Goal: Information Seeking & Learning: Learn about a topic

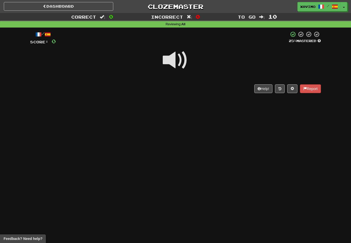
scroll to position [20, 0]
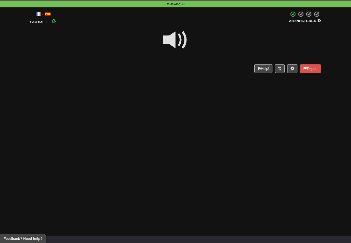
click at [80, 3] on div "Reviewing : All" at bounding box center [175, 4] width 351 height 5
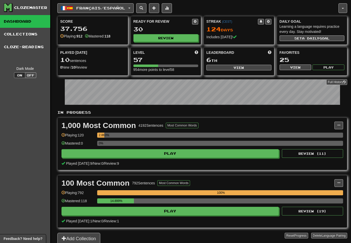
click at [134, 6] on button "Français / Español" at bounding box center [95, 8] width 76 height 10
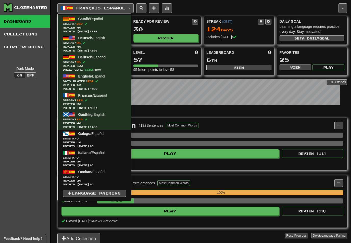
click at [94, 64] on span "Review: 133" at bounding box center [94, 66] width 63 height 4
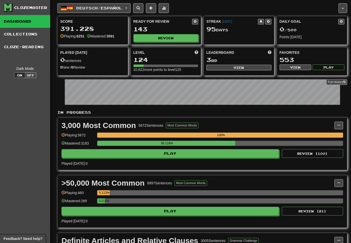
click at [251, 68] on button "View" at bounding box center [239, 68] width 65 height 6
select select "**********"
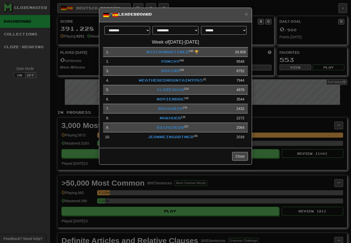
click at [247, 15] on span "×" at bounding box center [246, 14] width 3 height 6
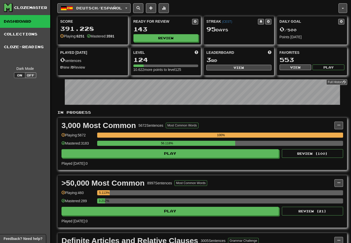
click at [173, 36] on button "Review" at bounding box center [166, 38] width 65 height 8
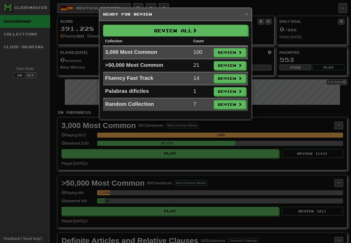
click at [231, 51] on button "Review" at bounding box center [230, 52] width 32 height 9
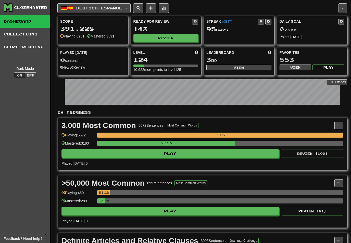
select select "**"
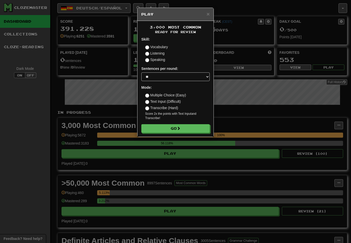
click at [194, 127] on button "Go" at bounding box center [175, 128] width 68 height 9
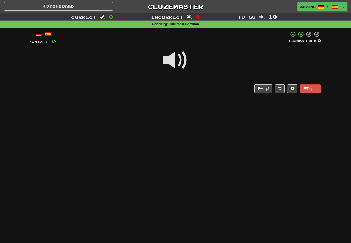
click at [181, 58] on span at bounding box center [176, 61] width 26 height 26
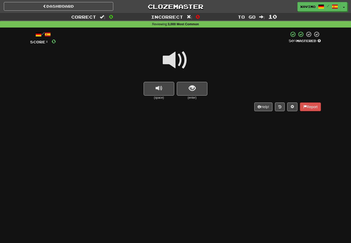
click at [179, 58] on span at bounding box center [176, 61] width 26 height 26
click at [193, 90] on span "show sentence" at bounding box center [192, 88] width 7 height 7
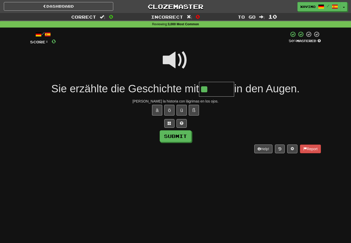
click at [157, 109] on button "ä" at bounding box center [157, 110] width 10 height 11
click at [185, 134] on button "Submit" at bounding box center [176, 137] width 32 height 12
type input "******"
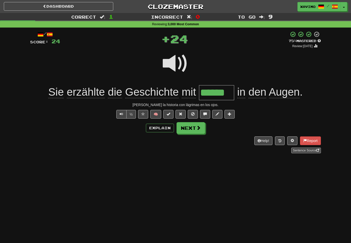
click at [198, 127] on span at bounding box center [198, 128] width 5 height 5
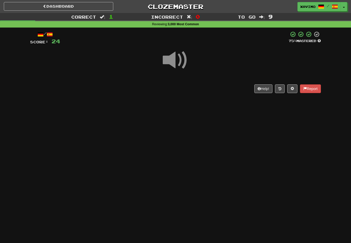
click at [80, 191] on div "Dashboard Clozemaster Xavimo / Toggle Dropdown Dashboard Leaderboard Activity F…" at bounding box center [175, 121] width 351 height 243
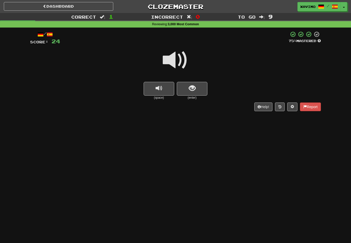
click at [175, 60] on span at bounding box center [176, 61] width 26 height 26
click at [191, 89] on span "show sentence" at bounding box center [192, 88] width 7 height 7
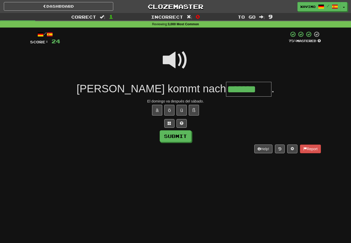
click at [184, 136] on button "Submit" at bounding box center [176, 137] width 32 height 12
type input "*******"
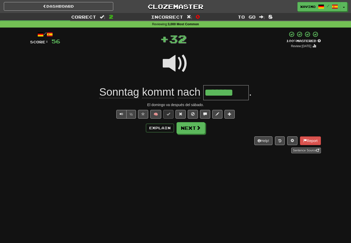
click at [195, 128] on button "Next" at bounding box center [191, 128] width 29 height 12
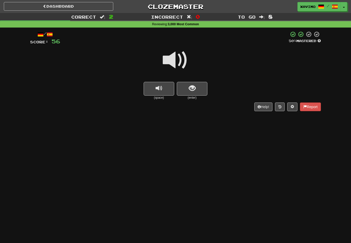
click at [180, 60] on span at bounding box center [176, 61] width 26 height 26
click at [189, 88] on span "show sentence" at bounding box center [192, 88] width 7 height 7
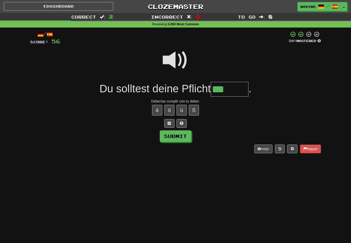
click at [184, 107] on button "ü" at bounding box center [182, 110] width 10 height 11
type input "********"
click at [187, 134] on button "Submit" at bounding box center [176, 137] width 32 height 12
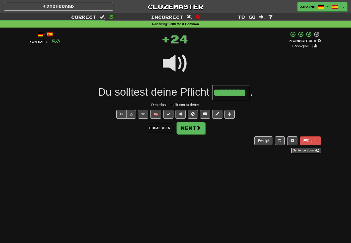
click at [196, 129] on button "Next" at bounding box center [191, 128] width 29 height 12
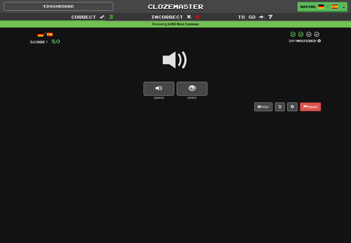
click at [180, 58] on span at bounding box center [176, 61] width 26 height 26
click at [192, 90] on span "show sentence" at bounding box center [192, 88] width 7 height 7
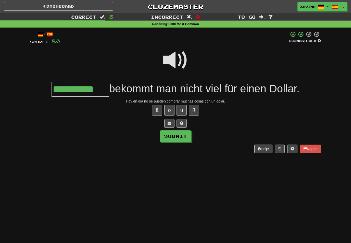
click at [182, 141] on button "Submit" at bounding box center [176, 137] width 32 height 12
type input "**********"
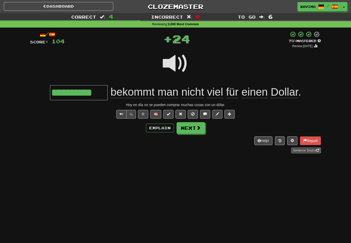
click at [200, 130] on span at bounding box center [198, 128] width 5 height 5
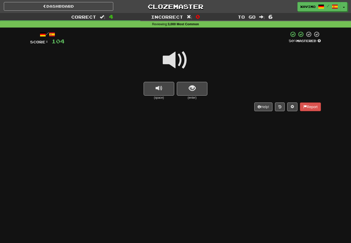
click at [178, 58] on span at bounding box center [176, 61] width 26 height 26
click at [188, 89] on button "show sentence" at bounding box center [192, 89] width 31 height 14
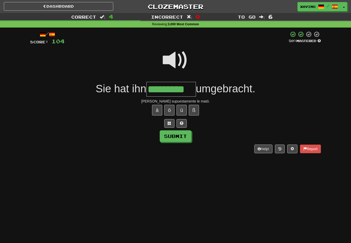
type input "*********"
click at [186, 136] on button "Submit" at bounding box center [176, 137] width 32 height 12
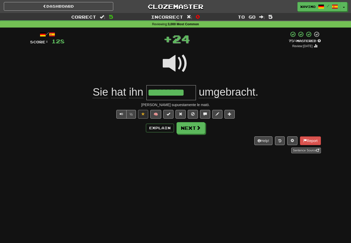
click at [197, 128] on span at bounding box center [198, 128] width 5 height 5
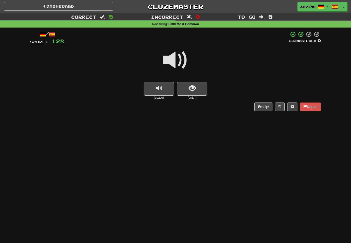
click at [179, 59] on span at bounding box center [176, 61] width 26 height 26
click at [190, 87] on span "show sentence" at bounding box center [192, 88] width 7 height 7
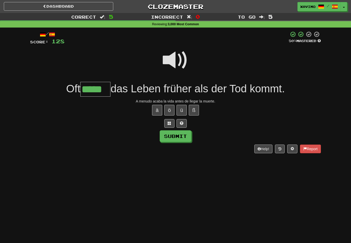
type input "*****"
click at [179, 132] on button "Submit" at bounding box center [176, 137] width 32 height 12
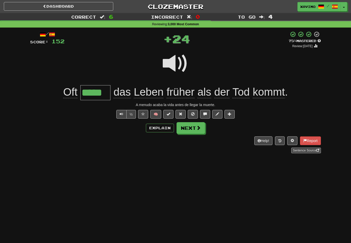
click at [199, 128] on span at bounding box center [198, 128] width 5 height 5
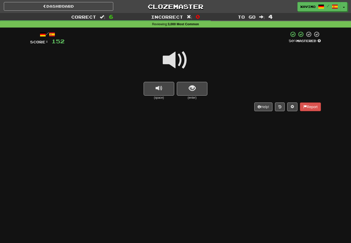
click at [178, 61] on span at bounding box center [176, 61] width 26 height 26
click at [187, 89] on button "show sentence" at bounding box center [192, 89] width 31 height 14
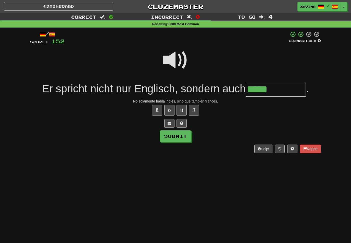
click at [169, 109] on button "ö" at bounding box center [169, 110] width 10 height 11
click at [187, 137] on button "Submit" at bounding box center [176, 137] width 32 height 12
type input "**********"
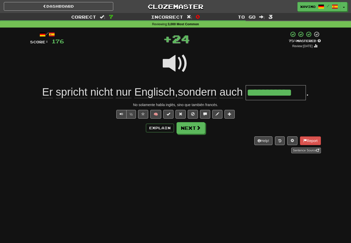
click at [200, 129] on span at bounding box center [198, 128] width 5 height 5
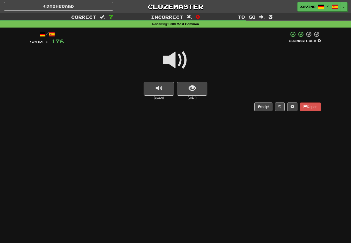
click at [179, 57] on span at bounding box center [176, 61] width 26 height 26
click at [188, 88] on button "show sentence" at bounding box center [192, 89] width 31 height 14
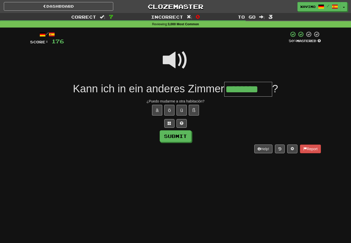
type input "********"
click at [187, 135] on button "Submit" at bounding box center [176, 137] width 32 height 12
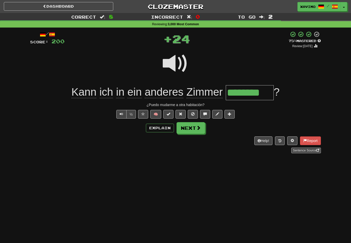
click at [202, 126] on button "Next" at bounding box center [191, 128] width 29 height 12
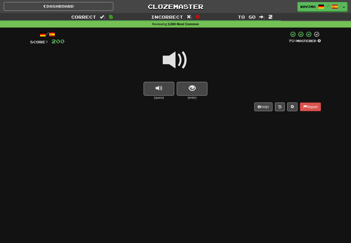
click at [193, 92] on button "show sentence" at bounding box center [192, 89] width 31 height 14
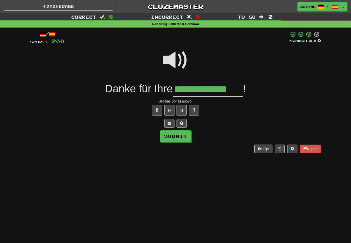
click at [185, 136] on button "Submit" at bounding box center [176, 137] width 32 height 12
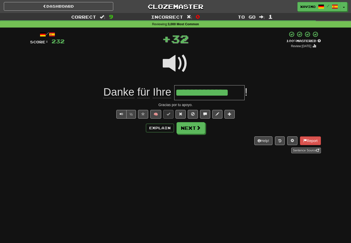
type input "**********"
click at [197, 129] on span at bounding box center [198, 128] width 5 height 5
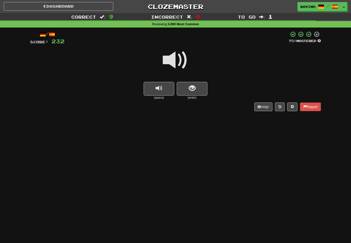
click at [178, 61] on span at bounding box center [176, 61] width 26 height 26
click at [191, 88] on span "show sentence" at bounding box center [192, 88] width 7 height 7
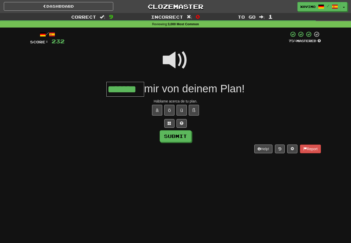
click at [181, 135] on button "Submit" at bounding box center [176, 137] width 32 height 12
type input "*******"
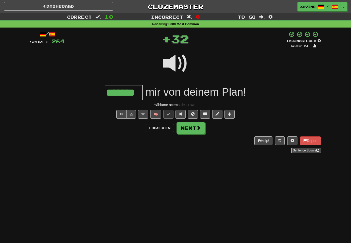
click at [198, 126] on span at bounding box center [198, 128] width 5 height 5
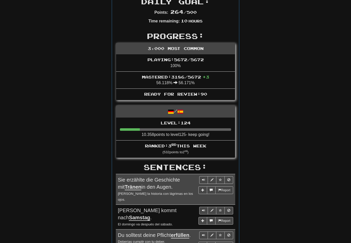
scroll to position [138, 0]
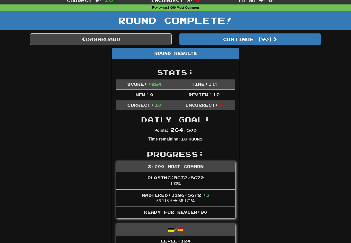
click at [268, 37] on button "Continue ( 90 )" at bounding box center [251, 40] width 142 height 12
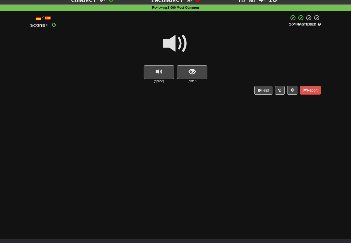
click at [181, 43] on span at bounding box center [176, 44] width 26 height 26
click at [192, 72] on span "show sentence" at bounding box center [192, 71] width 7 height 7
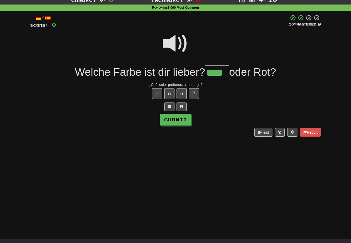
click at [187, 119] on button "Submit" at bounding box center [176, 120] width 32 height 12
type input "****"
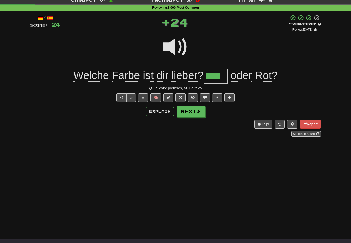
click at [202, 113] on button "Next" at bounding box center [191, 112] width 29 height 12
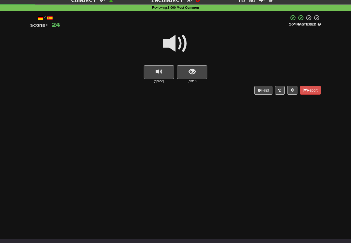
click at [181, 40] on span at bounding box center [176, 44] width 26 height 26
click at [192, 71] on span "show sentence" at bounding box center [192, 71] width 7 height 7
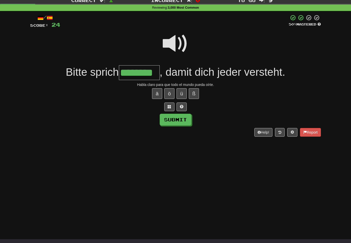
type input "********"
click at [185, 117] on button "Submit" at bounding box center [176, 120] width 32 height 12
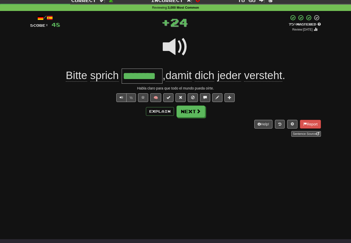
click at [200, 111] on span at bounding box center [198, 111] width 5 height 5
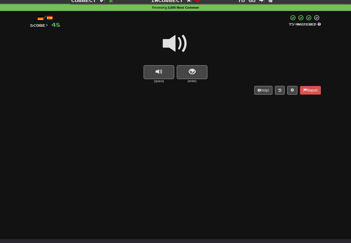
click at [177, 42] on span at bounding box center [176, 44] width 26 height 26
click at [190, 70] on span "show sentence" at bounding box center [192, 71] width 7 height 7
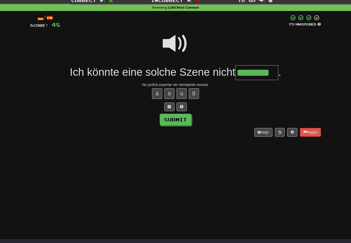
type input "********"
click at [183, 118] on button "Submit" at bounding box center [176, 120] width 32 height 12
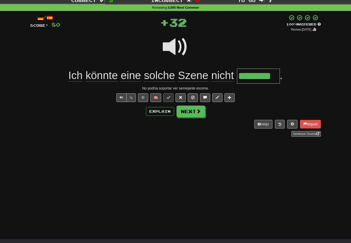
click at [200, 110] on span at bounding box center [198, 111] width 5 height 5
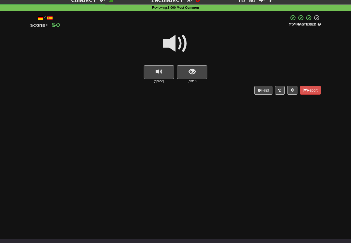
click at [178, 43] on span at bounding box center [176, 44] width 26 height 26
click at [188, 71] on button "show sentence" at bounding box center [192, 72] width 31 height 14
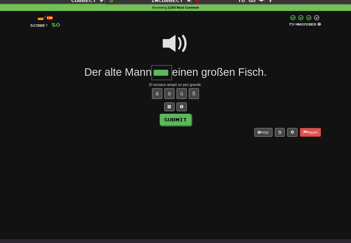
type input "****"
click at [187, 116] on button "Submit" at bounding box center [176, 120] width 32 height 12
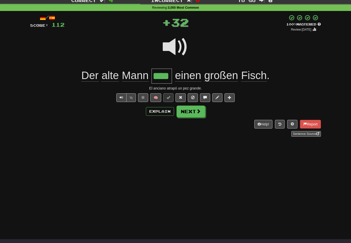
click at [200, 112] on span at bounding box center [198, 111] width 5 height 5
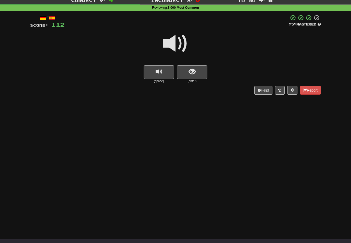
click at [178, 43] on span at bounding box center [176, 44] width 26 height 26
click at [188, 69] on button "show sentence" at bounding box center [192, 72] width 31 height 14
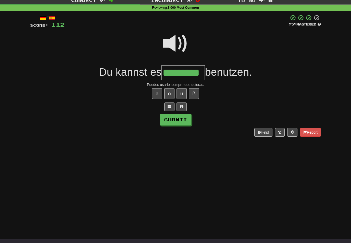
type input "*********"
click at [182, 121] on button "Submit" at bounding box center [176, 120] width 32 height 12
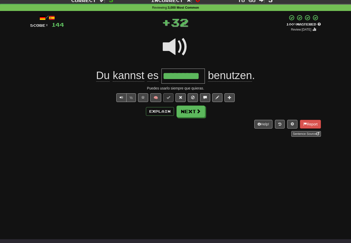
click at [199, 111] on span at bounding box center [198, 111] width 5 height 5
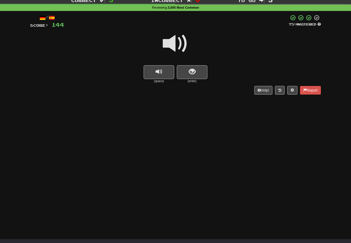
click at [182, 41] on span at bounding box center [176, 44] width 26 height 26
click at [191, 72] on span "show sentence" at bounding box center [192, 71] width 7 height 7
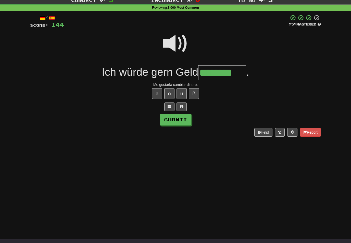
type input "********"
click at [184, 119] on button "Submit" at bounding box center [176, 120] width 32 height 12
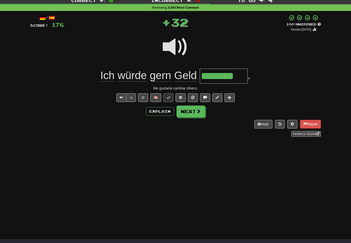
click at [196, 112] on button "Next" at bounding box center [191, 112] width 29 height 12
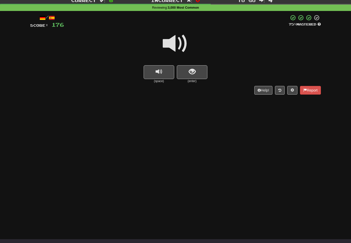
click at [176, 44] on span at bounding box center [176, 44] width 26 height 26
click at [190, 73] on span "show sentence" at bounding box center [192, 71] width 7 height 7
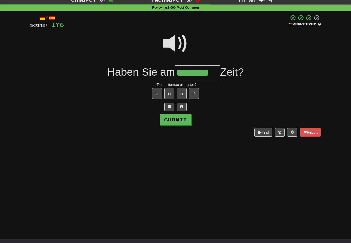
click at [188, 120] on button "Submit" at bounding box center [176, 120] width 32 height 12
type input "********"
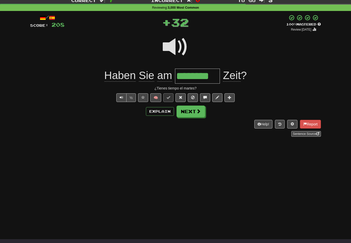
click at [203, 111] on button "Next" at bounding box center [191, 112] width 29 height 12
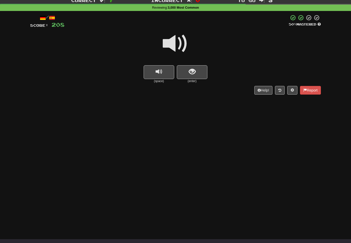
click at [176, 43] on span at bounding box center [176, 44] width 26 height 26
click at [195, 72] on span "show sentence" at bounding box center [192, 71] width 7 height 7
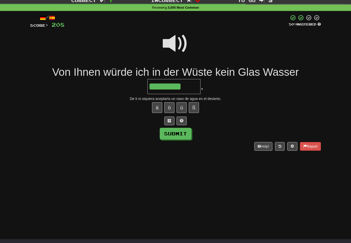
type input "********"
click at [184, 129] on button "Submit" at bounding box center [176, 134] width 32 height 12
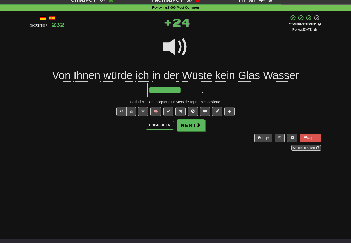
click at [199, 125] on span at bounding box center [198, 125] width 5 height 5
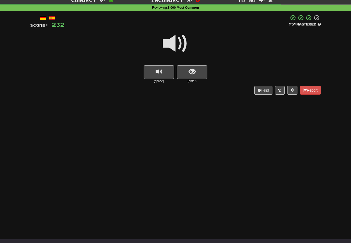
click at [180, 41] on span at bounding box center [176, 44] width 26 height 26
click at [191, 71] on span "show sentence" at bounding box center [192, 71] width 7 height 7
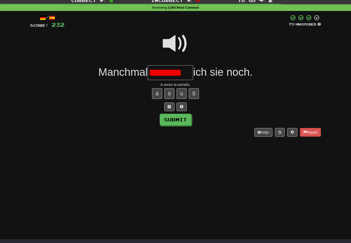
click at [187, 120] on button "Submit" at bounding box center [176, 120] width 32 height 12
click at [190, 73] on input "********" at bounding box center [170, 72] width 45 height 15
type input "********"
click at [186, 117] on button "Submit" at bounding box center [176, 120] width 32 height 12
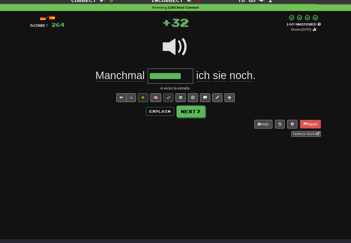
click at [198, 113] on span at bounding box center [198, 111] width 5 height 5
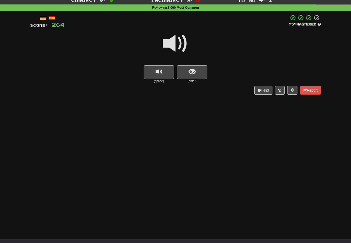
click at [178, 41] on span at bounding box center [176, 44] width 26 height 26
click at [191, 74] on span "show sentence" at bounding box center [192, 71] width 7 height 7
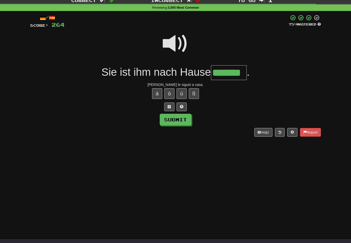
type input "*******"
click at [186, 120] on button "Submit" at bounding box center [176, 120] width 32 height 12
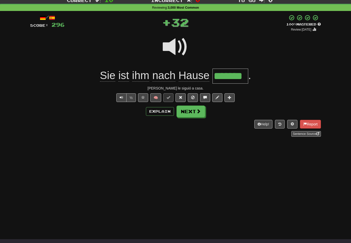
click at [199, 113] on span at bounding box center [198, 111] width 5 height 5
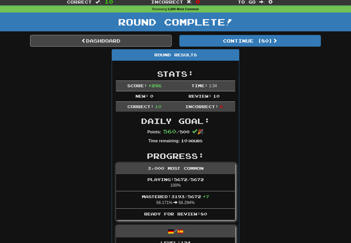
scroll to position [15, 0]
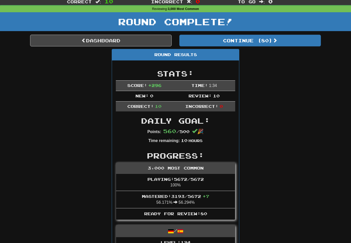
click at [137, 40] on link "Dashboard" at bounding box center [101, 41] width 142 height 12
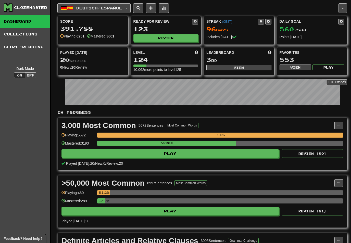
click at [247, 69] on button "View" at bounding box center [239, 68] width 65 height 6
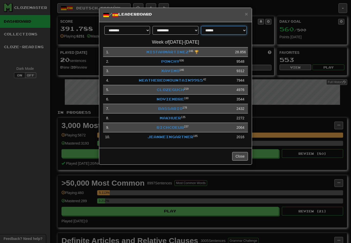
click at [245, 29] on select "**********" at bounding box center [224, 30] width 46 height 9
select select "**********"
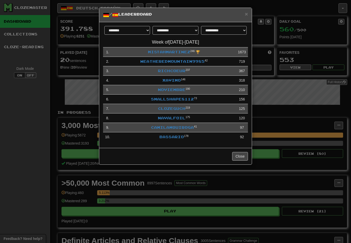
click at [245, 16] on span "×" at bounding box center [246, 14] width 3 height 6
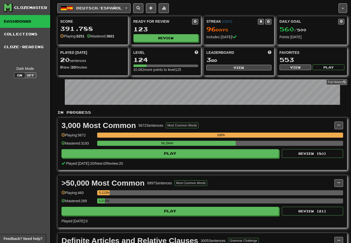
click at [131, 4] on button "Deutsch / Español" at bounding box center [93, 8] width 73 height 10
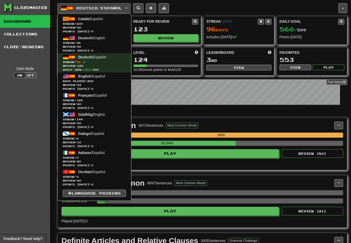
click at [92, 23] on span "Streak: 230" at bounding box center [94, 24] width 63 height 4
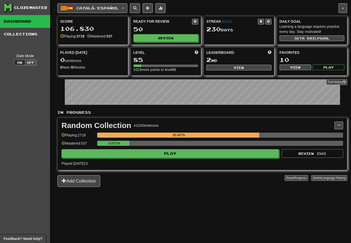
click at [174, 36] on button "Review" at bounding box center [166, 38] width 65 height 8
select select "**"
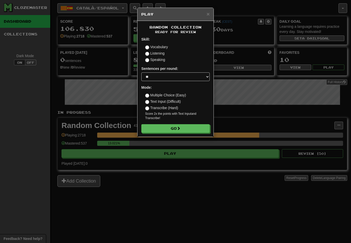
click at [194, 128] on button "Go" at bounding box center [175, 128] width 68 height 9
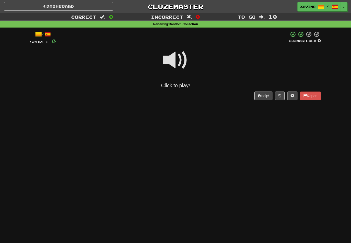
click at [177, 61] on span at bounding box center [176, 61] width 26 height 26
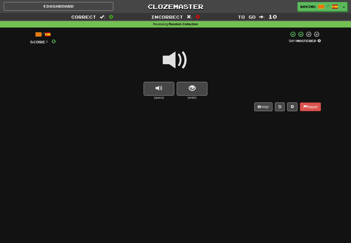
click at [198, 87] on button "show sentence" at bounding box center [192, 89] width 31 height 14
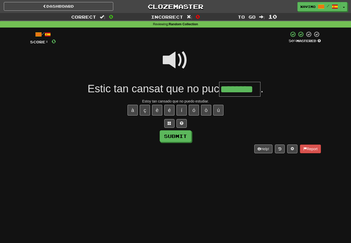
type input "********"
click at [185, 134] on button "Submit" at bounding box center [176, 137] width 32 height 12
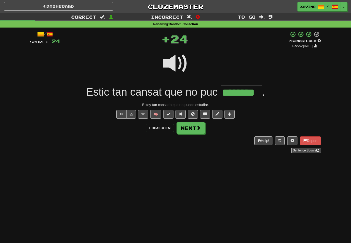
click at [197, 127] on span at bounding box center [198, 128] width 5 height 5
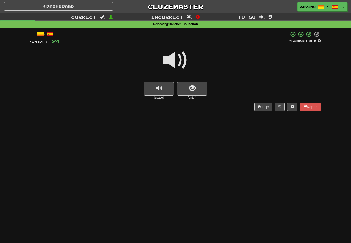
click at [194, 88] on span "show sentence" at bounding box center [192, 88] width 7 height 7
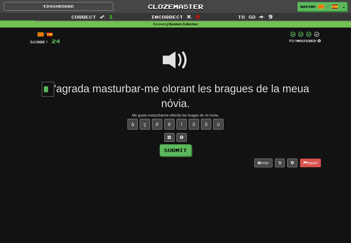
click at [182, 149] on button "Submit" at bounding box center [176, 151] width 32 height 12
type input "*"
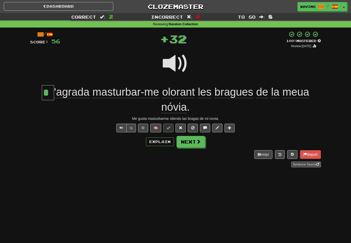
click at [200, 141] on span at bounding box center [198, 141] width 5 height 5
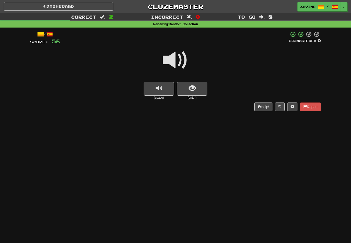
click at [182, 56] on span at bounding box center [176, 61] width 26 height 26
click at [194, 94] on button "show sentence" at bounding box center [192, 89] width 31 height 14
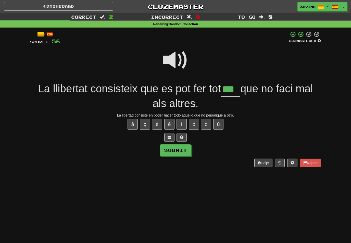
click at [194, 123] on button "ó" at bounding box center [194, 124] width 10 height 11
click at [207, 123] on button "ò" at bounding box center [206, 124] width 10 height 11
type input "****"
click at [186, 151] on button "Submit" at bounding box center [176, 151] width 32 height 12
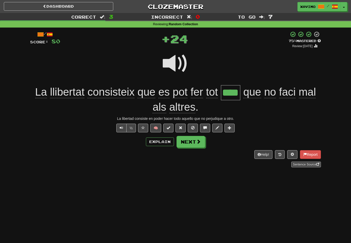
click at [198, 140] on span at bounding box center [198, 141] width 5 height 5
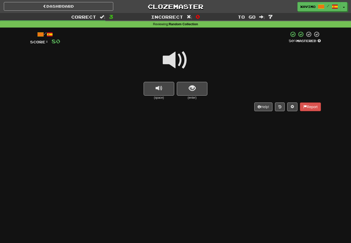
click at [177, 58] on span at bounding box center [176, 61] width 26 height 26
click at [191, 87] on span "show sentence" at bounding box center [192, 88] width 7 height 7
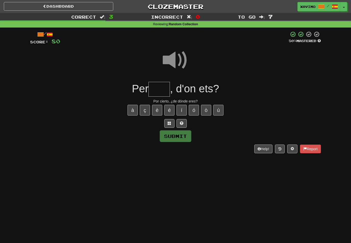
type input "*"
type input "****"
click at [181, 144] on div "/ Score: 80 50 % Mastered Per **** , d'on ets? Por cierto, ¿de dónde eres? à ç …" at bounding box center [175, 92] width 291 height 122
click at [187, 136] on button "Submit" at bounding box center [176, 137] width 32 height 12
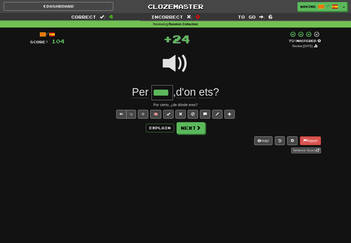
click at [196, 128] on button "Next" at bounding box center [191, 128] width 29 height 12
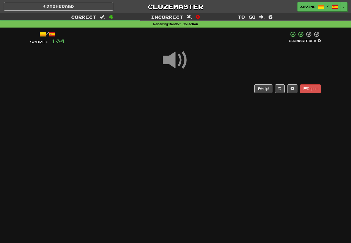
click at [179, 58] on span at bounding box center [176, 61] width 26 height 26
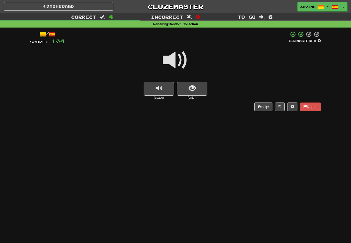
click at [190, 89] on span "show sentence" at bounding box center [192, 88] width 7 height 7
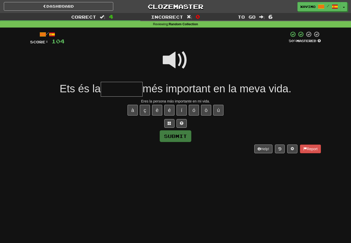
click at [182, 55] on span at bounding box center [176, 61] width 26 height 26
click at [115, 90] on input "text" at bounding box center [122, 89] width 42 height 15
type input "*******"
click at [180, 138] on button "Submit" at bounding box center [176, 137] width 32 height 12
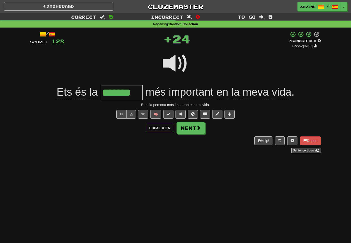
click at [198, 129] on span at bounding box center [198, 128] width 5 height 5
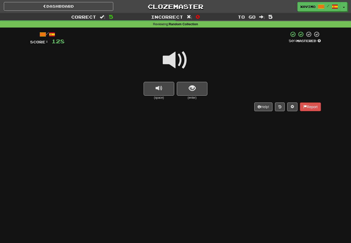
click at [181, 56] on span at bounding box center [176, 61] width 26 height 26
click at [193, 87] on span "show sentence" at bounding box center [192, 88] width 7 height 7
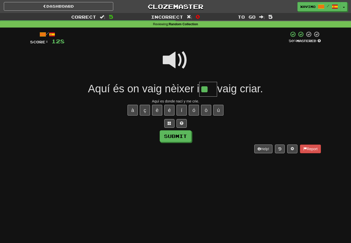
type input "**"
click at [185, 135] on button "Submit" at bounding box center [176, 137] width 32 height 12
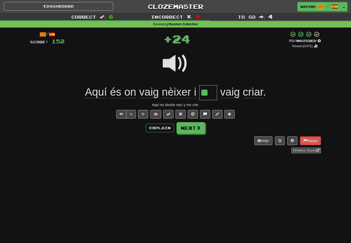
click at [198, 126] on span at bounding box center [198, 128] width 5 height 5
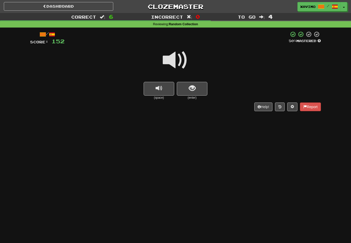
click at [182, 58] on span at bounding box center [176, 61] width 26 height 26
click at [192, 90] on span "show sentence" at bounding box center [192, 88] width 7 height 7
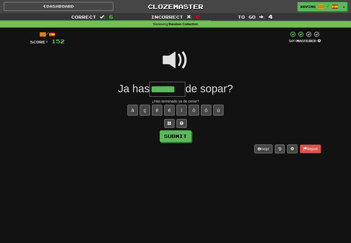
type input "******"
click at [182, 135] on button "Submit" at bounding box center [176, 137] width 32 height 12
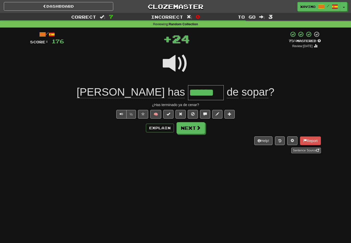
click at [199, 127] on span at bounding box center [198, 128] width 5 height 5
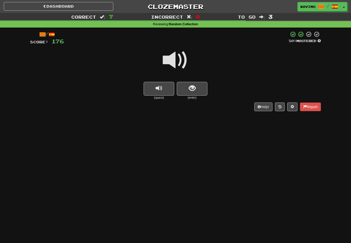
click at [178, 57] on span at bounding box center [176, 61] width 26 height 26
click at [188, 86] on button "show sentence" at bounding box center [192, 89] width 31 height 14
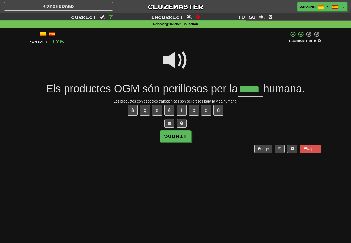
type input "*****"
click at [183, 134] on button "Submit" at bounding box center [176, 137] width 32 height 12
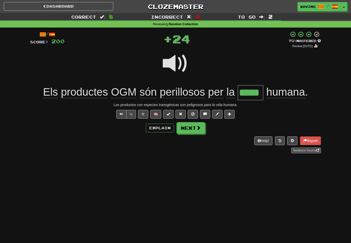
click at [198, 128] on span at bounding box center [198, 128] width 5 height 5
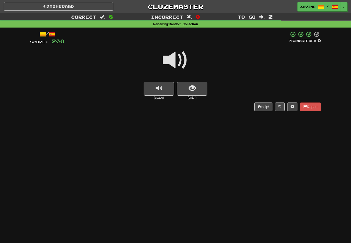
click at [180, 60] on span at bounding box center [176, 61] width 26 height 26
click at [190, 88] on span "show sentence" at bounding box center [192, 88] width 7 height 7
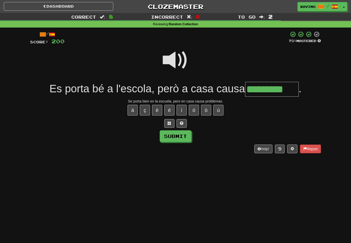
type input "*********"
click at [182, 135] on button "Submit" at bounding box center [176, 137] width 32 height 12
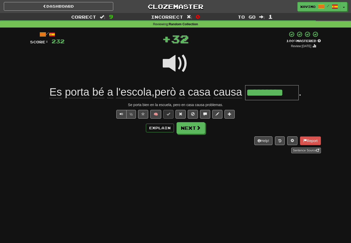
click at [198, 126] on span at bounding box center [198, 128] width 5 height 5
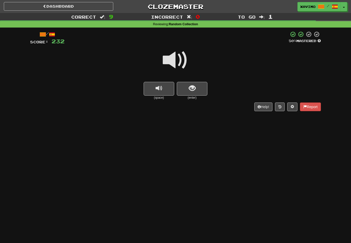
click at [180, 57] on span at bounding box center [176, 61] width 26 height 26
click at [193, 88] on span "show sentence" at bounding box center [192, 88] width 7 height 7
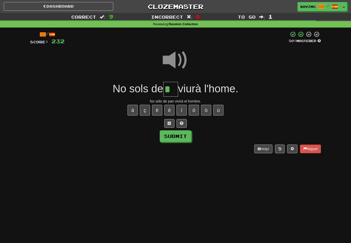
click at [133, 111] on button "à" at bounding box center [133, 110] width 10 height 11
type input "**"
click at [183, 135] on button "Submit" at bounding box center [176, 137] width 32 height 12
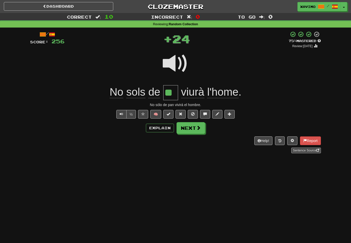
click at [199, 128] on span at bounding box center [198, 128] width 5 height 5
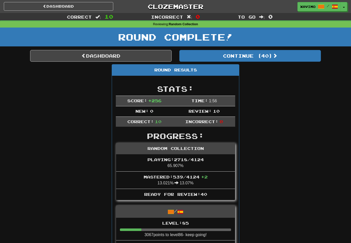
click at [135, 58] on link "Dashboard" at bounding box center [101, 56] width 142 height 12
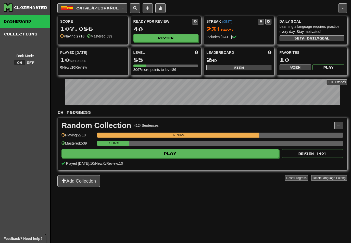
click at [119, 8] on span "Català / Español" at bounding box center [97, 8] width 43 height 4
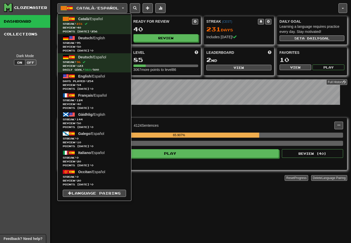
click at [95, 117] on link "Gàidhlig / English Streak: 144 Review: 50 Points today: 0" at bounding box center [95, 120] width 74 height 19
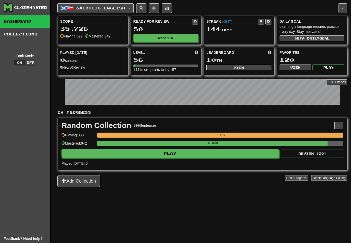
click at [176, 37] on button "Review" at bounding box center [166, 38] width 65 height 8
select select "**"
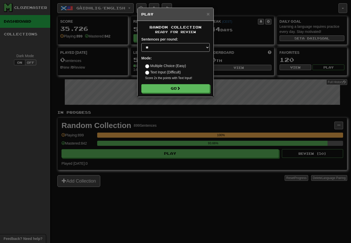
click at [192, 86] on button "Go" at bounding box center [175, 88] width 68 height 9
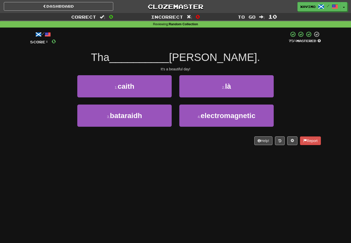
click at [239, 84] on button "2 . là" at bounding box center [227, 86] width 95 height 22
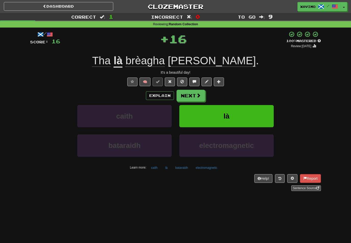
click at [196, 96] on button "Next" at bounding box center [191, 96] width 29 height 12
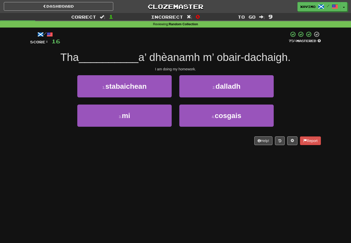
click at [157, 113] on button "3 . mi" at bounding box center [124, 116] width 95 height 22
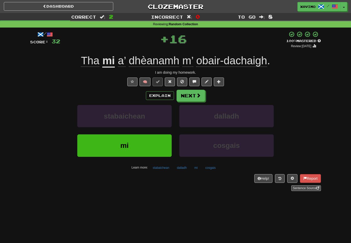
click at [201, 93] on button "Next" at bounding box center [191, 96] width 29 height 12
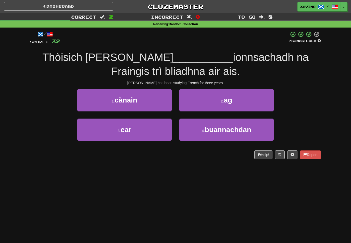
click at [230, 102] on span "ag" at bounding box center [228, 100] width 8 height 8
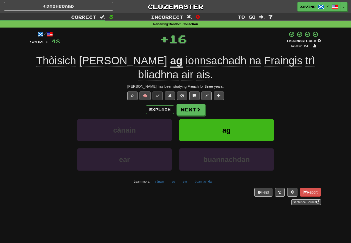
click at [199, 109] on span at bounding box center [198, 109] width 5 height 5
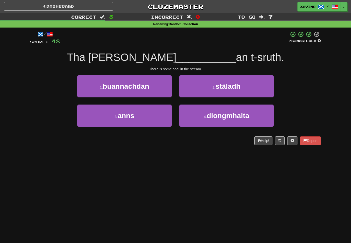
click at [154, 114] on button "3 . anns" at bounding box center [124, 116] width 95 height 22
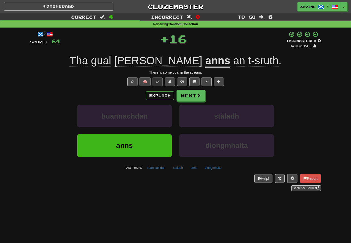
click at [198, 96] on span at bounding box center [198, 95] width 5 height 5
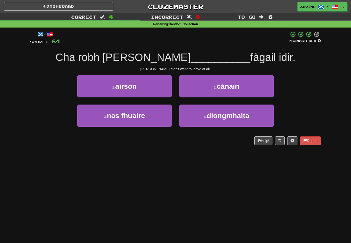
click at [160, 85] on button "1 . airson" at bounding box center [124, 86] width 95 height 22
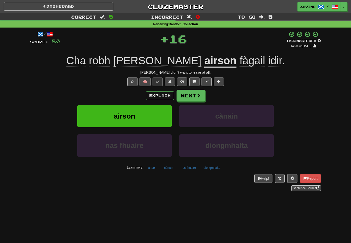
click at [201, 94] on button "Next" at bounding box center [191, 96] width 29 height 12
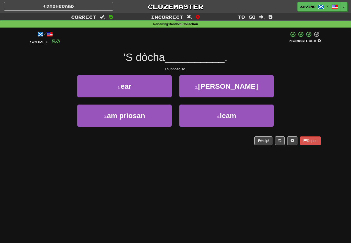
click at [229, 118] on span "leam" at bounding box center [228, 116] width 16 height 8
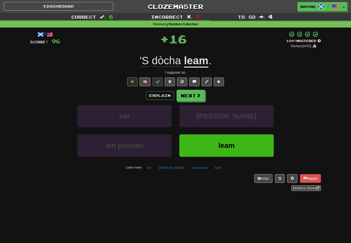
click at [197, 93] on span at bounding box center [198, 95] width 5 height 5
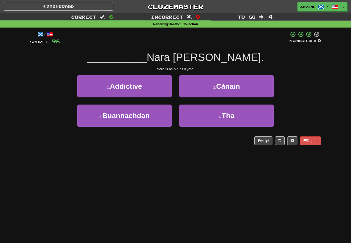
click at [230, 109] on button "4 . Tha" at bounding box center [227, 116] width 95 height 22
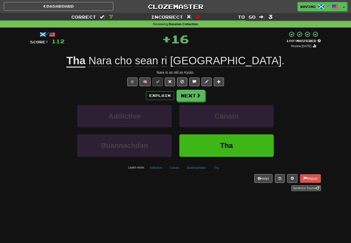
click at [197, 94] on span at bounding box center [198, 95] width 5 height 5
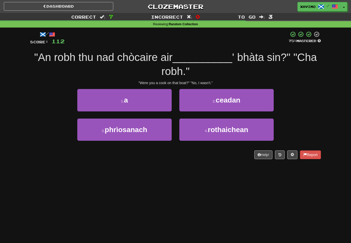
click at [158, 96] on button "1 . a" at bounding box center [124, 100] width 95 height 22
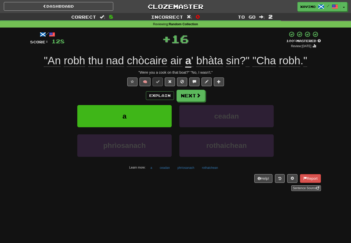
click at [199, 91] on button "Next" at bounding box center [191, 96] width 29 height 12
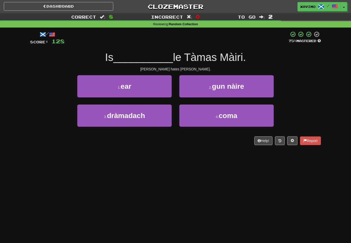
click at [232, 114] on span "coma" at bounding box center [228, 116] width 19 height 8
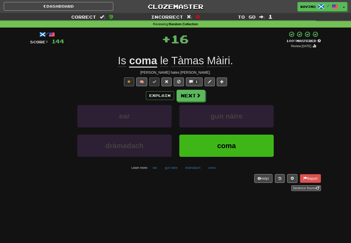
click at [198, 93] on span at bounding box center [198, 95] width 5 height 5
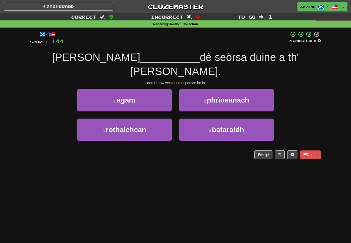
click at [155, 89] on button "1 . agam" at bounding box center [124, 100] width 95 height 22
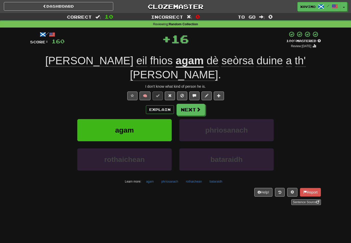
click at [201, 107] on span at bounding box center [198, 109] width 5 height 5
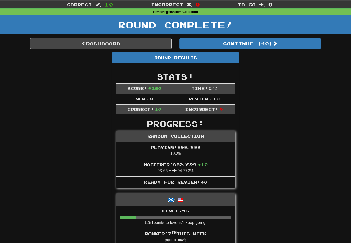
scroll to position [13, 0]
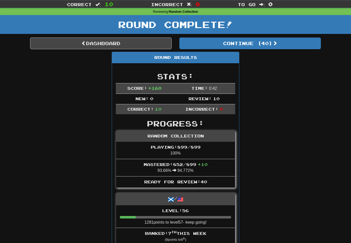
click at [130, 43] on link "Dashboard" at bounding box center [101, 44] width 142 height 12
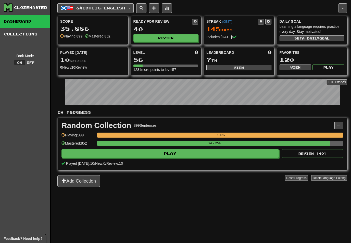
click at [133, 6] on button "Gàidhlig / English" at bounding box center [95, 8] width 76 height 10
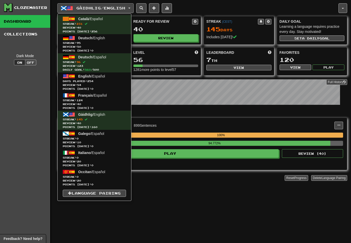
click at [90, 81] on span "254" at bounding box center [90, 81] width 6 height 3
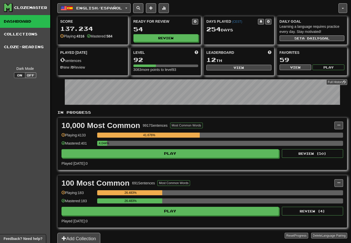
click at [171, 36] on button "Review" at bounding box center [166, 38] width 65 height 8
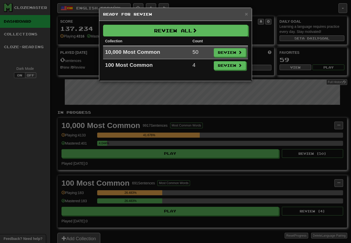
click at [201, 27] on button "Review All" at bounding box center [175, 31] width 145 height 12
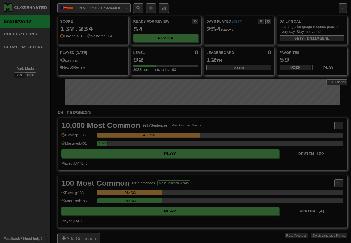
select select "**"
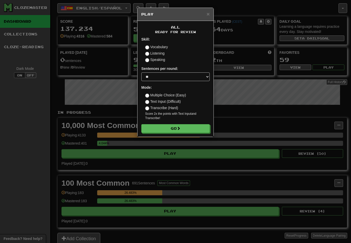
click at [196, 126] on button "Go" at bounding box center [175, 128] width 68 height 9
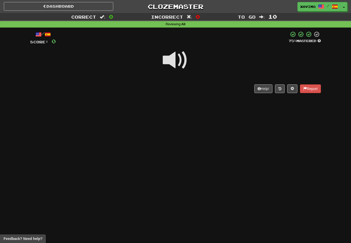
click at [177, 60] on span at bounding box center [176, 61] width 26 height 26
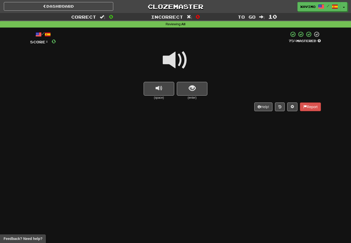
click at [179, 57] on span at bounding box center [176, 61] width 26 height 26
click at [191, 90] on span "show sentence" at bounding box center [192, 88] width 7 height 7
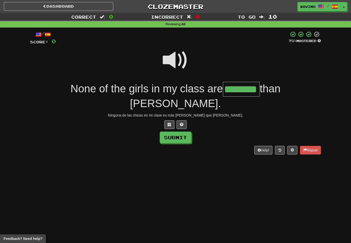
type input "********"
click at [184, 132] on button "Submit" at bounding box center [176, 138] width 32 height 12
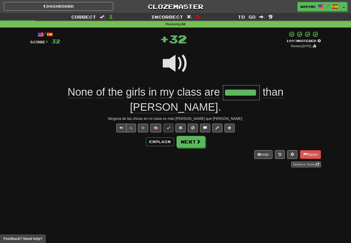
click at [202, 136] on button "Next" at bounding box center [191, 142] width 29 height 12
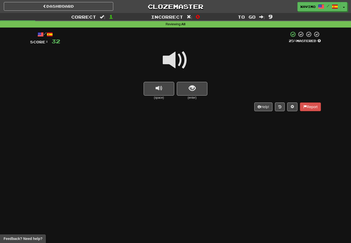
click at [180, 57] on span at bounding box center [176, 61] width 26 height 26
click at [193, 85] on span "show sentence" at bounding box center [192, 88] width 7 height 7
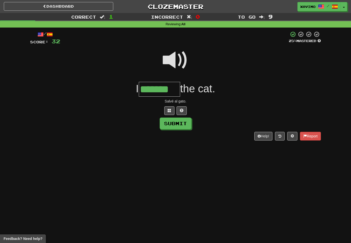
type input "*******"
click at [182, 120] on button "Submit" at bounding box center [176, 124] width 32 height 12
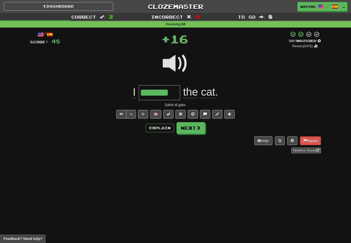
click at [199, 128] on span at bounding box center [198, 128] width 5 height 5
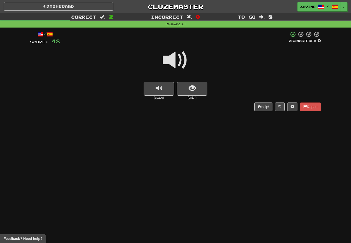
click at [177, 57] on span at bounding box center [176, 61] width 26 height 26
click at [187, 86] on button "show sentence" at bounding box center [192, 89] width 31 height 14
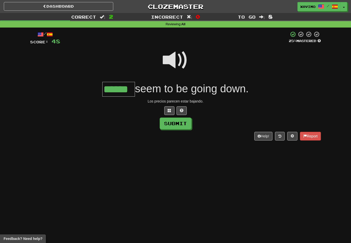
click at [182, 123] on button "Submit" at bounding box center [176, 124] width 32 height 12
type input "******"
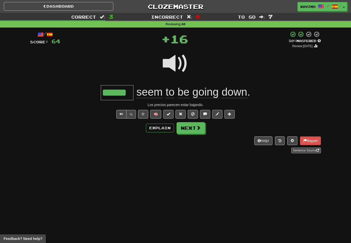
click at [199, 129] on span at bounding box center [198, 128] width 5 height 5
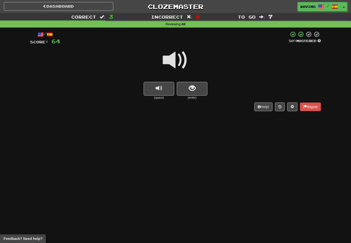
click at [181, 54] on span at bounding box center [176, 61] width 26 height 26
click at [193, 86] on span "show sentence" at bounding box center [192, 88] width 7 height 7
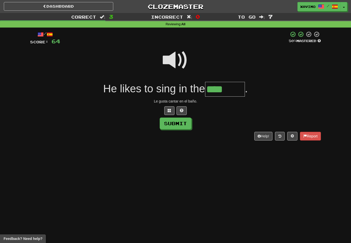
click at [177, 57] on span at bounding box center [176, 61] width 26 height 26
click at [235, 85] on input "****" at bounding box center [225, 89] width 40 height 15
type input "*******"
click at [184, 122] on button "Submit" at bounding box center [176, 124] width 32 height 12
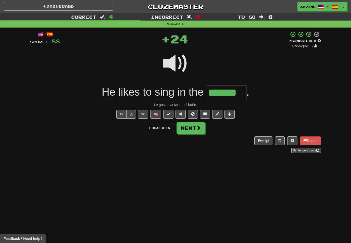
click at [199, 127] on span at bounding box center [198, 128] width 5 height 5
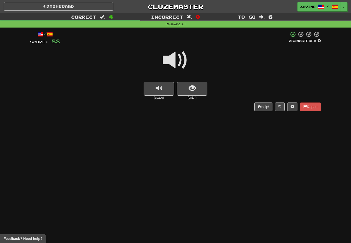
click at [179, 59] on span at bounding box center [176, 61] width 26 height 26
click at [192, 88] on span "show sentence" at bounding box center [192, 88] width 7 height 7
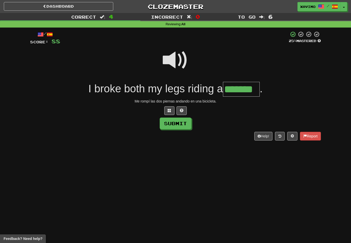
type input "*******"
click at [178, 122] on button "Submit" at bounding box center [176, 124] width 32 height 12
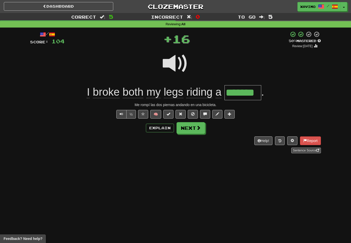
click at [198, 126] on span at bounding box center [198, 128] width 5 height 5
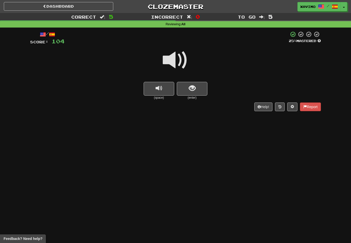
click at [180, 58] on span at bounding box center [176, 61] width 26 height 26
click at [190, 85] on span "show sentence" at bounding box center [192, 88] width 7 height 7
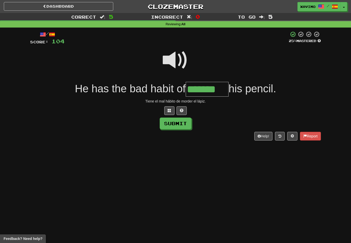
type input "*******"
click at [184, 125] on button "Submit" at bounding box center [176, 124] width 32 height 12
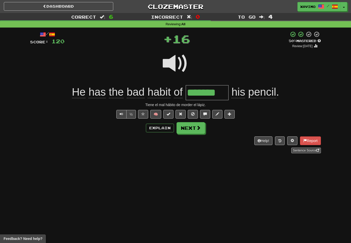
click at [198, 126] on span at bounding box center [198, 128] width 5 height 5
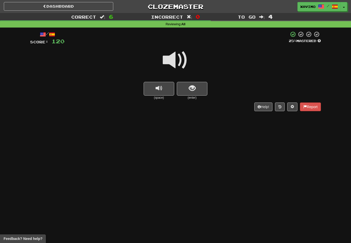
click at [180, 57] on span at bounding box center [176, 61] width 26 height 26
click at [188, 90] on button "show sentence" at bounding box center [192, 89] width 31 height 14
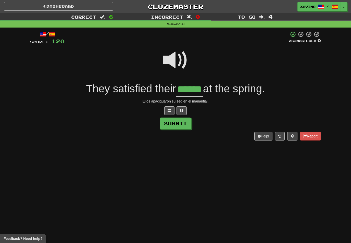
type input "******"
click at [187, 120] on button "Submit" at bounding box center [176, 124] width 32 height 12
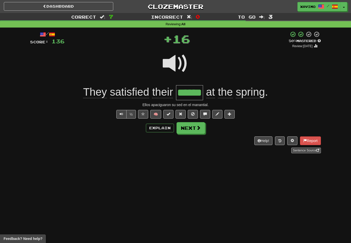
click at [200, 126] on span at bounding box center [198, 128] width 5 height 5
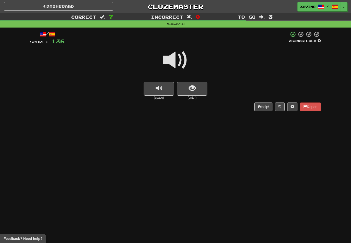
click at [175, 60] on span at bounding box center [176, 61] width 26 height 26
click at [189, 88] on span "show sentence" at bounding box center [192, 88] width 7 height 7
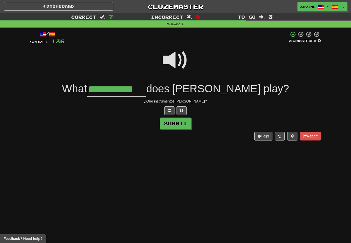
type input "**********"
click at [180, 120] on button "Submit" at bounding box center [176, 124] width 32 height 12
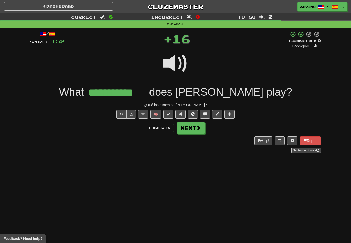
click at [198, 127] on span at bounding box center [198, 128] width 5 height 5
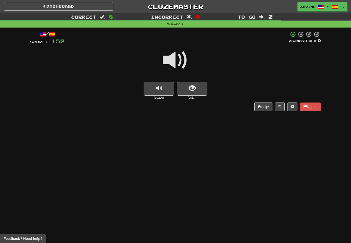
click at [178, 57] on span at bounding box center [176, 61] width 26 height 26
click at [189, 87] on span "show sentence" at bounding box center [192, 88] width 7 height 7
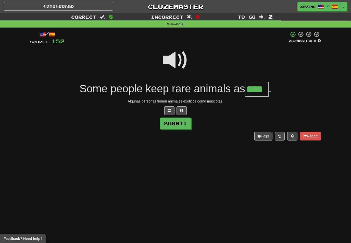
type input "****"
click at [180, 121] on button "Submit" at bounding box center [176, 124] width 32 height 12
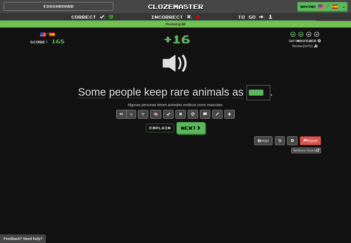
click at [196, 127] on span at bounding box center [198, 128] width 5 height 5
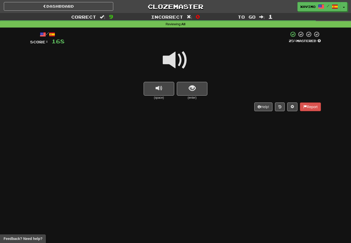
click at [180, 61] on span at bounding box center [176, 61] width 26 height 26
click at [191, 88] on span "show sentence" at bounding box center [192, 88] width 7 height 7
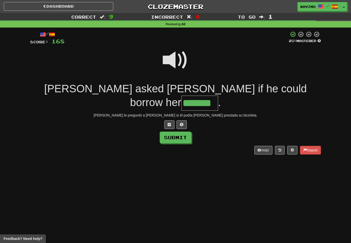
type input "*******"
click at [184, 132] on button "Submit" at bounding box center [176, 138] width 32 height 12
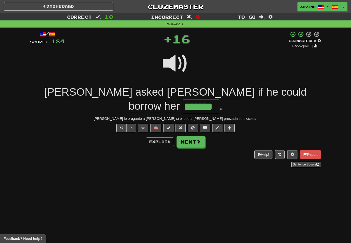
click at [195, 136] on button "Next" at bounding box center [191, 142] width 29 height 12
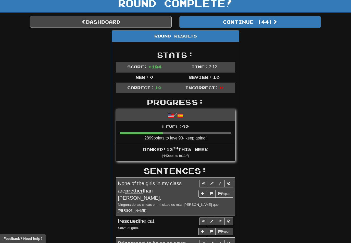
scroll to position [22, 0]
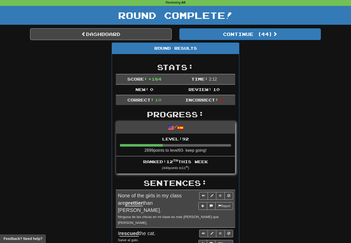
click at [131, 32] on link "Dashboard" at bounding box center [101, 34] width 142 height 12
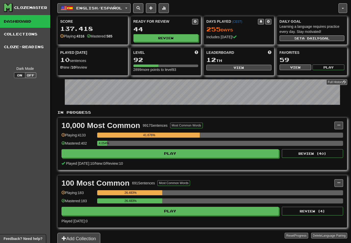
click at [242, 70] on button "View" at bounding box center [239, 68] width 65 height 6
select select "**********"
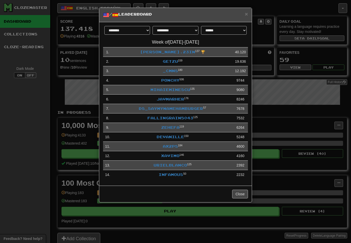
click at [176, 137] on link "devanille" at bounding box center [171, 137] width 28 height 4
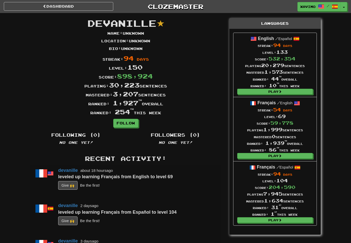
click at [47, 8] on link "Dashboard" at bounding box center [59, 6] width 110 height 9
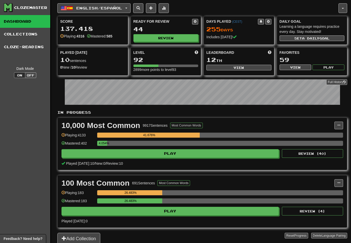
click at [236, 70] on button "View" at bounding box center [239, 68] width 65 height 6
select select "**********"
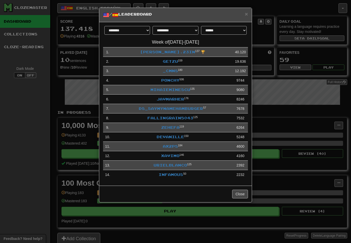
click at [174, 157] on link "Xavimo" at bounding box center [170, 156] width 18 height 4
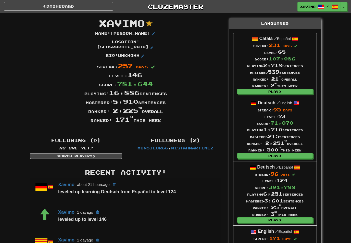
click at [94, 6] on link "Dashboard" at bounding box center [59, 6] width 110 height 9
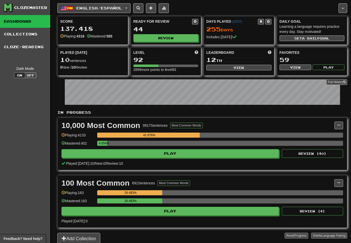
click at [129, 7] on button "English / Español" at bounding box center [93, 8] width 73 height 10
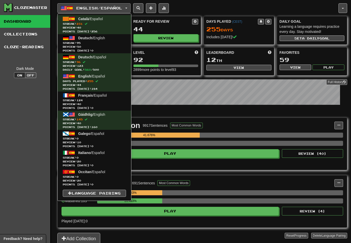
click at [94, 45] on span "Review: 50" at bounding box center [94, 47] width 63 height 4
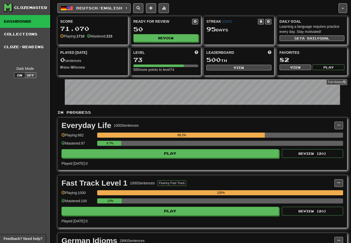
click at [168, 37] on button "Review" at bounding box center [166, 38] width 65 height 8
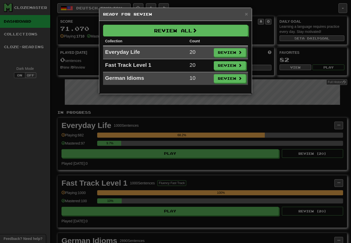
click at [194, 29] on button "Review All" at bounding box center [175, 31] width 145 height 12
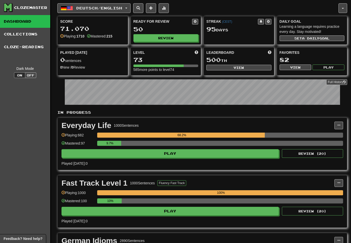
select select "**"
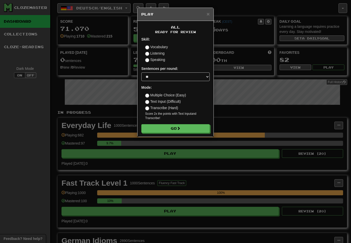
click at [192, 126] on button "Go" at bounding box center [175, 128] width 68 height 9
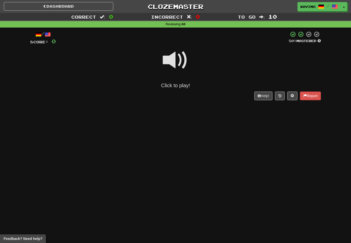
click at [178, 61] on span at bounding box center [176, 61] width 26 height 26
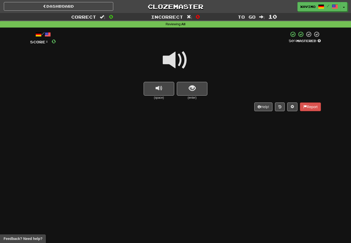
click at [180, 60] on span at bounding box center [176, 61] width 26 height 26
click at [189, 88] on span "show sentence" at bounding box center [192, 88] width 7 height 7
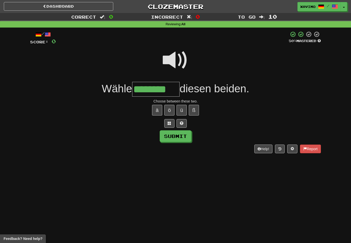
type input "********"
click at [182, 136] on button "Submit" at bounding box center [176, 137] width 32 height 12
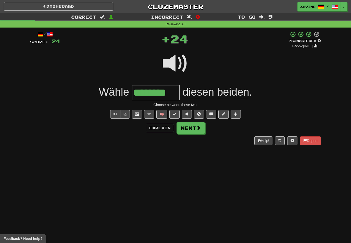
click at [197, 127] on span at bounding box center [198, 128] width 5 height 5
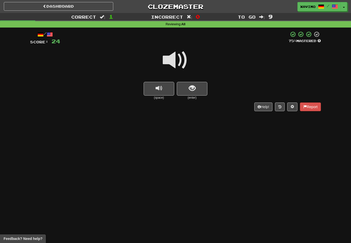
click at [177, 57] on span at bounding box center [176, 61] width 26 height 26
click at [192, 85] on span "show sentence" at bounding box center [192, 88] width 7 height 7
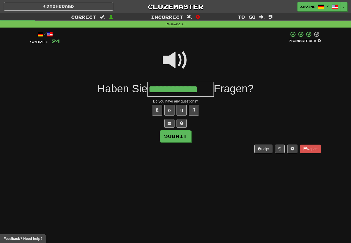
type input "**********"
click at [186, 134] on button "Submit" at bounding box center [176, 137] width 32 height 12
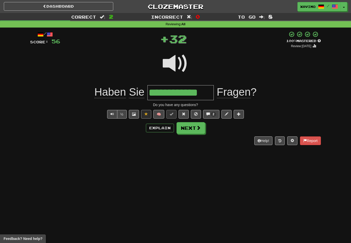
click at [196, 127] on span at bounding box center [198, 128] width 5 height 5
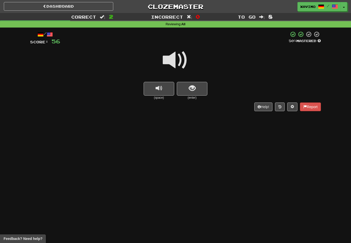
click at [179, 56] on span at bounding box center [176, 61] width 26 height 26
click at [194, 85] on span "show sentence" at bounding box center [192, 88] width 7 height 7
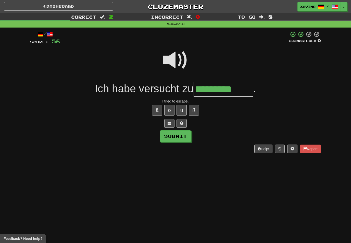
type input "*********"
click at [188, 135] on button "Submit" at bounding box center [176, 137] width 32 height 12
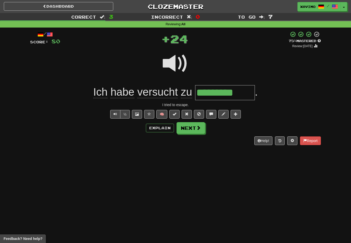
click at [198, 126] on span at bounding box center [198, 128] width 5 height 5
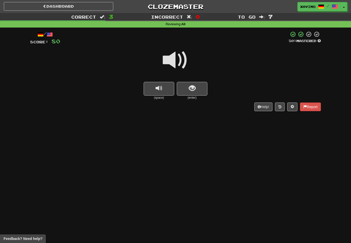
click at [180, 60] on span at bounding box center [176, 61] width 26 height 26
click at [192, 88] on span "show sentence" at bounding box center [192, 88] width 7 height 7
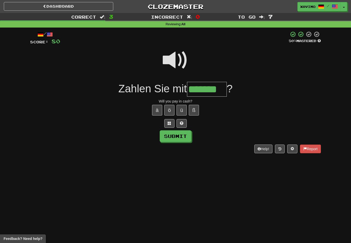
click at [188, 136] on button "Submit" at bounding box center [176, 137] width 32 height 12
type input "*******"
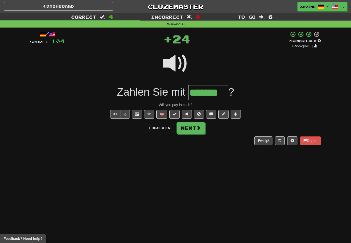
click at [198, 126] on span at bounding box center [198, 128] width 5 height 5
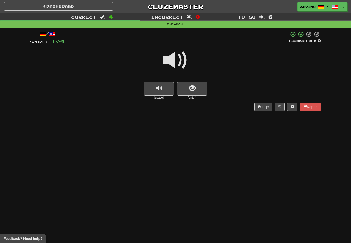
click at [178, 57] on span at bounding box center [176, 61] width 26 height 26
click at [191, 86] on span "show sentence" at bounding box center [192, 88] width 7 height 7
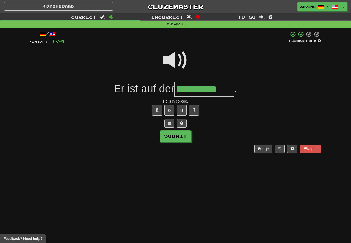
click at [184, 135] on button "Submit" at bounding box center [176, 137] width 32 height 12
type input "**********"
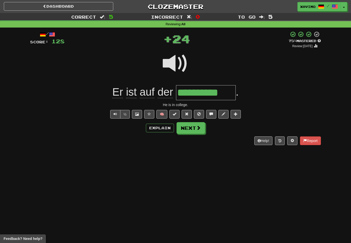
click at [198, 128] on span at bounding box center [198, 128] width 5 height 5
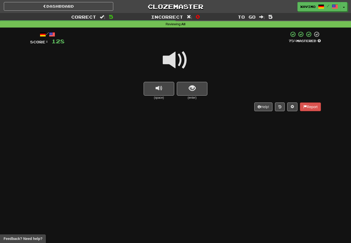
click at [176, 58] on span at bounding box center [176, 61] width 26 height 26
click at [190, 87] on span "show sentence" at bounding box center [192, 88] width 7 height 7
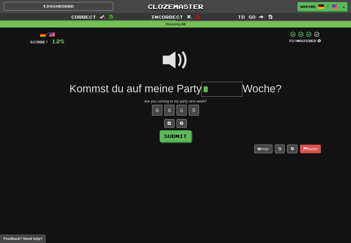
click at [160, 109] on button "ä" at bounding box center [157, 110] width 10 height 11
type input "*******"
click at [184, 136] on button "Submit" at bounding box center [176, 137] width 32 height 12
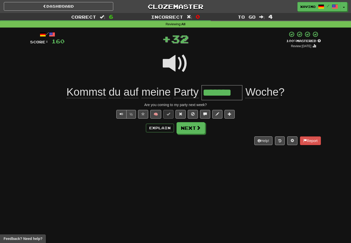
click at [201, 127] on span at bounding box center [198, 128] width 5 height 5
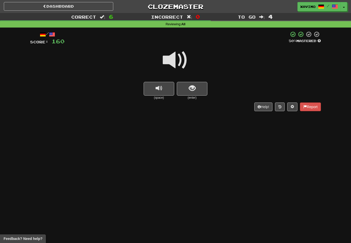
click at [179, 59] on span at bounding box center [176, 61] width 26 height 26
click at [189, 86] on span "show sentence" at bounding box center [192, 88] width 7 height 7
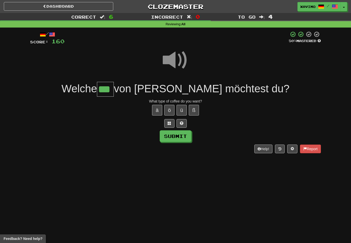
click at [181, 132] on button "Submit" at bounding box center [176, 137] width 32 height 12
type input "***"
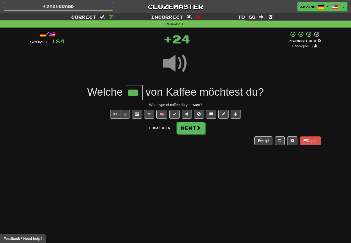
click at [200, 129] on span at bounding box center [198, 128] width 5 height 5
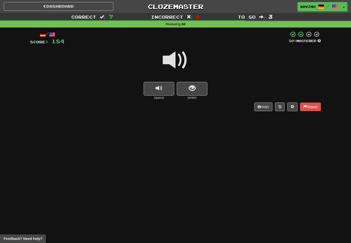
click at [183, 57] on span at bounding box center [176, 61] width 26 height 26
click at [193, 86] on span "show sentence" at bounding box center [192, 88] width 7 height 7
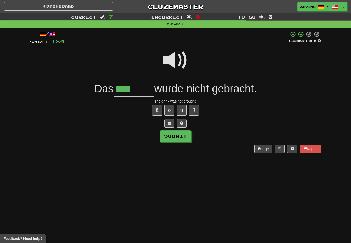
click at [158, 108] on button "ä" at bounding box center [157, 110] width 10 height 11
click at [178, 135] on button "Submit" at bounding box center [176, 137] width 32 height 12
type input "*******"
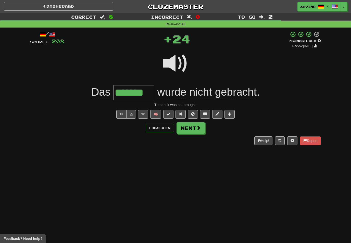
click at [198, 129] on span at bounding box center [198, 128] width 5 height 5
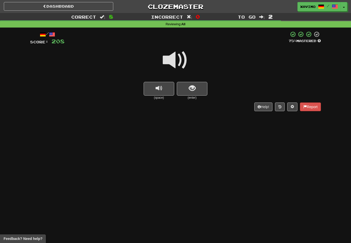
click at [179, 58] on span at bounding box center [176, 61] width 26 height 26
click at [193, 86] on span "show sentence" at bounding box center [192, 88] width 7 height 7
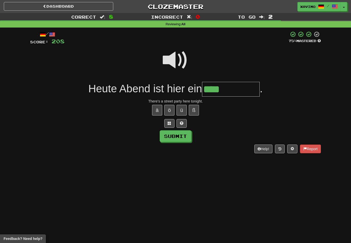
click at [194, 110] on button "ß" at bounding box center [194, 110] width 10 height 11
click at [185, 136] on button "Submit" at bounding box center [176, 137] width 32 height 12
type input "**********"
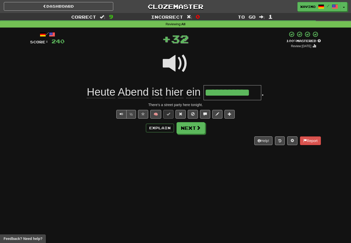
click at [200, 127] on span at bounding box center [198, 128] width 5 height 5
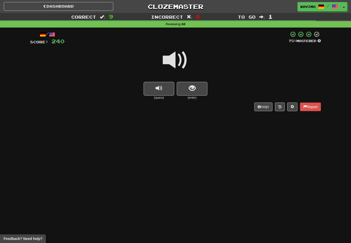
click at [180, 60] on span at bounding box center [176, 61] width 26 height 26
click at [192, 87] on span "show sentence" at bounding box center [192, 88] width 7 height 7
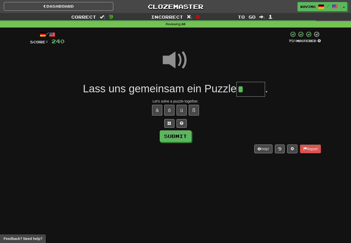
click at [171, 108] on button "ö" at bounding box center [169, 110] width 10 height 11
type input "*****"
click at [182, 135] on button "Submit" at bounding box center [176, 137] width 32 height 12
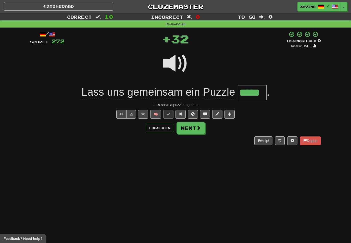
click at [201, 128] on span at bounding box center [198, 128] width 5 height 5
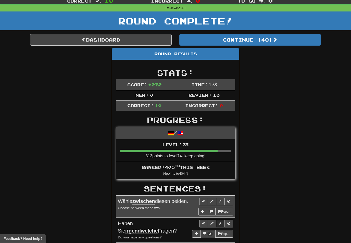
scroll to position [16, 0]
click at [128, 41] on link "Dashboard" at bounding box center [101, 40] width 142 height 12
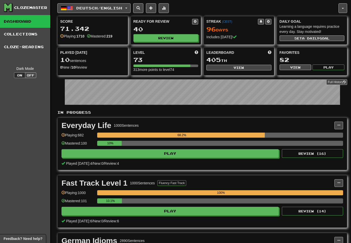
click at [247, 68] on button "View" at bounding box center [239, 68] width 65 height 6
select select "**********"
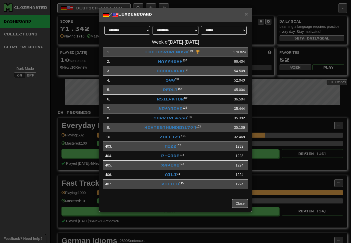
click at [171, 167] on link "Xavimo" at bounding box center [170, 165] width 18 height 4
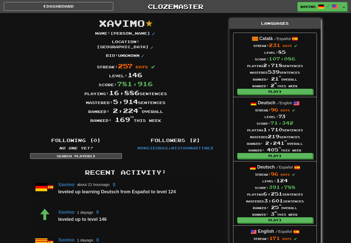
click at [91, 6] on link "Dashboard" at bounding box center [59, 6] width 110 height 9
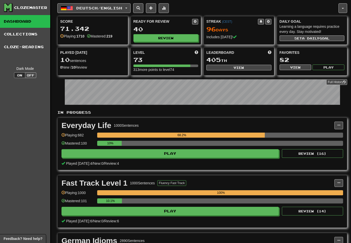
click at [131, 6] on button "Deutsch / English" at bounding box center [93, 8] width 73 height 10
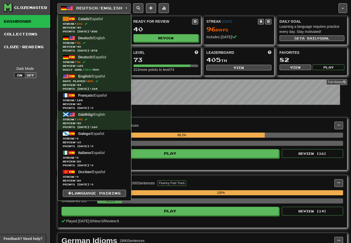
click at [93, 100] on span "Streak: 124" at bounding box center [94, 101] width 63 height 4
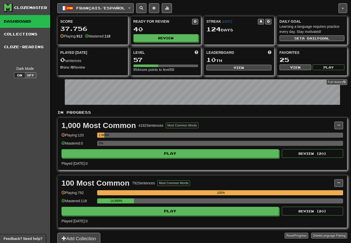
click at [174, 39] on button "Review" at bounding box center [166, 38] width 65 height 8
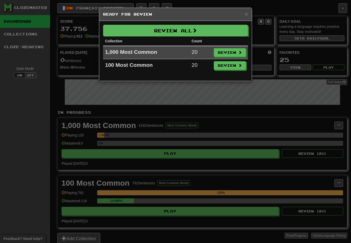
click at [207, 27] on button "Review All" at bounding box center [175, 31] width 145 height 12
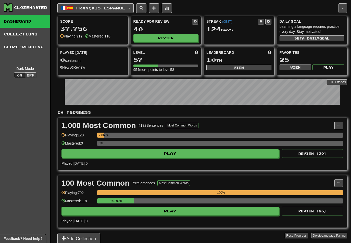
select select "**"
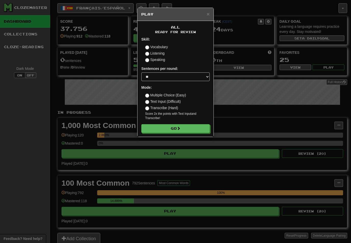
click at [194, 129] on button "Go" at bounding box center [175, 128] width 68 height 9
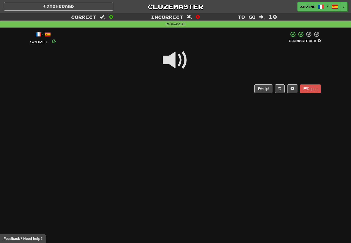
click at [179, 63] on span at bounding box center [176, 61] width 26 height 26
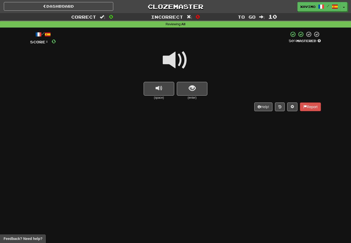
click at [179, 60] on span at bounding box center [176, 61] width 26 height 26
click at [196, 88] on button "show sentence" at bounding box center [192, 89] width 31 height 14
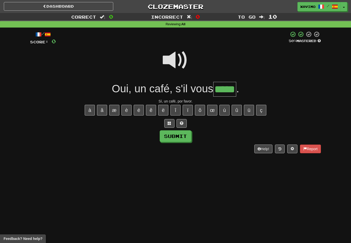
type input "*****"
click at [185, 134] on button "Submit" at bounding box center [176, 137] width 32 height 12
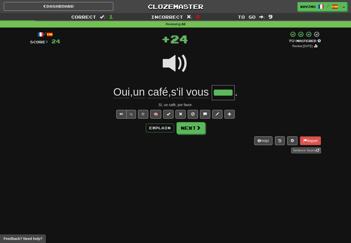
click at [198, 129] on span at bounding box center [198, 128] width 5 height 5
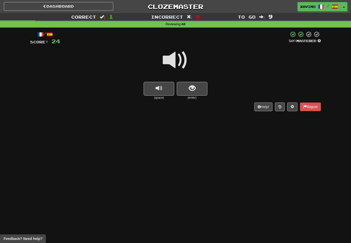
click at [180, 57] on span at bounding box center [176, 61] width 26 height 26
click at [190, 88] on span "show sentence" at bounding box center [192, 88] width 7 height 7
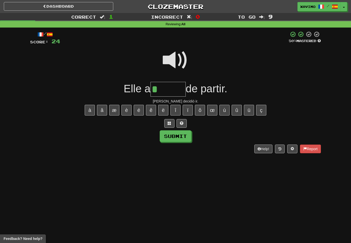
click at [141, 107] on button "é" at bounding box center [139, 110] width 10 height 11
click at [141, 109] on button "é" at bounding box center [139, 110] width 10 height 11
type input "******"
click at [180, 134] on button "Submit" at bounding box center [176, 137] width 32 height 12
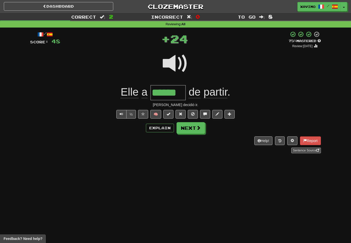
click at [200, 127] on span at bounding box center [198, 128] width 5 height 5
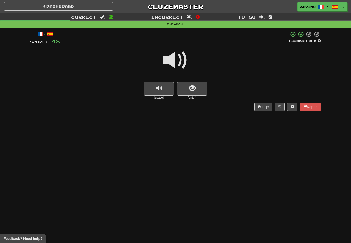
click at [179, 60] on span at bounding box center [176, 61] width 26 height 26
click at [192, 87] on span "show sentence" at bounding box center [192, 88] width 7 height 7
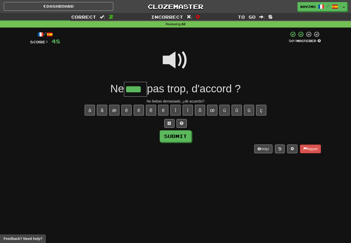
type input "****"
click at [183, 139] on button "Submit" at bounding box center [176, 137] width 32 height 12
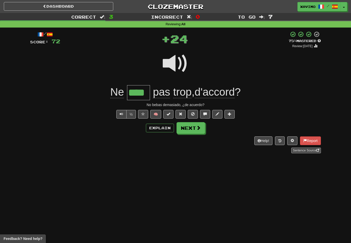
click at [199, 128] on span at bounding box center [198, 128] width 5 height 5
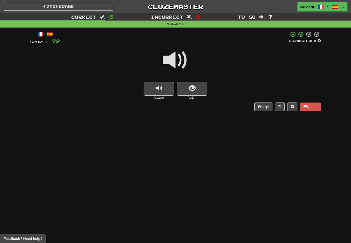
click at [184, 59] on span at bounding box center [176, 61] width 26 height 26
click at [195, 85] on span "show sentence" at bounding box center [192, 88] width 7 height 7
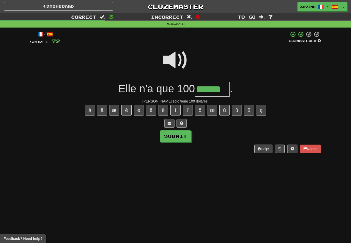
click at [186, 137] on button "Submit" at bounding box center [176, 137] width 32 height 12
click at [225, 86] on input "******" at bounding box center [212, 89] width 35 height 15
type input "*******"
click at [182, 135] on button "Submit" at bounding box center [176, 137] width 32 height 12
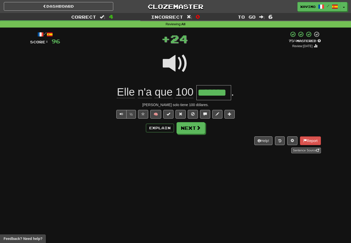
click at [195, 125] on button "Next" at bounding box center [191, 128] width 29 height 12
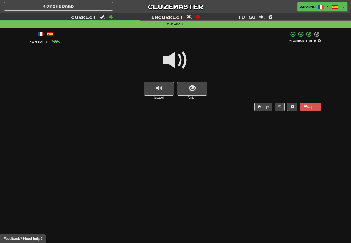
click at [182, 57] on span at bounding box center [176, 61] width 26 height 26
click at [193, 86] on span "show sentence" at bounding box center [192, 88] width 7 height 7
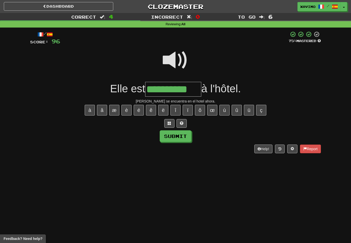
type input "**********"
click at [185, 137] on button "Submit" at bounding box center [176, 137] width 32 height 12
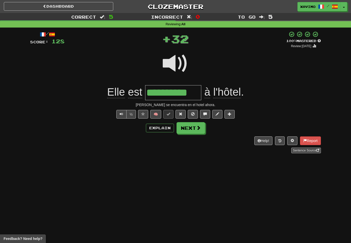
click at [198, 128] on span at bounding box center [198, 128] width 5 height 5
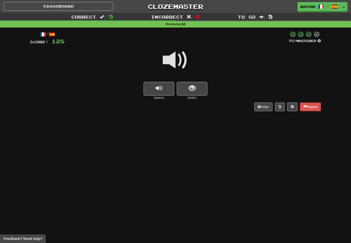
click at [181, 61] on span at bounding box center [176, 61] width 26 height 26
click at [193, 89] on span "show sentence" at bounding box center [192, 88] width 7 height 7
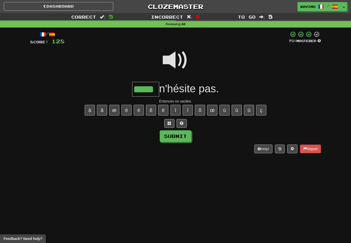
click at [182, 133] on button "Submit" at bounding box center [176, 137] width 32 height 12
type input "*****"
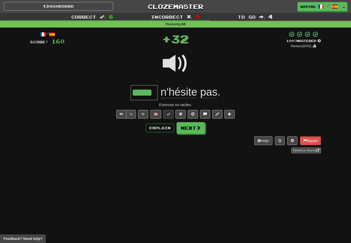
click at [197, 128] on span at bounding box center [198, 128] width 5 height 5
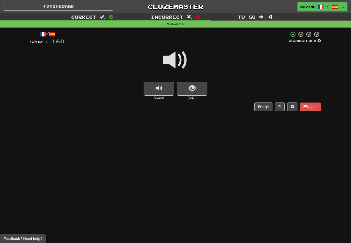
click at [179, 62] on span at bounding box center [176, 61] width 26 height 26
click at [193, 90] on span "show sentence" at bounding box center [192, 88] width 7 height 7
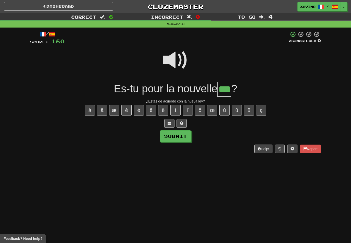
type input "***"
click at [184, 134] on button "Submit" at bounding box center [176, 137] width 32 height 12
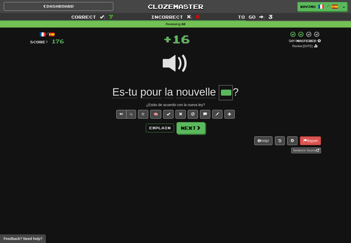
click at [196, 128] on span at bounding box center [198, 128] width 5 height 5
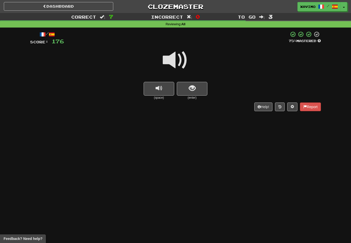
click at [181, 61] on span at bounding box center [176, 61] width 26 height 26
click at [195, 89] on span "show sentence" at bounding box center [192, 88] width 7 height 7
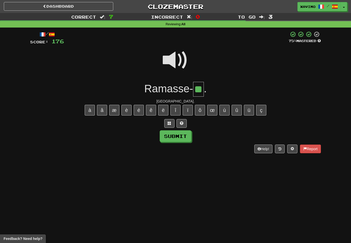
type input "**"
click at [182, 134] on button "Submit" at bounding box center [176, 137] width 32 height 12
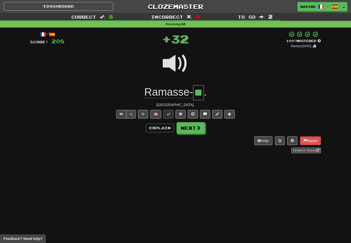
click at [195, 125] on button "Next" at bounding box center [191, 128] width 29 height 12
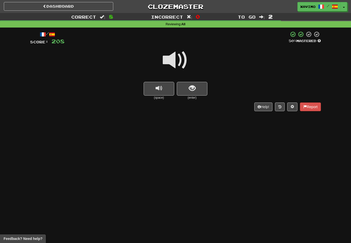
click at [183, 60] on span at bounding box center [176, 61] width 26 height 26
click at [196, 91] on button "show sentence" at bounding box center [192, 89] width 31 height 14
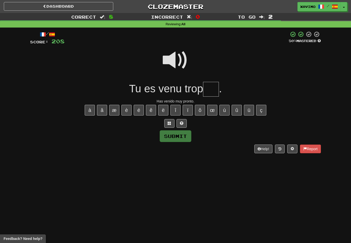
click at [174, 58] on span at bounding box center [176, 61] width 26 height 26
click at [210, 88] on input "text" at bounding box center [211, 89] width 16 height 15
type input "*"
click at [202, 115] on button "ô" at bounding box center [200, 110] width 10 height 11
type input "***"
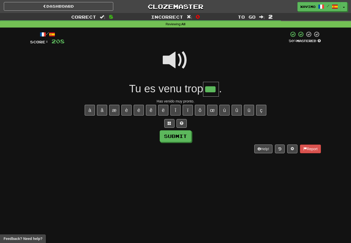
click at [184, 136] on button "Submit" at bounding box center [176, 137] width 32 height 12
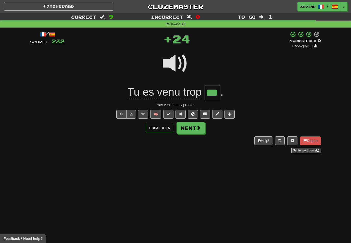
click at [205, 126] on button "Next" at bounding box center [191, 128] width 29 height 12
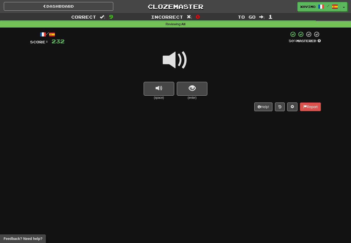
click at [178, 62] on span at bounding box center [176, 61] width 26 height 26
click at [190, 83] on button "show sentence" at bounding box center [192, 89] width 31 height 14
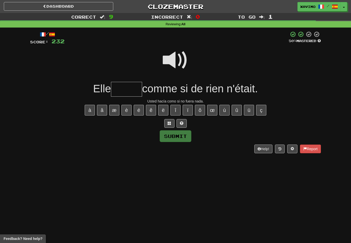
click at [180, 58] on span at bounding box center [176, 61] width 26 height 26
click at [126, 89] on input "text" at bounding box center [126, 89] width 31 height 15
type input "*"
click at [180, 55] on span at bounding box center [176, 61] width 26 height 26
click at [127, 89] on input "*" at bounding box center [126, 89] width 31 height 15
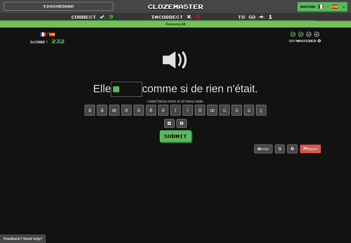
click at [182, 54] on span at bounding box center [176, 61] width 26 height 26
click at [125, 90] on input "**" at bounding box center [126, 89] width 31 height 15
click at [168, 122] on span at bounding box center [170, 124] width 4 height 4
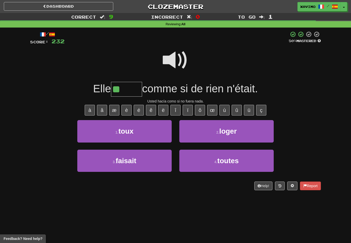
click at [150, 155] on button "3 . faisait" at bounding box center [124, 161] width 95 height 22
type input "*******"
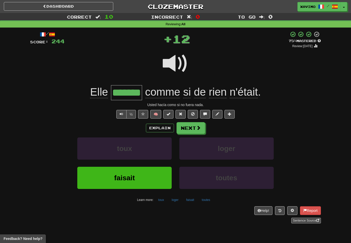
click at [199, 126] on span at bounding box center [198, 128] width 5 height 5
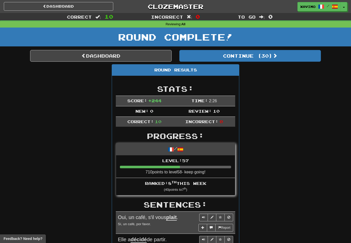
click at [144, 57] on link "Dashboard" at bounding box center [101, 56] width 142 height 12
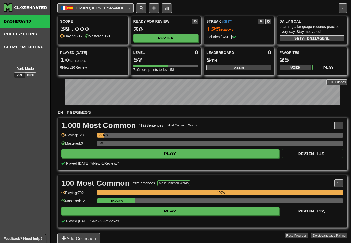
click at [245, 65] on button "View" at bounding box center [239, 68] width 65 height 6
select select "**********"
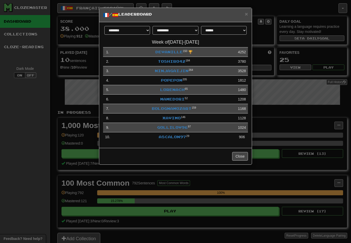
click at [175, 116] on link "Xavimo" at bounding box center [172, 118] width 18 height 4
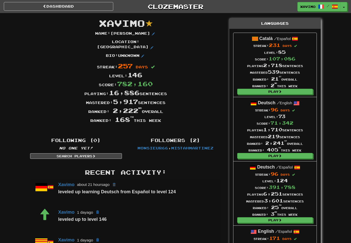
click at [95, 6] on link "Dashboard" at bounding box center [59, 6] width 110 height 9
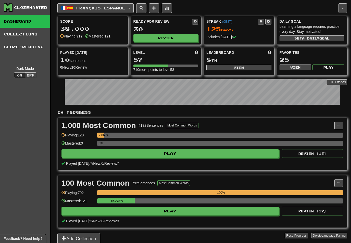
click at [131, 7] on button "Français / Español" at bounding box center [95, 8] width 76 height 10
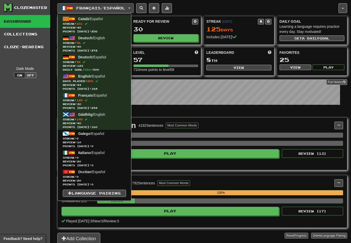
click at [88, 66] on span "Review: 123" at bounding box center [94, 66] width 63 height 4
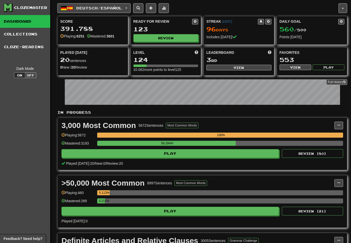
click at [170, 36] on button "Review" at bounding box center [166, 38] width 65 height 8
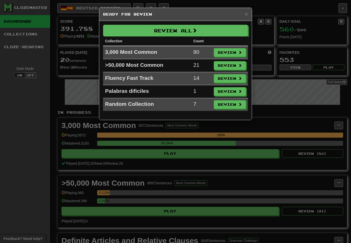
click at [231, 51] on button "Review" at bounding box center [230, 52] width 32 height 9
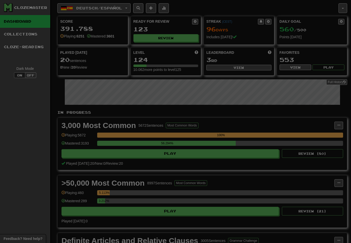
select select "**"
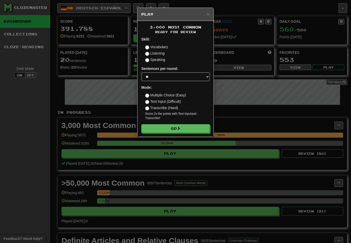
click at [199, 128] on button "Go" at bounding box center [175, 128] width 68 height 9
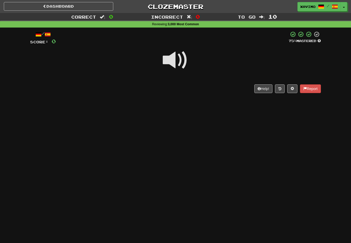
click at [180, 57] on span at bounding box center [176, 61] width 26 height 26
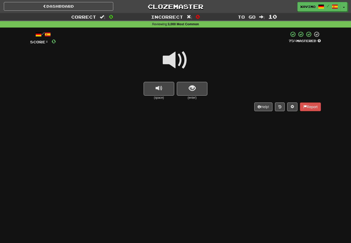
click at [192, 85] on span "show sentence" at bounding box center [192, 88] width 7 height 7
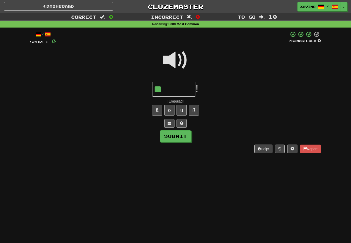
click at [183, 108] on button "ü" at bounding box center [182, 110] width 10 height 11
click at [186, 135] on button "Submit" at bounding box center [176, 137] width 32 height 12
type input "*******"
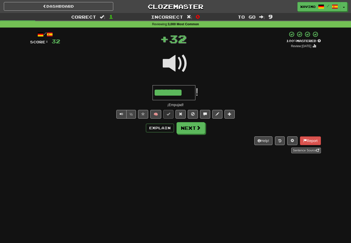
click at [199, 129] on span at bounding box center [198, 128] width 5 height 5
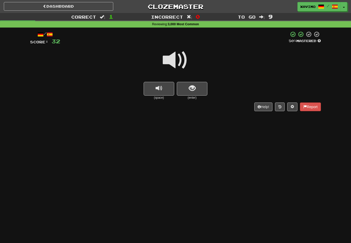
click at [179, 56] on span at bounding box center [176, 61] width 26 height 26
click at [193, 89] on span "show sentence" at bounding box center [192, 88] width 7 height 7
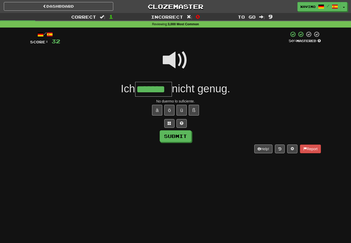
type input "*******"
click at [187, 135] on button "Submit" at bounding box center [176, 137] width 32 height 12
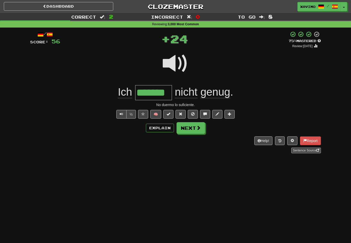
click at [202, 128] on button "Next" at bounding box center [191, 128] width 29 height 12
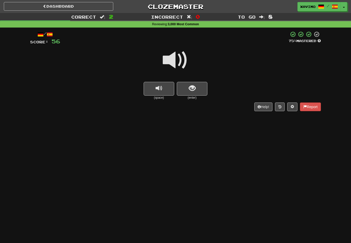
click at [180, 63] on span at bounding box center [176, 61] width 26 height 26
click at [194, 89] on span "show sentence" at bounding box center [192, 88] width 7 height 7
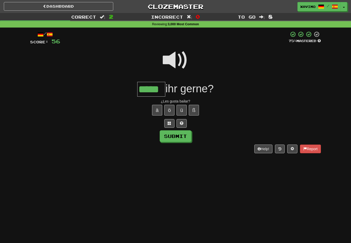
click at [187, 136] on button "Submit" at bounding box center [176, 137] width 32 height 12
type input "*****"
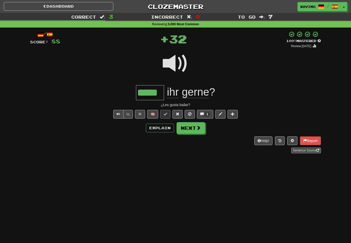
click at [195, 128] on button "Next" at bounding box center [191, 128] width 29 height 12
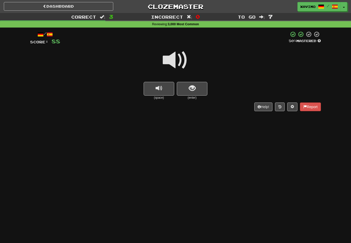
click at [181, 60] on span at bounding box center [176, 61] width 26 height 26
click at [194, 85] on span "show sentence" at bounding box center [192, 88] width 7 height 7
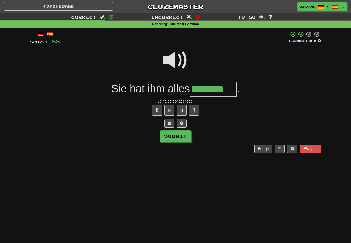
type input "********"
click at [182, 136] on button "Submit" at bounding box center [176, 137] width 32 height 12
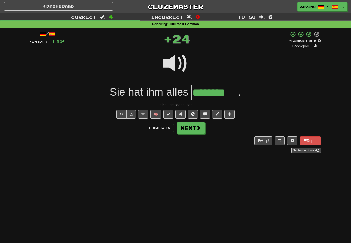
click at [196, 128] on button "Next" at bounding box center [191, 128] width 29 height 12
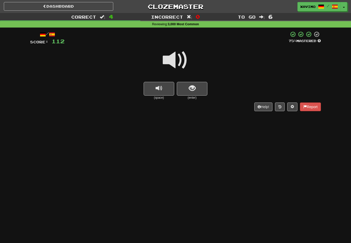
click at [175, 59] on span at bounding box center [176, 61] width 26 height 26
click at [193, 85] on span "show sentence" at bounding box center [192, 88] width 7 height 7
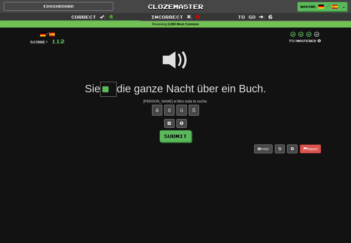
click at [195, 107] on button "ß" at bounding box center [194, 110] width 10 height 11
type input "***"
click at [186, 132] on button "Submit" at bounding box center [176, 137] width 32 height 12
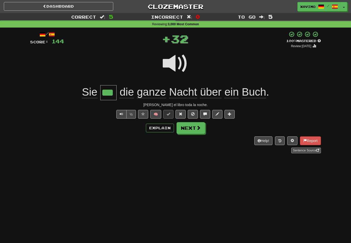
click at [197, 128] on span at bounding box center [198, 128] width 5 height 5
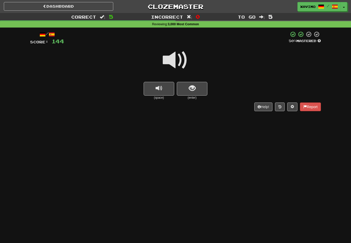
click at [180, 58] on span at bounding box center [176, 61] width 26 height 26
click at [190, 88] on span "show sentence" at bounding box center [192, 88] width 7 height 7
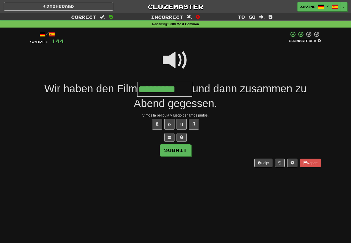
type input "*********"
click at [186, 150] on button "Submit" at bounding box center [176, 151] width 32 height 12
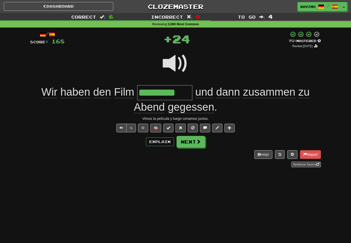
click at [197, 139] on span at bounding box center [198, 141] width 5 height 5
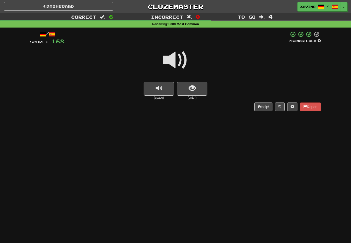
click at [180, 58] on span at bounding box center [176, 61] width 26 height 26
click at [190, 87] on span "show sentence" at bounding box center [192, 88] width 7 height 7
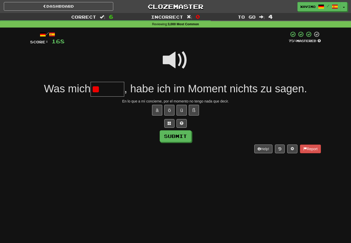
type input "*"
type input "********"
click at [186, 142] on button "Submit" at bounding box center [176, 137] width 32 height 12
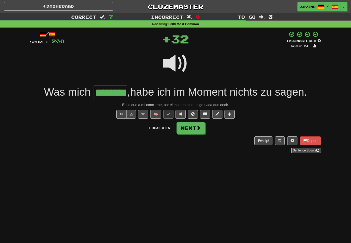
click at [199, 127] on span at bounding box center [198, 128] width 5 height 5
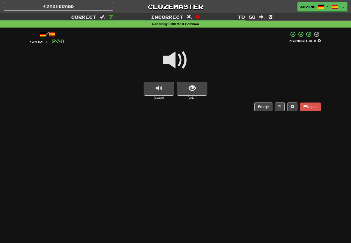
click at [178, 62] on span at bounding box center [176, 61] width 26 height 26
click at [194, 87] on span "show sentence" at bounding box center [192, 88] width 7 height 7
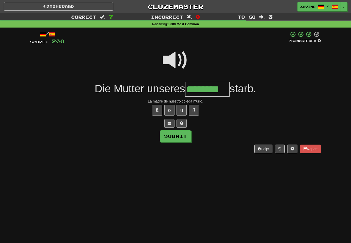
click at [185, 136] on button "Submit" at bounding box center [176, 137] width 32 height 12
type input "********"
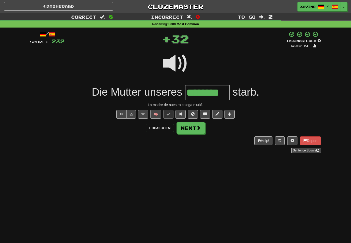
click at [198, 127] on span at bounding box center [198, 128] width 5 height 5
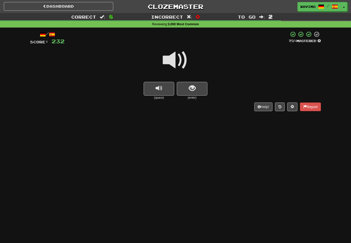
click at [177, 57] on span at bounding box center [176, 61] width 26 height 26
click at [194, 88] on span "show sentence" at bounding box center [192, 88] width 7 height 7
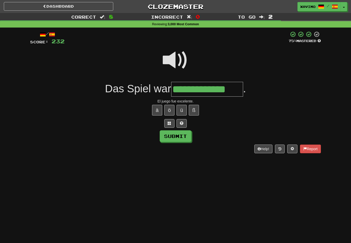
type input "**********"
click at [183, 136] on button "Submit" at bounding box center [176, 137] width 32 height 12
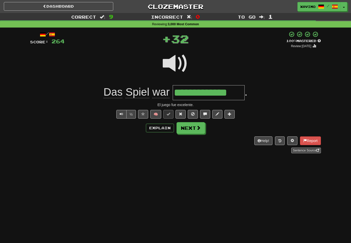
click at [199, 127] on span at bounding box center [198, 128] width 5 height 5
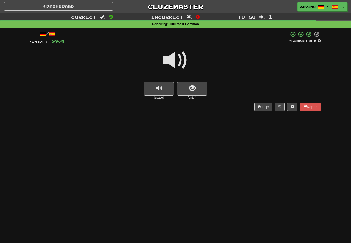
click at [181, 60] on span at bounding box center [176, 61] width 26 height 26
click at [194, 89] on span "show sentence" at bounding box center [192, 88] width 7 height 7
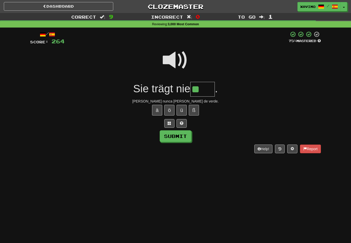
click at [182, 109] on button "ü" at bounding box center [182, 110] width 10 height 11
type input "****"
click at [185, 136] on button "Submit" at bounding box center [176, 137] width 32 height 12
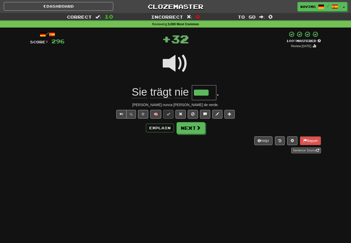
click at [199, 128] on span at bounding box center [198, 128] width 5 height 5
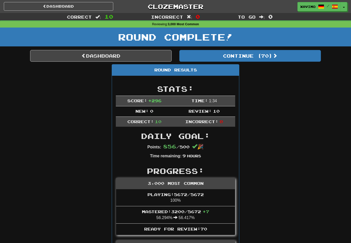
click at [271, 56] on button "Continue ( 70 )" at bounding box center [251, 56] width 142 height 12
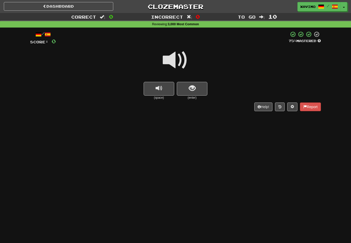
click at [178, 57] on span at bounding box center [176, 61] width 26 height 26
click at [188, 84] on button "show sentence" at bounding box center [192, 89] width 31 height 14
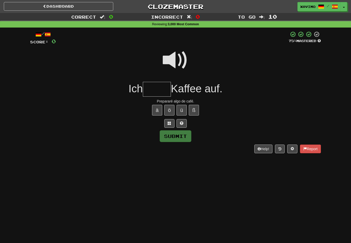
click at [176, 55] on span at bounding box center [176, 61] width 26 height 26
click at [151, 88] on input "text" at bounding box center [157, 89] width 28 height 15
type input "*****"
click at [184, 133] on button "Submit" at bounding box center [176, 137] width 32 height 12
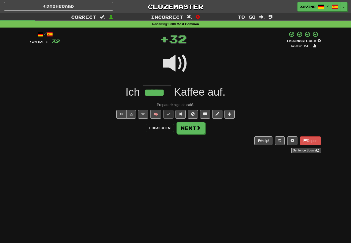
click at [201, 126] on button "Next" at bounding box center [191, 128] width 29 height 12
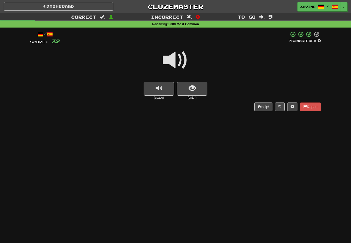
click at [182, 56] on span at bounding box center [176, 61] width 26 height 26
click at [193, 88] on span "show sentence" at bounding box center [192, 88] width 7 height 7
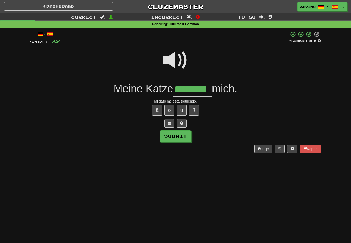
type input "********"
click at [186, 136] on button "Submit" at bounding box center [176, 137] width 32 height 12
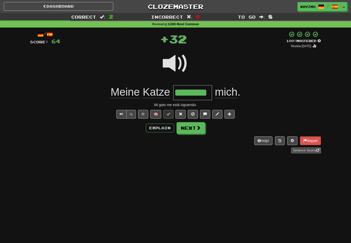
click at [197, 128] on span at bounding box center [198, 128] width 5 height 5
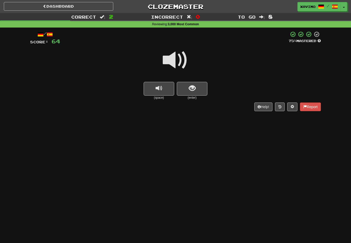
click at [179, 58] on span at bounding box center [176, 61] width 26 height 26
click at [191, 88] on span "show sentence" at bounding box center [192, 88] width 7 height 7
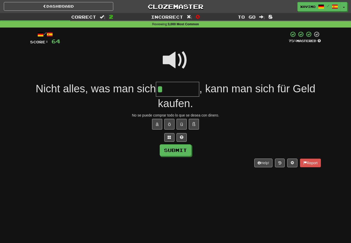
click at [183, 122] on button "ü" at bounding box center [182, 124] width 10 height 11
type input "*******"
click at [183, 149] on button "Submit" at bounding box center [176, 151] width 32 height 12
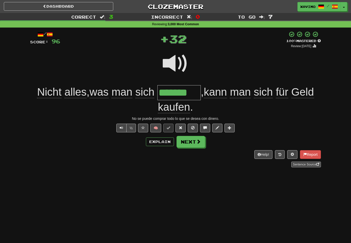
click at [195, 140] on button "Next" at bounding box center [191, 142] width 29 height 12
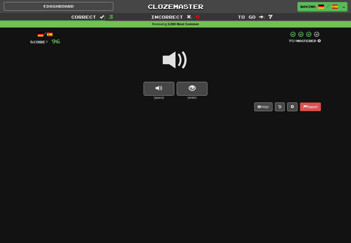
click at [180, 59] on span at bounding box center [176, 61] width 26 height 26
click at [188, 89] on button "show sentence" at bounding box center [192, 89] width 31 height 14
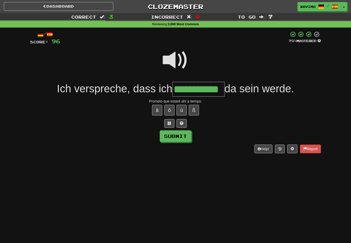
type input "**********"
click at [186, 137] on button "Submit" at bounding box center [176, 137] width 32 height 12
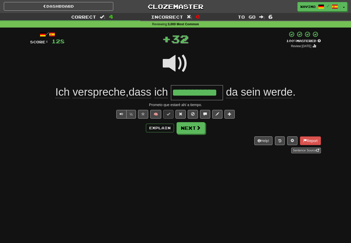
click at [200, 131] on button "Next" at bounding box center [191, 128] width 29 height 12
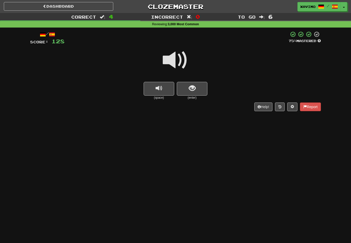
click at [182, 58] on span at bounding box center [176, 61] width 26 height 26
click at [191, 88] on span "show sentence" at bounding box center [192, 88] width 7 height 7
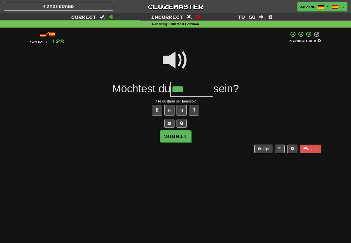
click at [183, 108] on button "ü" at bounding box center [182, 110] width 10 height 11
type input "*******"
click at [185, 135] on button "Submit" at bounding box center [176, 137] width 32 height 12
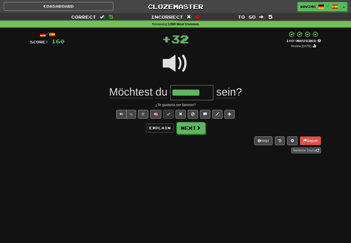
click at [195, 128] on button "Next" at bounding box center [191, 128] width 29 height 12
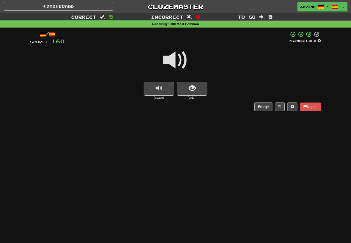
click at [181, 58] on span at bounding box center [176, 61] width 26 height 26
click at [189, 87] on span "show sentence" at bounding box center [192, 88] width 7 height 7
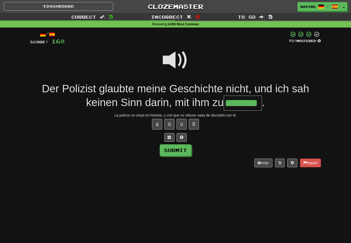
type input "********"
click at [181, 149] on button "Submit" at bounding box center [176, 151] width 32 height 12
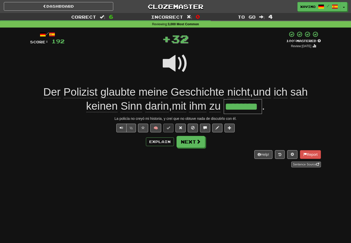
click at [200, 139] on span at bounding box center [198, 141] width 5 height 5
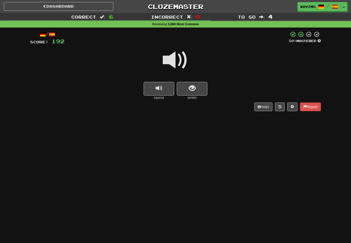
click at [179, 59] on span at bounding box center [176, 61] width 26 height 26
click at [189, 88] on span "show sentence" at bounding box center [192, 88] width 7 height 7
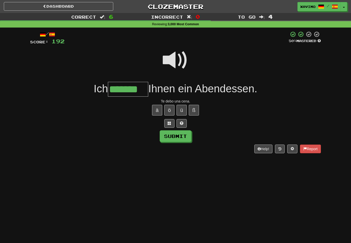
type input "*******"
click at [186, 134] on button "Submit" at bounding box center [176, 137] width 32 height 12
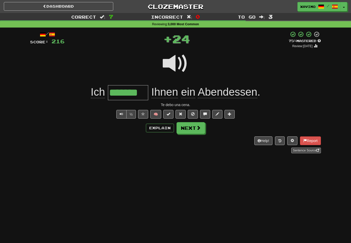
click at [196, 126] on button "Next" at bounding box center [191, 128] width 29 height 12
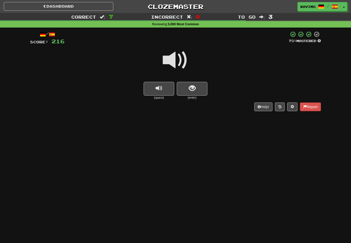
click at [178, 60] on span at bounding box center [176, 61] width 26 height 26
click at [188, 88] on button "show sentence" at bounding box center [192, 89] width 31 height 14
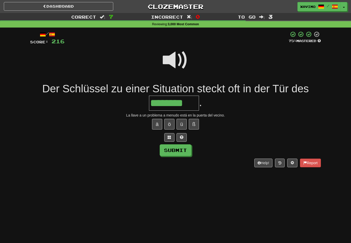
click at [187, 145] on button "Submit" at bounding box center [176, 151] width 32 height 12
type input "********"
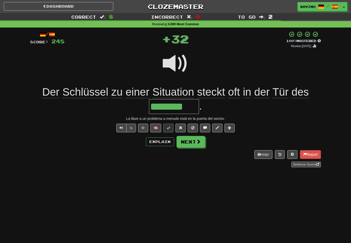
click at [201, 140] on button "Next" at bounding box center [191, 142] width 29 height 12
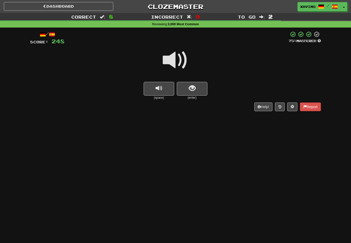
click at [181, 63] on span at bounding box center [176, 61] width 26 height 26
click at [196, 88] on button "show sentence" at bounding box center [192, 89] width 31 height 14
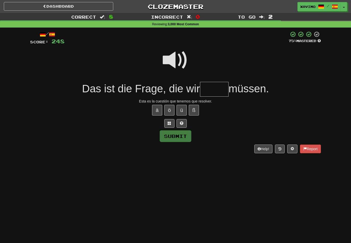
click at [178, 55] on span at bounding box center [176, 61] width 26 height 26
click at [209, 86] on input "text" at bounding box center [214, 89] width 29 height 15
type input "*"
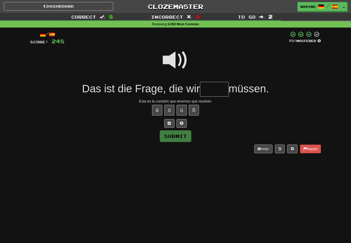
click at [178, 55] on span at bounding box center [176, 61] width 26 height 26
click at [212, 86] on input "text" at bounding box center [214, 89] width 29 height 15
click at [170, 115] on div "ä ö ü ß" at bounding box center [175, 110] width 291 height 13
click at [169, 108] on button "ö" at bounding box center [169, 110] width 10 height 11
type input "*****"
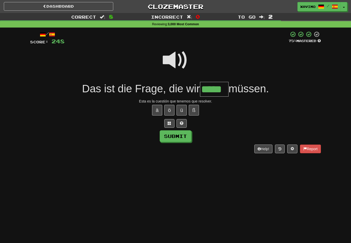
click at [183, 137] on button "Submit" at bounding box center [176, 137] width 32 height 12
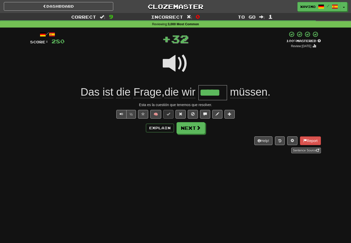
click at [199, 128] on span at bounding box center [198, 128] width 5 height 5
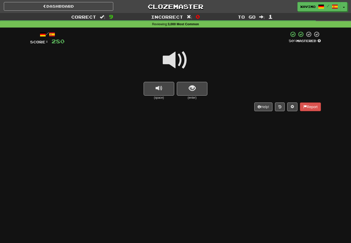
click at [175, 56] on span at bounding box center [176, 61] width 26 height 26
click at [191, 88] on span "show sentence" at bounding box center [192, 88] width 7 height 7
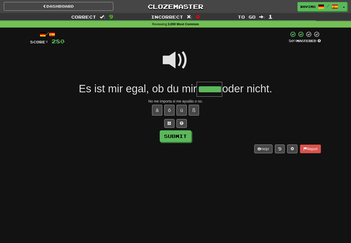
type input "******"
click at [183, 134] on button "Submit" at bounding box center [176, 137] width 32 height 12
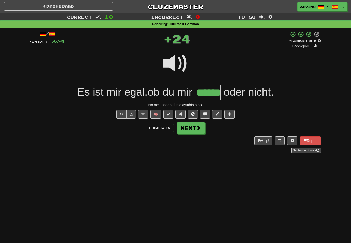
click at [197, 127] on span at bounding box center [198, 128] width 5 height 5
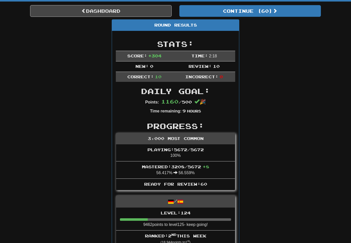
scroll to position [25, 0]
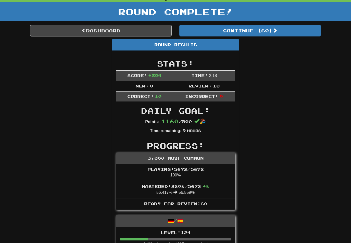
click at [139, 31] on link "Dashboard" at bounding box center [101, 31] width 142 height 12
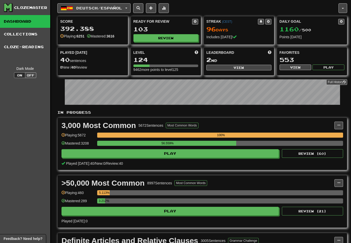
click at [247, 68] on button "View" at bounding box center [239, 68] width 65 height 6
select select "**********"
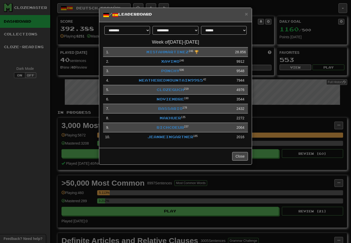
click at [172, 61] on link "Xavimo" at bounding box center [170, 61] width 18 height 4
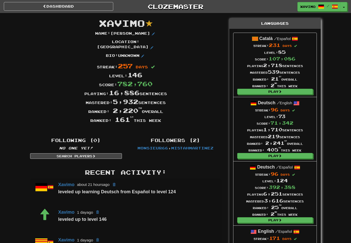
click at [91, 7] on link "Dashboard" at bounding box center [59, 6] width 110 height 9
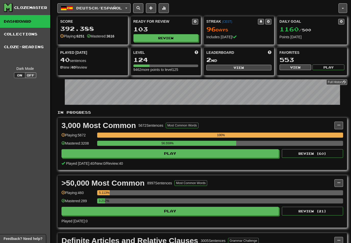
click at [244, 67] on button "View" at bounding box center [239, 68] width 65 height 6
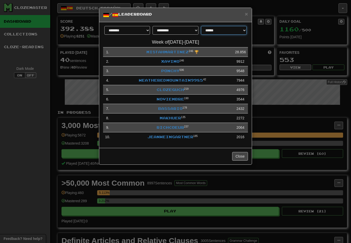
click at [244, 28] on select "**********" at bounding box center [224, 30] width 46 height 9
select select "**********"
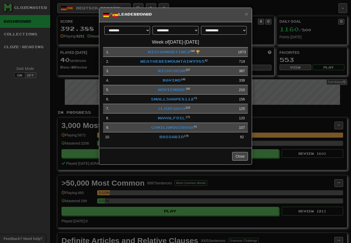
click at [190, 61] on link "WeatheredMountain9985" at bounding box center [172, 61] width 64 height 4
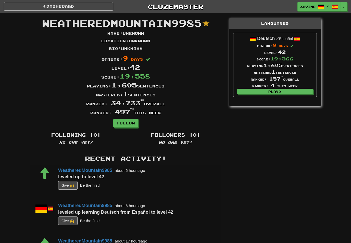
click at [76, 3] on link "Dashboard" at bounding box center [59, 6] width 110 height 9
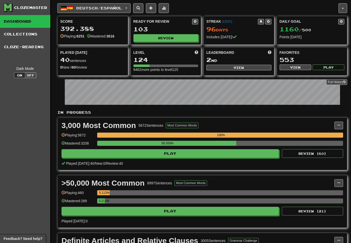
click at [174, 36] on button "Review" at bounding box center [166, 38] width 65 height 8
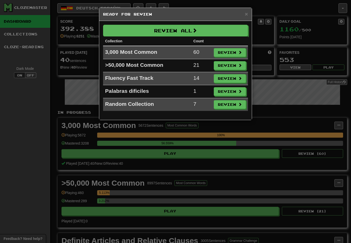
click at [233, 50] on button "Review" at bounding box center [230, 52] width 32 height 9
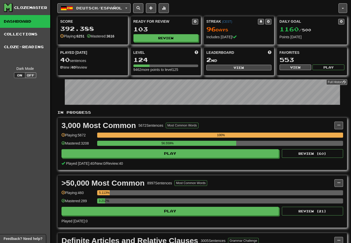
select select "**"
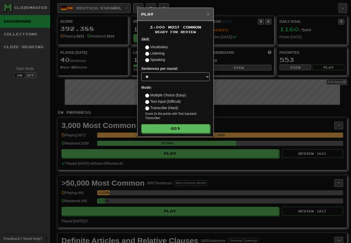
click at [199, 125] on button "Go" at bounding box center [175, 128] width 68 height 9
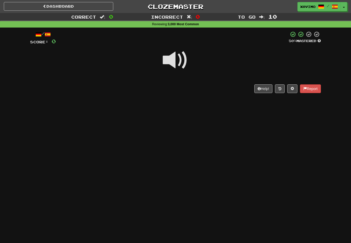
click at [183, 56] on span at bounding box center [176, 61] width 26 height 26
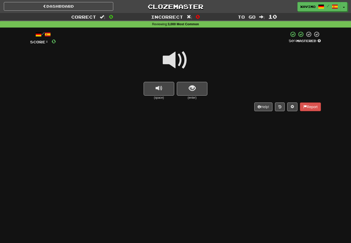
click at [193, 90] on span "show sentence" at bounding box center [192, 88] width 7 height 7
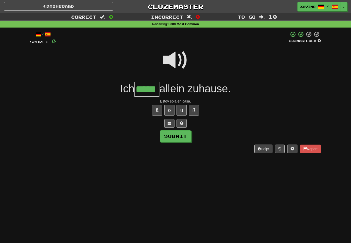
type input "*****"
click at [184, 136] on button "Submit" at bounding box center [176, 137] width 32 height 12
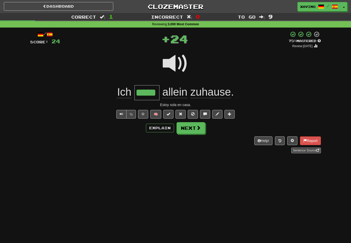
click at [197, 129] on span at bounding box center [198, 128] width 5 height 5
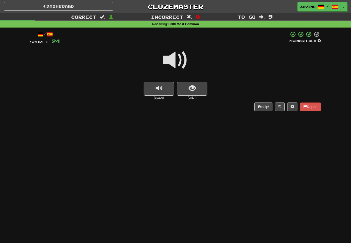
click at [180, 58] on span at bounding box center [176, 61] width 26 height 26
click at [191, 85] on span "show sentence" at bounding box center [192, 88] width 7 height 7
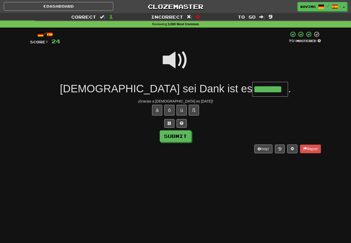
click at [186, 136] on button "Submit" at bounding box center [176, 137] width 32 height 12
type input "*******"
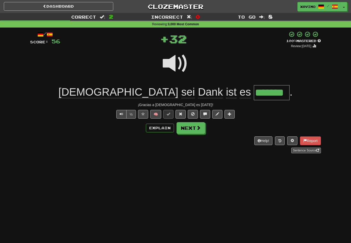
click at [199, 130] on button "Next" at bounding box center [191, 128] width 29 height 12
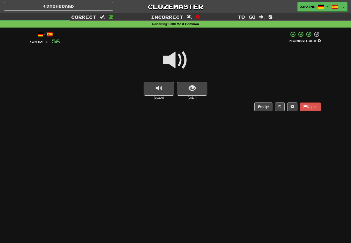
click at [181, 58] on span at bounding box center [176, 61] width 26 height 26
click at [192, 87] on span "show sentence" at bounding box center [192, 88] width 7 height 7
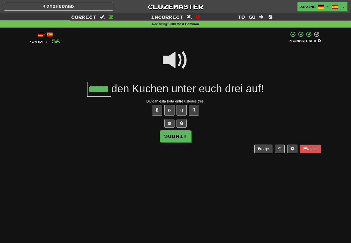
click at [185, 135] on button "Submit" at bounding box center [176, 137] width 32 height 12
type input "*****"
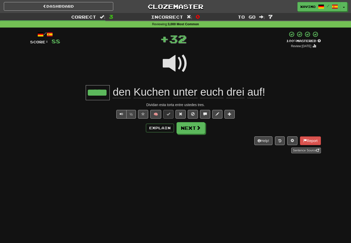
click at [200, 129] on span at bounding box center [198, 128] width 5 height 5
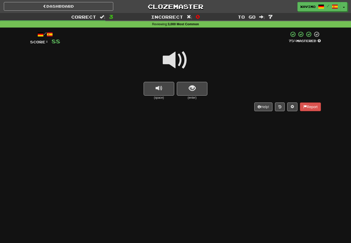
click at [179, 61] on span at bounding box center [176, 61] width 26 height 26
click at [192, 89] on span "show sentence" at bounding box center [192, 88] width 7 height 7
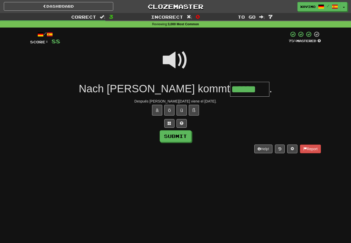
click at [184, 136] on button "Submit" at bounding box center [176, 137] width 32 height 12
type input "******"
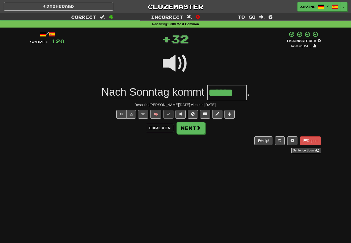
click at [201, 129] on span at bounding box center [198, 128] width 5 height 5
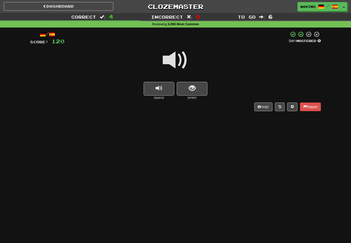
click at [183, 56] on span at bounding box center [176, 61] width 26 height 26
click at [192, 87] on span "show sentence" at bounding box center [192, 88] width 7 height 7
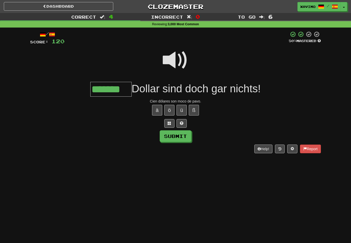
click at [184, 136] on button "Submit" at bounding box center [176, 137] width 32 height 12
type input "*******"
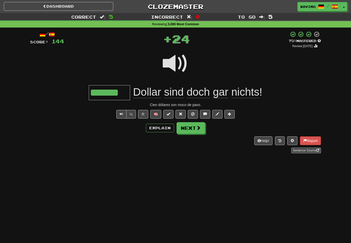
click at [198, 130] on button "Next" at bounding box center [191, 128] width 29 height 12
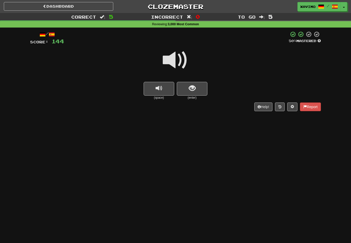
click at [180, 60] on span at bounding box center [176, 61] width 26 height 26
click at [190, 85] on span "show sentence" at bounding box center [192, 88] width 7 height 7
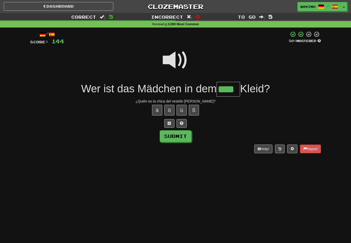
type input "****"
click at [181, 136] on button "Submit" at bounding box center [176, 137] width 32 height 12
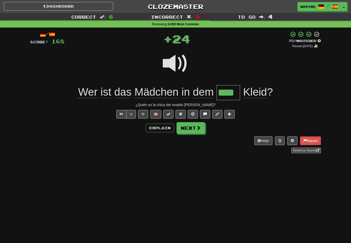
click at [198, 127] on span at bounding box center [198, 128] width 5 height 5
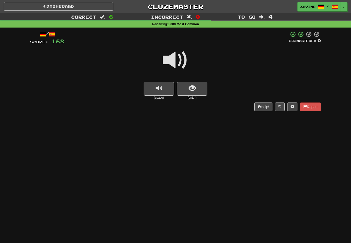
click at [179, 58] on span at bounding box center [176, 61] width 26 height 26
click at [190, 88] on span "show sentence" at bounding box center [192, 88] width 7 height 7
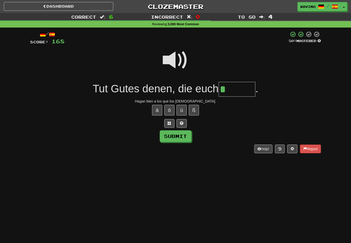
click at [160, 111] on button "ä" at bounding box center [157, 110] width 10 height 11
type input "******"
click at [185, 134] on button "Submit" at bounding box center [176, 137] width 32 height 12
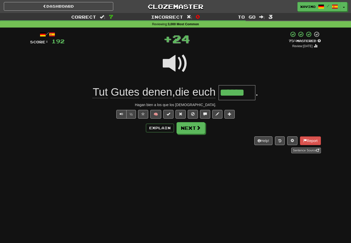
click at [198, 128] on span at bounding box center [198, 128] width 5 height 5
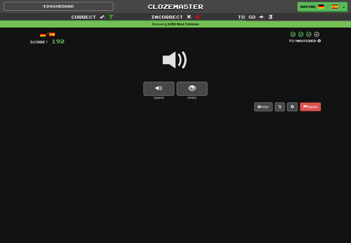
click at [181, 60] on span at bounding box center [176, 61] width 26 height 26
click at [196, 88] on button "show sentence" at bounding box center [192, 89] width 31 height 14
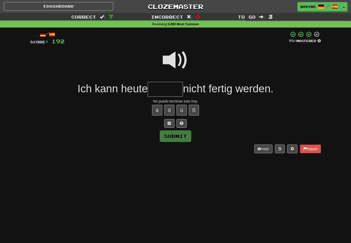
click at [176, 61] on span at bounding box center [176, 61] width 26 height 26
click at [160, 88] on input "text" at bounding box center [165, 89] width 35 height 15
click at [178, 60] on span at bounding box center [176, 61] width 26 height 26
click at [162, 90] on input "**" at bounding box center [165, 89] width 35 height 15
type input "*******"
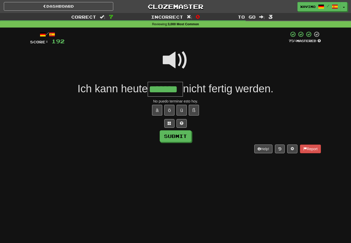
click at [184, 133] on button "Submit" at bounding box center [176, 137] width 32 height 12
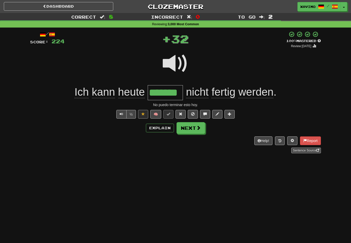
click at [197, 126] on span at bounding box center [198, 128] width 5 height 5
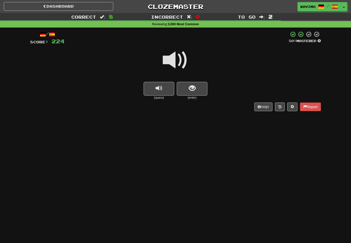
click at [176, 62] on span at bounding box center [176, 61] width 26 height 26
click at [196, 89] on button "show sentence" at bounding box center [192, 89] width 31 height 14
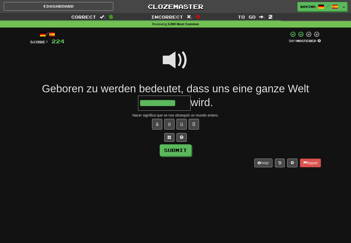
type input "*********"
click at [185, 148] on button "Submit" at bounding box center [176, 151] width 32 height 12
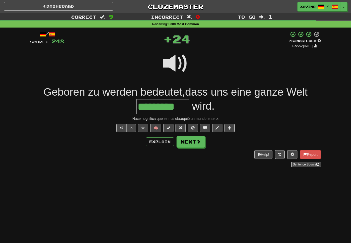
click at [198, 142] on span at bounding box center [198, 141] width 5 height 5
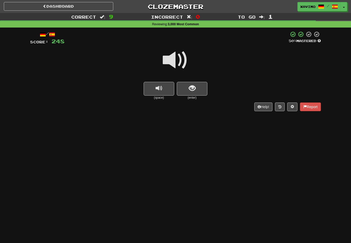
click at [176, 60] on span at bounding box center [176, 61] width 26 height 26
click at [194, 88] on span "show sentence" at bounding box center [192, 88] width 7 height 7
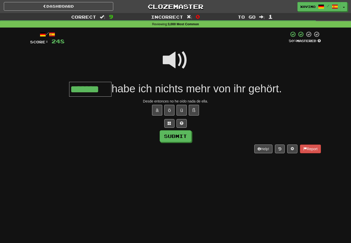
click at [189, 136] on button "Submit" at bounding box center [176, 137] width 32 height 12
type input "*******"
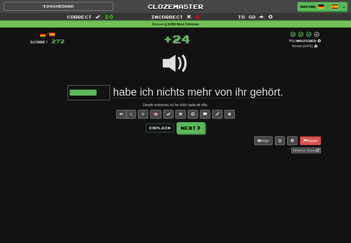
click at [195, 129] on button "Next" at bounding box center [191, 128] width 29 height 12
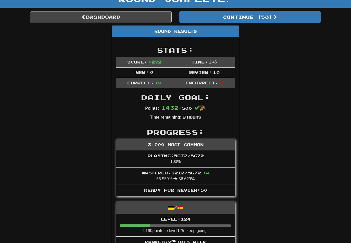
click at [274, 17] on button "Continue ( 50 )" at bounding box center [251, 17] width 142 height 12
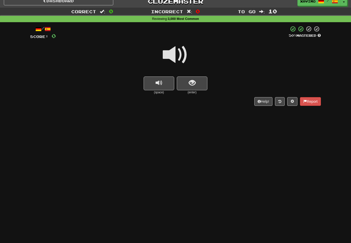
scroll to position [6, 0]
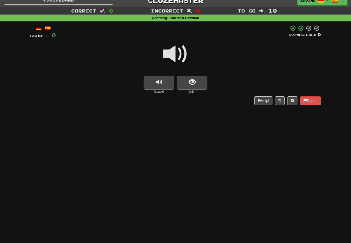
click at [179, 52] on span at bounding box center [176, 54] width 26 height 26
click at [192, 79] on span "show sentence" at bounding box center [192, 82] width 7 height 7
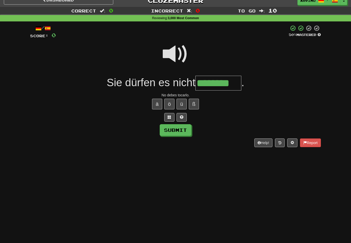
type input "********"
click at [185, 129] on button "Submit" at bounding box center [176, 130] width 32 height 12
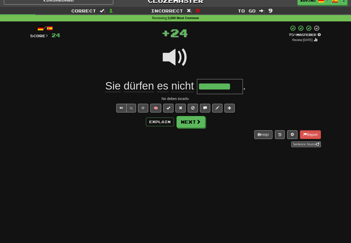
click at [197, 121] on span at bounding box center [198, 122] width 5 height 5
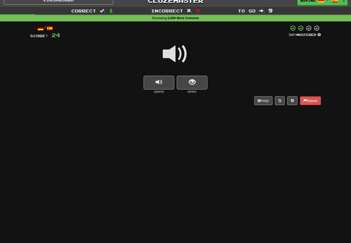
click at [180, 54] on span at bounding box center [176, 54] width 26 height 26
click at [189, 81] on span "show sentence" at bounding box center [192, 82] width 7 height 7
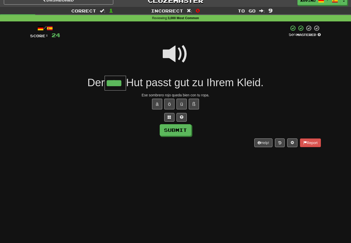
type input "****"
click at [185, 128] on button "Submit" at bounding box center [176, 130] width 32 height 12
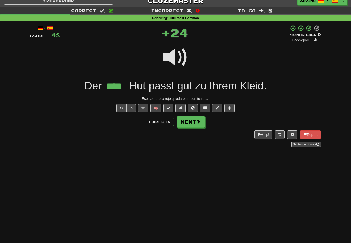
click at [199, 121] on span at bounding box center [198, 122] width 5 height 5
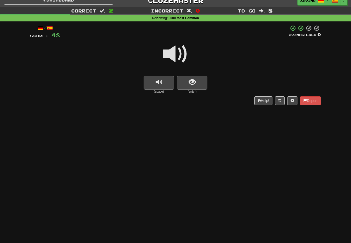
click at [182, 50] on span at bounding box center [176, 54] width 26 height 26
click at [191, 80] on span "show sentence" at bounding box center [192, 82] width 7 height 7
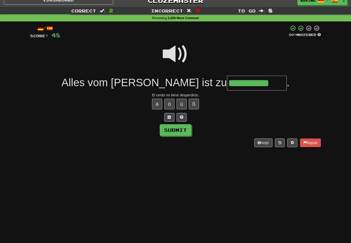
type input "**********"
click at [187, 130] on button "Submit" at bounding box center [176, 130] width 32 height 12
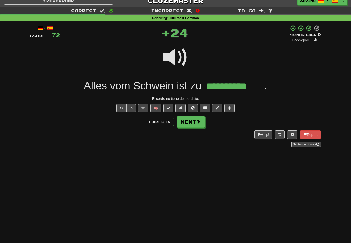
click at [196, 123] on button "Next" at bounding box center [191, 122] width 29 height 12
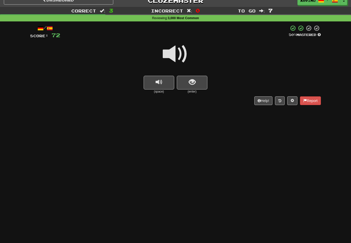
click at [175, 55] on span at bounding box center [176, 54] width 26 height 26
click at [192, 80] on span "show sentence" at bounding box center [192, 82] width 7 height 7
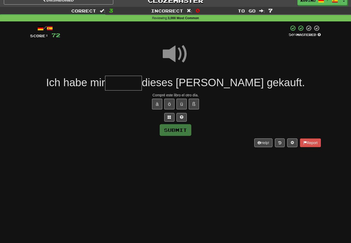
click at [178, 53] on span at bounding box center [176, 54] width 26 height 26
click at [142, 84] on input "text" at bounding box center [123, 83] width 37 height 15
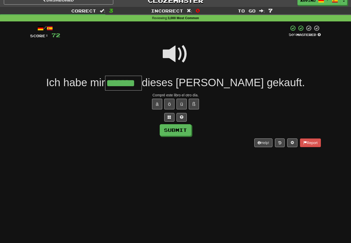
type input "*******"
click at [186, 129] on button "Submit" at bounding box center [176, 130] width 32 height 12
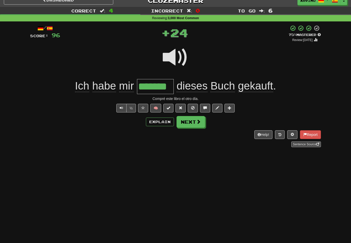
click at [195, 123] on button "Next" at bounding box center [191, 122] width 29 height 12
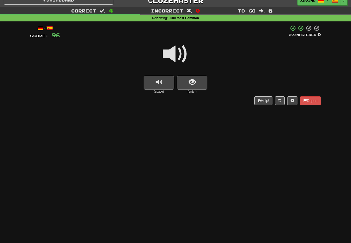
click at [179, 52] on span at bounding box center [176, 54] width 26 height 26
click at [191, 81] on span "show sentence" at bounding box center [192, 82] width 7 height 7
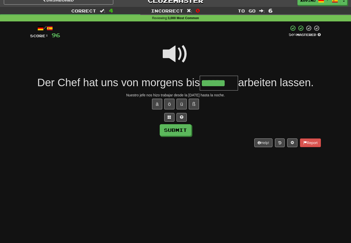
type input "******"
click at [186, 135] on button "Submit" at bounding box center [176, 130] width 32 height 12
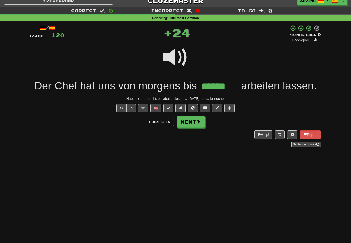
click at [197, 124] on button "Next" at bounding box center [191, 122] width 29 height 12
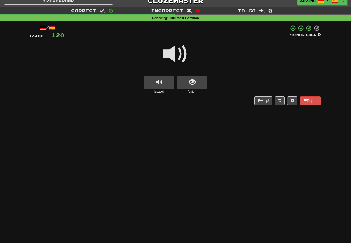
click at [179, 54] on span at bounding box center [176, 54] width 26 height 26
click at [193, 81] on span "show sentence" at bounding box center [192, 82] width 7 height 7
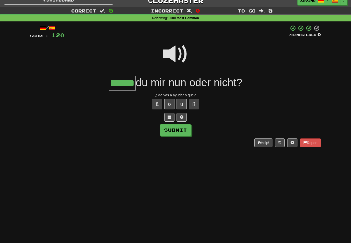
click at [186, 128] on button "Submit" at bounding box center [176, 130] width 32 height 12
type input "******"
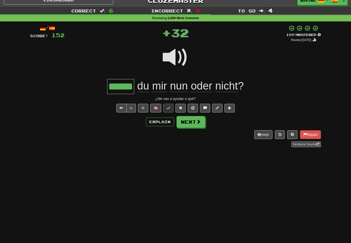
click at [200, 121] on span at bounding box center [198, 122] width 5 height 5
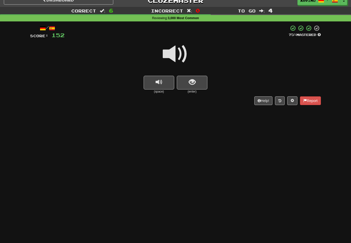
click at [179, 54] on span at bounding box center [176, 54] width 26 height 26
click at [188, 81] on button "show sentence" at bounding box center [192, 83] width 31 height 14
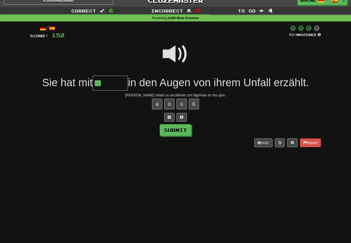
click at [155, 103] on button "ä" at bounding box center [157, 104] width 10 height 11
click at [184, 128] on button "Submit" at bounding box center [176, 130] width 32 height 12
type input "******"
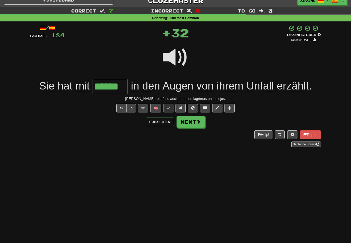
click at [198, 120] on span at bounding box center [198, 122] width 5 height 5
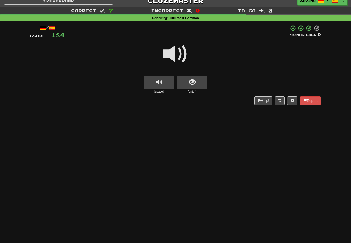
click at [178, 54] on span at bounding box center [176, 54] width 26 height 26
click at [193, 85] on span "show sentence" at bounding box center [192, 82] width 7 height 7
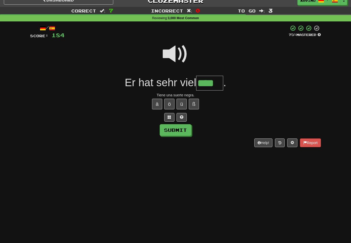
click at [186, 129] on button "Submit" at bounding box center [176, 130] width 32 height 12
type input "****"
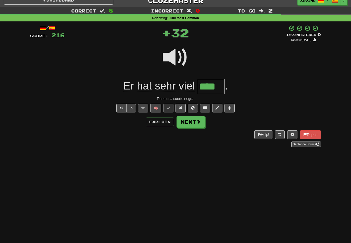
click at [194, 123] on button "Next" at bounding box center [191, 122] width 29 height 12
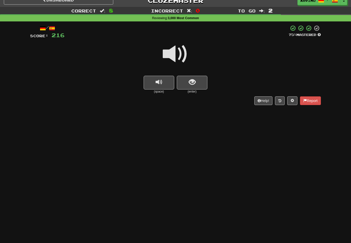
click at [180, 51] on span at bounding box center [176, 54] width 26 height 26
click at [193, 80] on span "show sentence" at bounding box center [192, 82] width 7 height 7
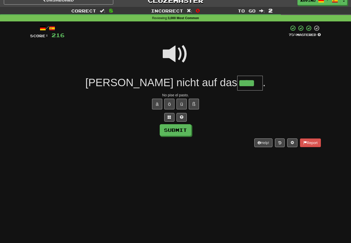
click at [186, 128] on button "Submit" at bounding box center [176, 130] width 32 height 12
type input "****"
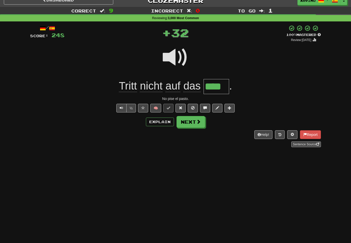
click at [195, 122] on button "Next" at bounding box center [191, 122] width 29 height 12
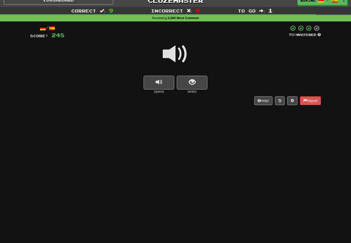
click at [179, 56] on span at bounding box center [176, 54] width 26 height 26
click at [191, 79] on span "show sentence" at bounding box center [192, 82] width 7 height 7
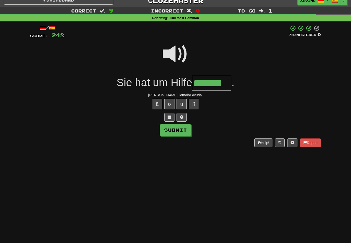
type input "*******"
click at [186, 129] on button "Submit" at bounding box center [176, 130] width 32 height 12
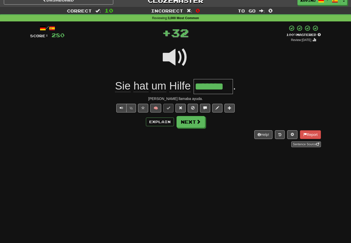
click at [200, 123] on span at bounding box center [198, 122] width 5 height 5
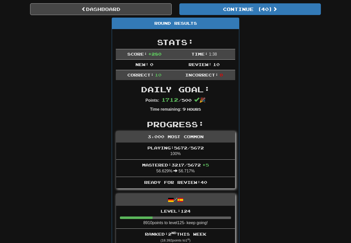
scroll to position [0, 0]
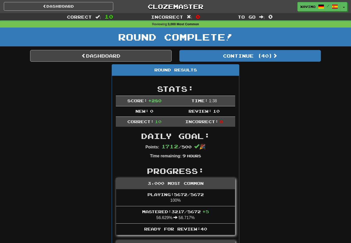
click at [270, 55] on button "Continue ( 40 )" at bounding box center [251, 56] width 142 height 12
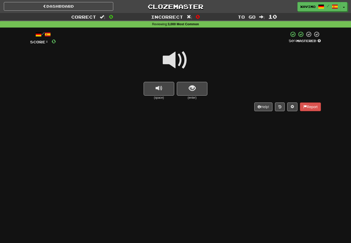
click at [181, 60] on span at bounding box center [176, 61] width 26 height 26
click at [191, 86] on span "show sentence" at bounding box center [192, 88] width 7 height 7
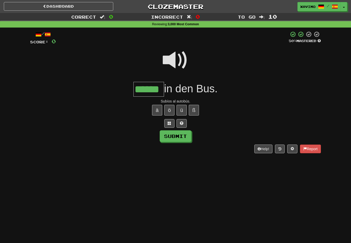
click at [187, 133] on button "Submit" at bounding box center [176, 137] width 32 height 12
type input "******"
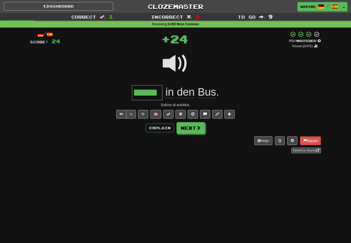
click at [197, 130] on span at bounding box center [198, 128] width 5 height 5
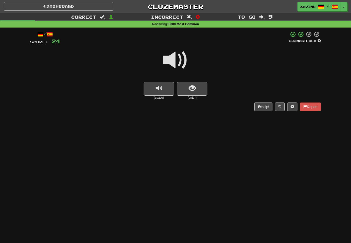
click at [179, 57] on span at bounding box center [176, 61] width 26 height 26
click at [190, 86] on span "show sentence" at bounding box center [192, 88] width 7 height 7
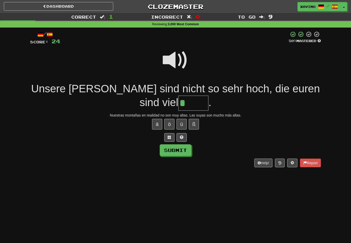
click at [172, 120] on button "ö" at bounding box center [169, 124] width 10 height 11
type input "*****"
click at [182, 146] on button "Submit" at bounding box center [176, 151] width 32 height 12
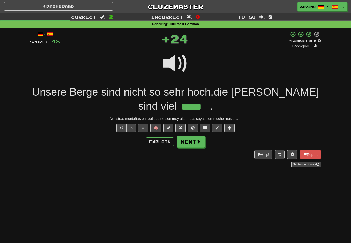
click at [198, 139] on span at bounding box center [198, 141] width 5 height 5
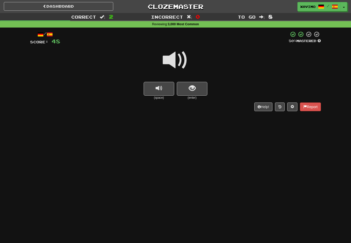
click at [178, 61] on span at bounding box center [176, 61] width 26 height 26
click at [191, 85] on span "show sentence" at bounding box center [192, 88] width 7 height 7
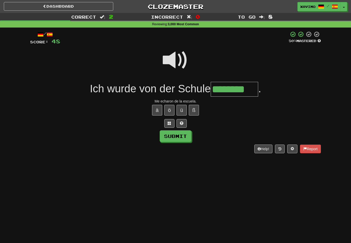
type input "********"
click at [186, 134] on button "Submit" at bounding box center [176, 137] width 32 height 12
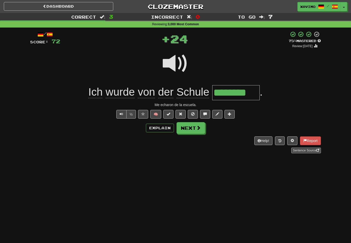
click at [198, 128] on span at bounding box center [198, 128] width 5 height 5
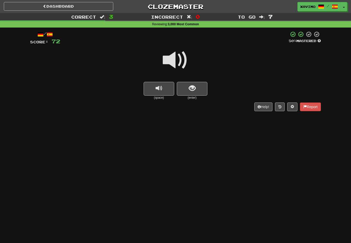
click at [180, 60] on span at bounding box center [176, 61] width 26 height 26
click at [192, 87] on span "show sentence" at bounding box center [192, 88] width 7 height 7
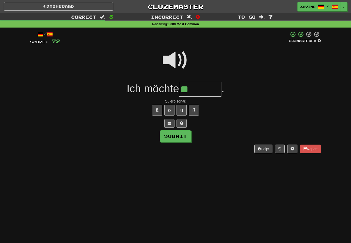
click at [160, 110] on button "ä" at bounding box center [157, 110] width 10 height 11
type input "*******"
click at [186, 135] on button "Submit" at bounding box center [176, 137] width 32 height 12
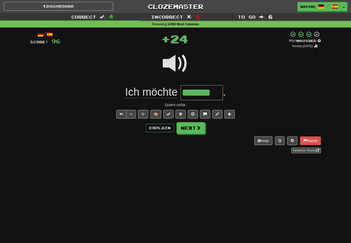
click at [200, 127] on span at bounding box center [198, 128] width 5 height 5
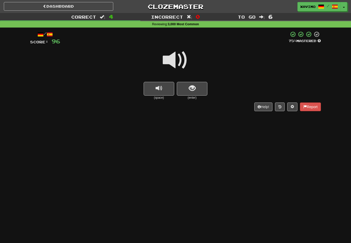
click at [181, 61] on span at bounding box center [176, 61] width 26 height 26
click at [193, 87] on span "show sentence" at bounding box center [192, 88] width 7 height 7
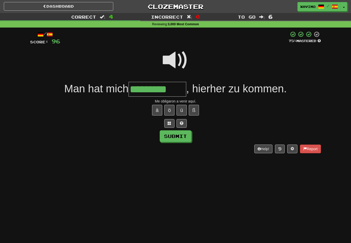
type input "*********"
click at [187, 135] on button "Submit" at bounding box center [176, 137] width 32 height 12
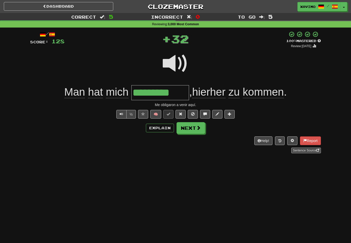
click at [202, 126] on button "Next" at bounding box center [191, 128] width 29 height 12
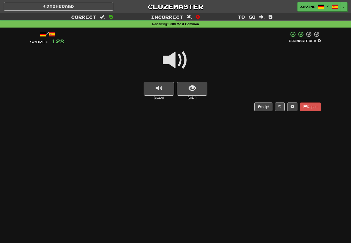
click at [182, 62] on span at bounding box center [176, 61] width 26 height 26
click at [193, 88] on span "show sentence" at bounding box center [192, 88] width 7 height 7
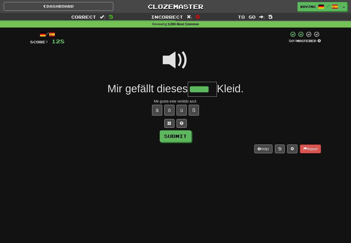
type input "*****"
click at [183, 135] on button "Submit" at bounding box center [176, 137] width 32 height 12
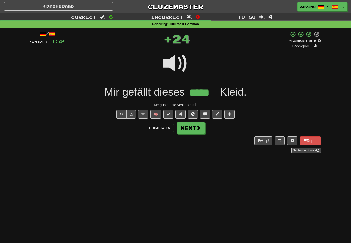
click at [199, 126] on span at bounding box center [198, 128] width 5 height 5
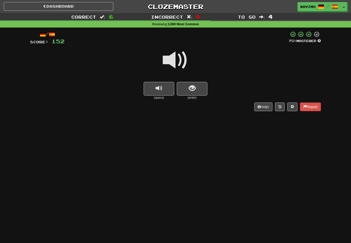
click at [183, 55] on span at bounding box center [176, 61] width 26 height 26
click at [193, 87] on span "show sentence" at bounding box center [192, 88] width 7 height 7
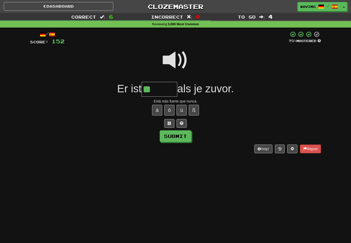
click at [158, 110] on button "ä" at bounding box center [157, 110] width 10 height 11
type input "*******"
click at [184, 133] on button "Submit" at bounding box center [176, 137] width 32 height 12
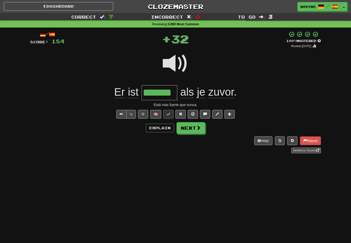
click at [198, 127] on span at bounding box center [198, 128] width 5 height 5
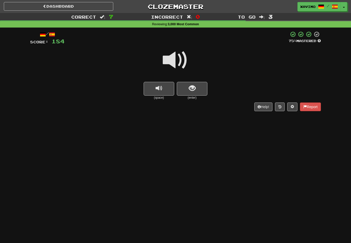
click at [179, 57] on span at bounding box center [176, 61] width 26 height 26
click at [190, 82] on button "show sentence" at bounding box center [192, 89] width 31 height 14
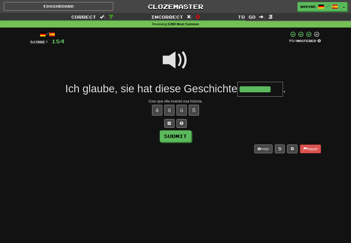
type input "********"
click at [186, 135] on button "Submit" at bounding box center [176, 137] width 32 height 12
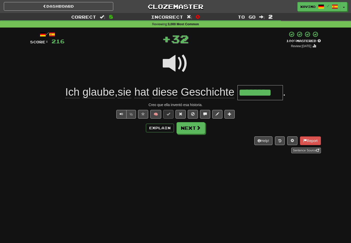
click at [199, 127] on span at bounding box center [198, 128] width 5 height 5
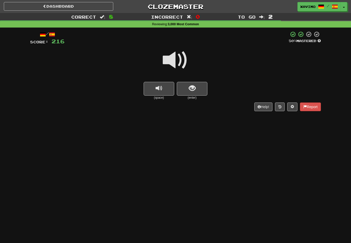
click at [179, 58] on span at bounding box center [176, 61] width 26 height 26
click at [196, 88] on span "show sentence" at bounding box center [192, 88] width 7 height 7
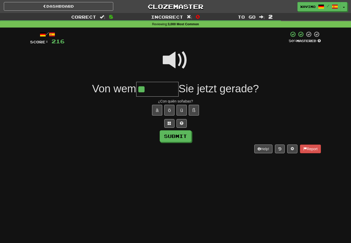
click at [158, 110] on button "ä" at bounding box center [157, 110] width 10 height 11
type input "*******"
click at [183, 134] on button "Submit" at bounding box center [176, 137] width 32 height 12
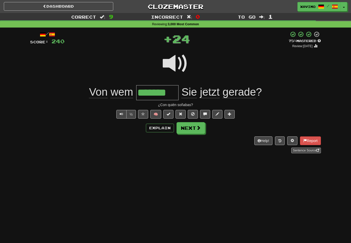
click at [201, 128] on button "Next" at bounding box center [191, 128] width 29 height 12
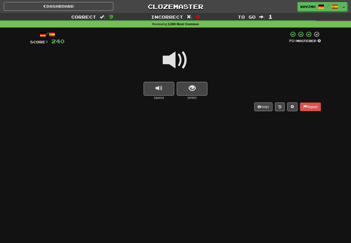
click at [178, 60] on span at bounding box center [176, 61] width 26 height 26
click at [193, 89] on span "show sentence" at bounding box center [192, 88] width 7 height 7
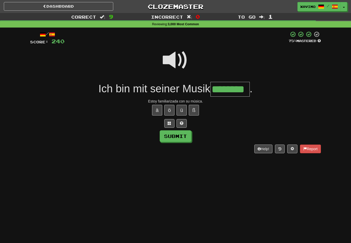
type input "********"
click at [183, 135] on button "Submit" at bounding box center [176, 137] width 32 height 12
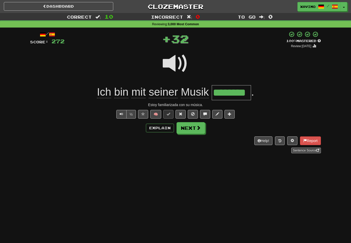
click at [200, 127] on span at bounding box center [198, 128] width 5 height 5
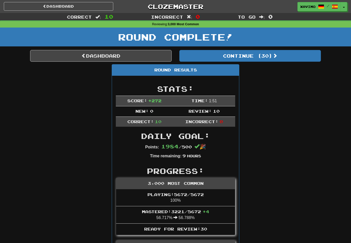
click at [141, 55] on link "Dashboard" at bounding box center [101, 56] width 142 height 12
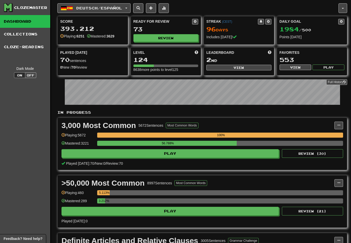
click at [242, 65] on button "View" at bounding box center [239, 68] width 65 height 6
select select "**********"
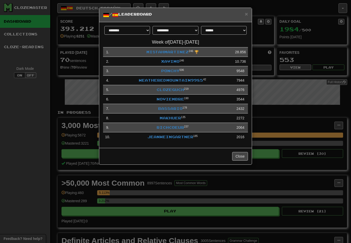
click at [174, 62] on link "Xavimo" at bounding box center [170, 61] width 18 height 4
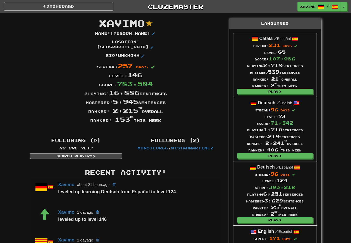
click at [94, 7] on link "Dashboard" at bounding box center [59, 6] width 110 height 9
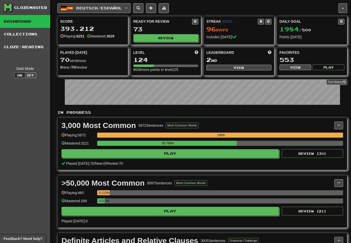
click at [166, 7] on span at bounding box center [164, 8] width 4 height 4
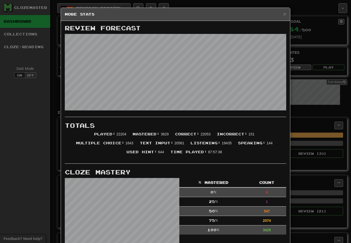
click at [284, 15] on span "×" at bounding box center [285, 14] width 3 height 6
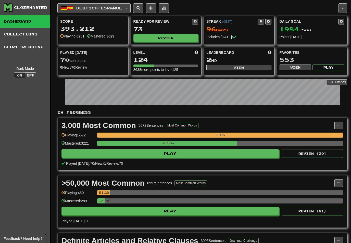
click at [166, 8] on span at bounding box center [164, 8] width 4 height 4
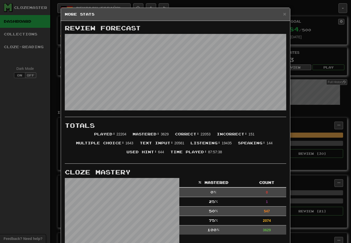
click at [286, 13] on span "×" at bounding box center [285, 14] width 3 height 6
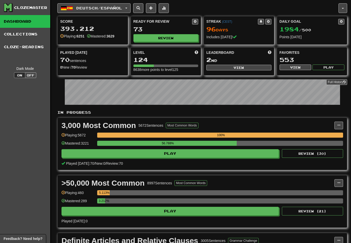
click at [129, 6] on button "Deutsch / Español" at bounding box center [93, 8] width 73 height 10
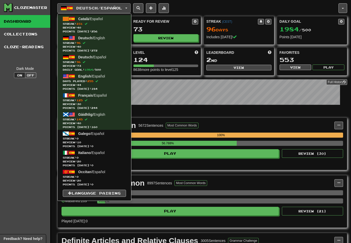
click at [243, 65] on div at bounding box center [175, 121] width 351 height 243
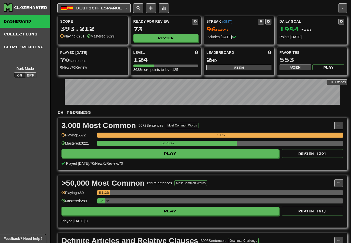
click at [242, 68] on button "View" at bounding box center [239, 68] width 65 height 6
select select "**********"
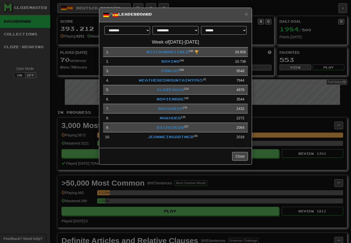
click at [169, 60] on link "Xavimo" at bounding box center [170, 61] width 18 height 4
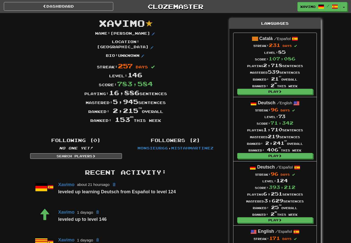
click at [62, 6] on link "Dashboard" at bounding box center [59, 6] width 110 height 9
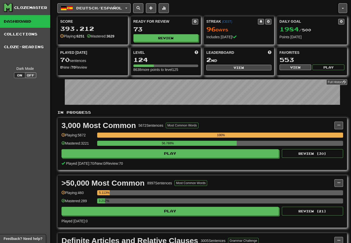
click at [241, 66] on button "View" at bounding box center [239, 68] width 65 height 6
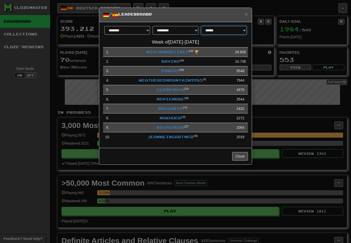
click at [244, 29] on select "**********" at bounding box center [224, 30] width 46 height 9
select select "**********"
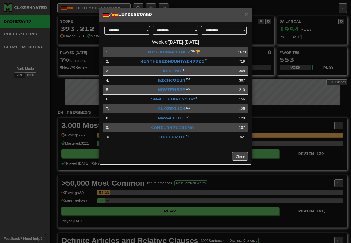
click at [246, 12] on span "×" at bounding box center [246, 14] width 3 height 6
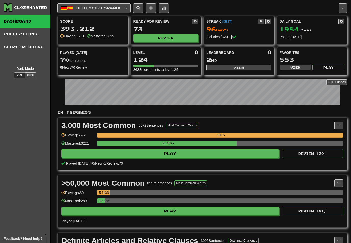
click at [245, 67] on button "View" at bounding box center [239, 68] width 65 height 6
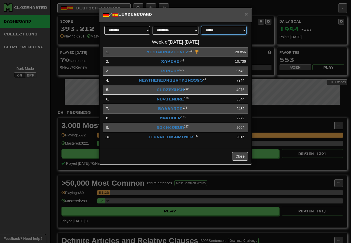
click at [243, 28] on select "**********" at bounding box center [224, 30] width 46 height 9
select select "**********"
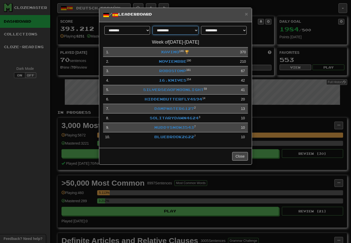
click at [189, 28] on select "**********" at bounding box center [176, 30] width 46 height 9
select select "********"
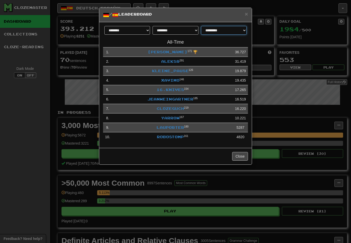
click at [244, 31] on select "**********" at bounding box center [224, 30] width 46 height 9
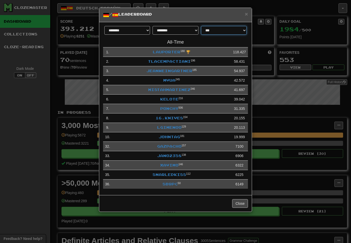
click at [243, 27] on select "**********" at bounding box center [224, 30] width 46 height 9
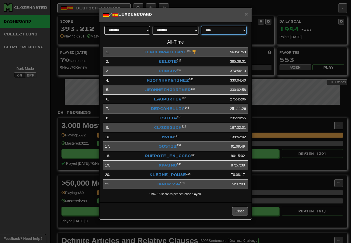
click at [244, 28] on select "**********" at bounding box center [224, 30] width 46 height 9
select select "**********"
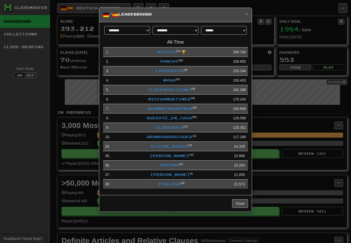
click at [248, 13] on span "×" at bounding box center [246, 14] width 3 height 6
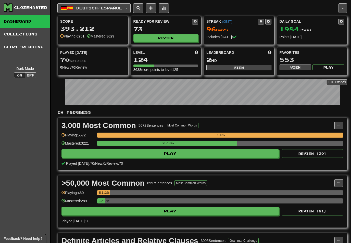
click at [130, 6] on button "Deutsch / Español" at bounding box center [93, 8] width 73 height 10
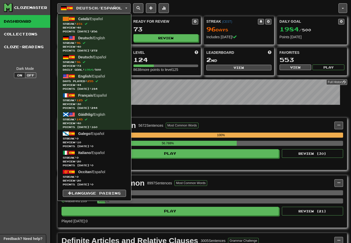
click at [98, 23] on span "Streak: 231" at bounding box center [94, 24] width 63 height 4
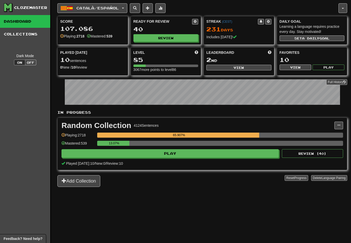
click at [175, 38] on button "Review" at bounding box center [166, 38] width 65 height 8
select select "**"
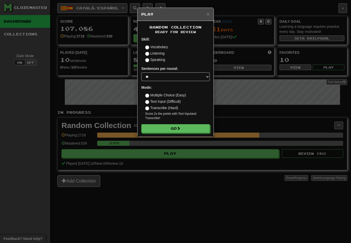
click at [218, 192] on div "× Play Random Collection Ready for Review Skill: Vocabulary Listening Speaking …" at bounding box center [175, 121] width 351 height 243
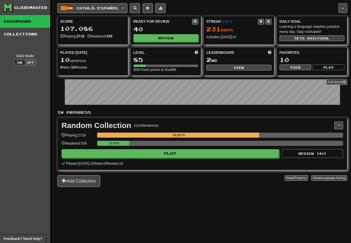
click at [205, 153] on button "Play" at bounding box center [171, 153] width 218 height 9
select select "**"
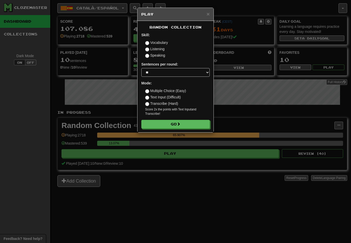
click at [192, 122] on button "Go" at bounding box center [175, 124] width 68 height 9
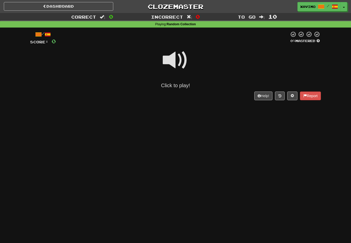
click at [180, 61] on span at bounding box center [176, 61] width 26 height 26
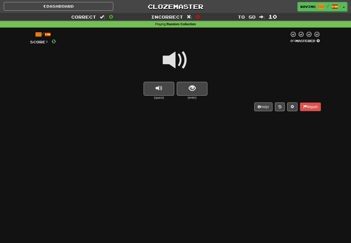
click at [193, 85] on span "show sentence" at bounding box center [192, 88] width 7 height 7
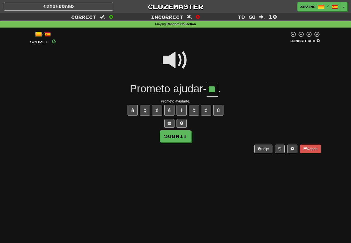
type input "**"
click at [183, 134] on button "Submit" at bounding box center [176, 137] width 32 height 12
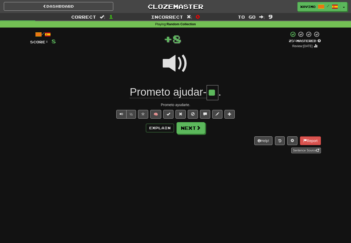
click at [200, 127] on span at bounding box center [198, 128] width 5 height 5
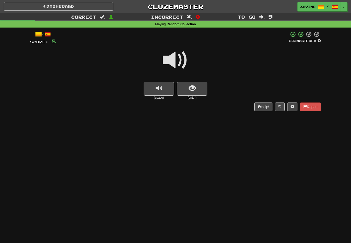
click at [182, 56] on span at bounding box center [176, 61] width 26 height 26
click at [190, 85] on span "show sentence" at bounding box center [192, 88] width 7 height 7
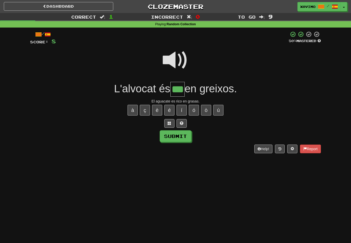
type input "***"
click at [183, 135] on button "Submit" at bounding box center [176, 137] width 32 height 12
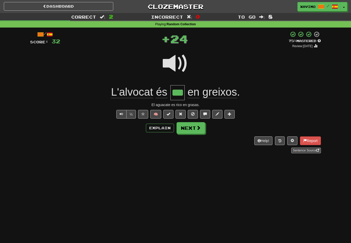
click at [200, 128] on span at bounding box center [198, 128] width 5 height 5
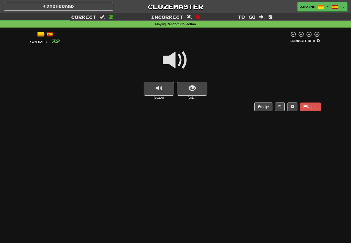
click at [181, 56] on span at bounding box center [176, 61] width 26 height 26
click at [190, 89] on span "show sentence" at bounding box center [192, 88] width 7 height 7
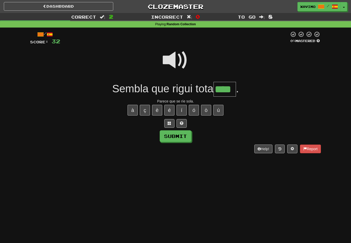
type input "****"
click at [182, 135] on button "Submit" at bounding box center [176, 137] width 32 height 12
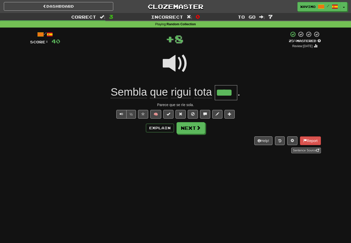
click at [197, 128] on span at bounding box center [198, 128] width 5 height 5
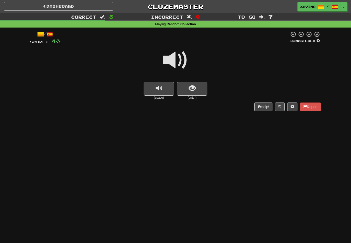
click at [197, 90] on button "show sentence" at bounding box center [192, 89] width 31 height 14
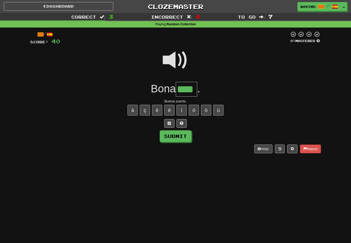
type input "****"
click at [184, 135] on button "Submit" at bounding box center [176, 137] width 32 height 12
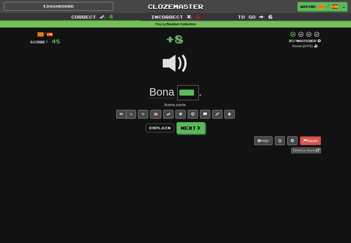
click at [200, 127] on span at bounding box center [198, 128] width 5 height 5
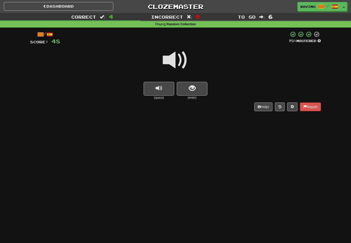
click at [181, 58] on span at bounding box center [176, 61] width 26 height 26
click at [196, 85] on span "show sentence" at bounding box center [192, 88] width 7 height 7
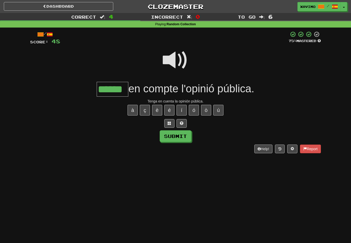
click at [184, 136] on button "Submit" at bounding box center [176, 137] width 32 height 12
type input "******"
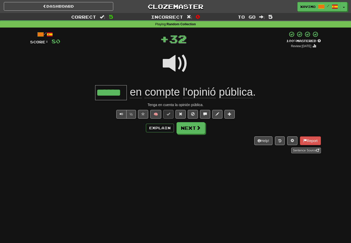
click at [198, 126] on span at bounding box center [198, 128] width 5 height 5
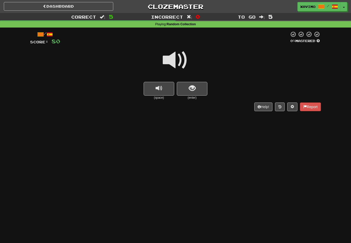
click at [179, 56] on span at bounding box center [176, 61] width 26 height 26
click at [191, 87] on span "show sentence" at bounding box center [192, 88] width 7 height 7
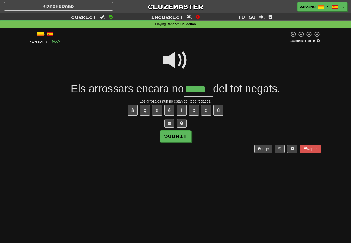
type input "*****"
click at [185, 135] on button "Submit" at bounding box center [176, 137] width 32 height 12
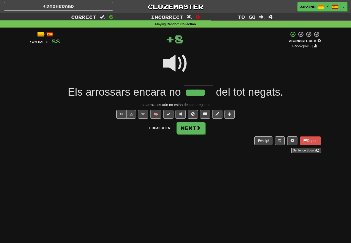
click at [201, 128] on button "Next" at bounding box center [191, 128] width 29 height 12
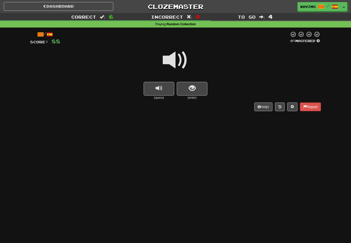
click at [179, 56] on span at bounding box center [176, 61] width 26 height 26
click at [192, 88] on span "show sentence" at bounding box center [192, 88] width 7 height 7
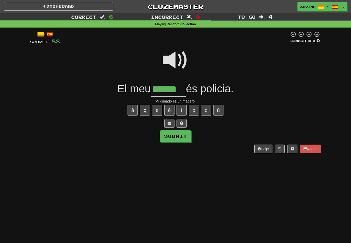
type input "******"
click at [189, 135] on button "Submit" at bounding box center [176, 137] width 32 height 12
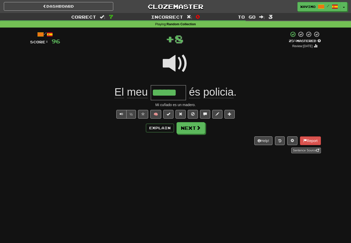
click at [200, 127] on span at bounding box center [198, 128] width 5 height 5
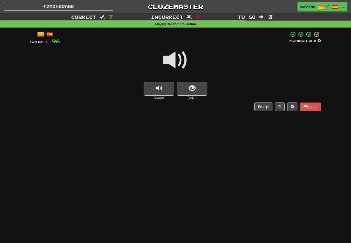
click at [182, 59] on span at bounding box center [176, 61] width 26 height 26
click at [191, 87] on span "show sentence" at bounding box center [192, 88] width 7 height 7
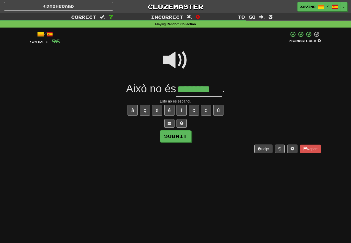
type input "********"
click at [185, 134] on button "Submit" at bounding box center [176, 137] width 32 height 12
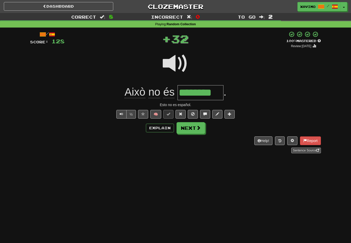
click at [199, 126] on span at bounding box center [198, 128] width 5 height 5
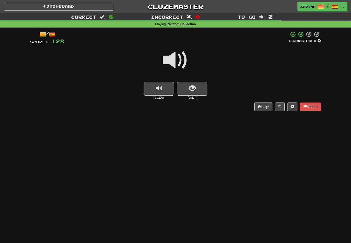
click at [180, 59] on span at bounding box center [176, 61] width 26 height 26
click at [190, 88] on span "show sentence" at bounding box center [192, 88] width 7 height 7
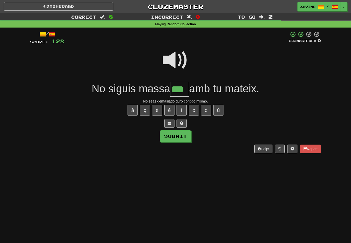
type input "***"
click at [183, 133] on button "Submit" at bounding box center [176, 137] width 32 height 12
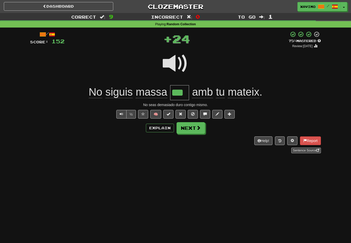
click at [199, 126] on span at bounding box center [198, 128] width 5 height 5
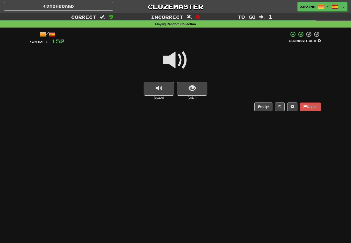
click at [181, 59] on span at bounding box center [176, 61] width 26 height 26
click at [189, 90] on span "show sentence" at bounding box center [192, 88] width 7 height 7
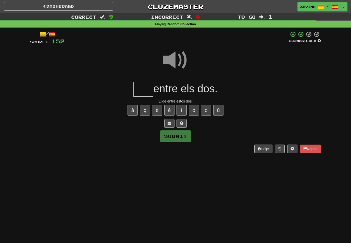
click at [177, 57] on span at bounding box center [176, 61] width 26 height 26
click at [141, 89] on input "text" at bounding box center [144, 89] width 20 height 15
click at [182, 59] on span at bounding box center [176, 61] width 26 height 26
click at [147, 89] on input "***" at bounding box center [144, 89] width 20 height 15
click at [171, 122] on span at bounding box center [170, 124] width 4 height 4
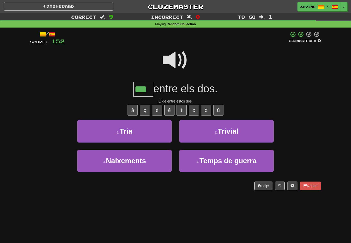
click at [151, 129] on button "1 . Tria" at bounding box center [124, 131] width 95 height 22
type input "****"
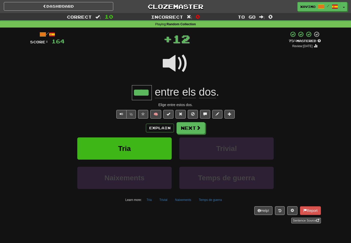
click at [197, 126] on span at bounding box center [198, 128] width 5 height 5
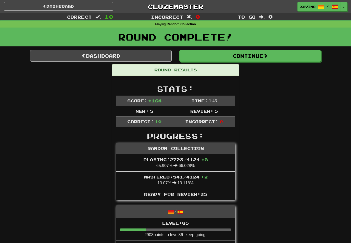
click at [268, 53] on span at bounding box center [266, 55] width 5 height 5
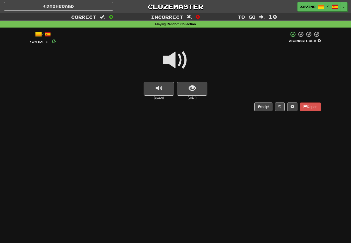
click at [199, 87] on button "show sentence" at bounding box center [192, 89] width 31 height 14
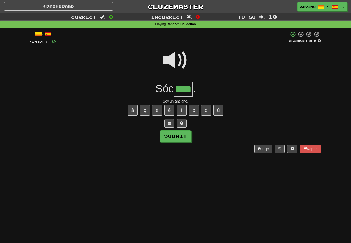
type input "****"
click at [186, 134] on button "Submit" at bounding box center [176, 137] width 32 height 12
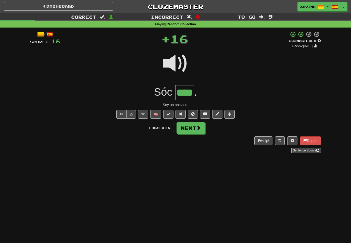
click at [199, 126] on span at bounding box center [198, 128] width 5 height 5
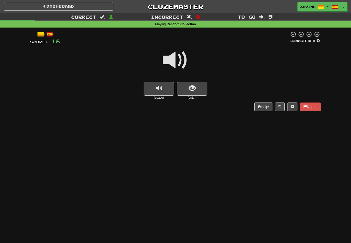
click at [182, 59] on span at bounding box center [176, 61] width 26 height 26
click at [193, 88] on span "show sentence" at bounding box center [192, 88] width 7 height 7
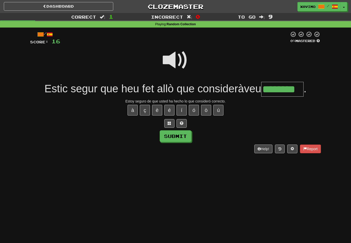
type input "********"
click at [183, 135] on button "Submit" at bounding box center [176, 137] width 32 height 12
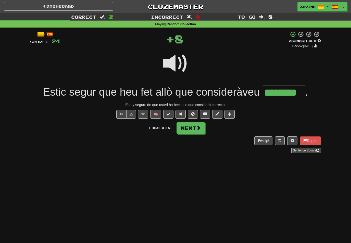
click at [195, 129] on button "Next" at bounding box center [191, 128] width 29 height 12
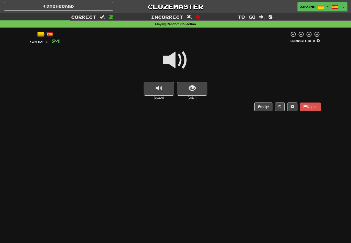
click at [182, 57] on span at bounding box center [176, 61] width 26 height 26
click at [192, 89] on span "show sentence" at bounding box center [192, 88] width 7 height 7
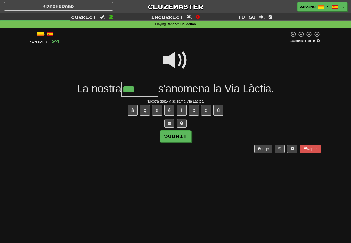
click at [134, 110] on button "à" at bounding box center [133, 110] width 10 height 11
type input "*******"
click at [177, 134] on button "Submit" at bounding box center [176, 137] width 32 height 12
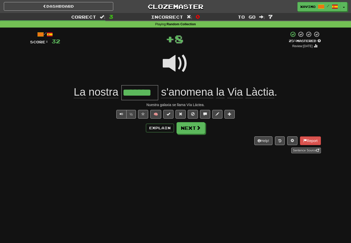
click at [199, 129] on span at bounding box center [198, 128] width 5 height 5
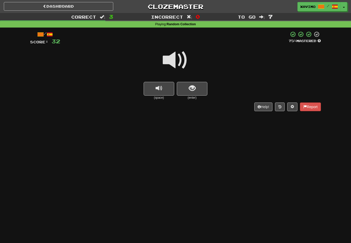
click at [181, 58] on span at bounding box center [176, 61] width 26 height 26
click at [191, 88] on span "show sentence" at bounding box center [192, 88] width 7 height 7
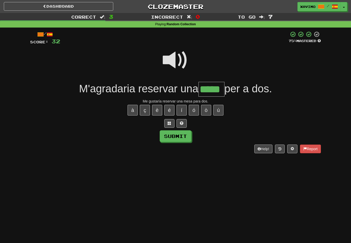
type input "*****"
click at [183, 134] on button "Submit" at bounding box center [176, 137] width 32 height 12
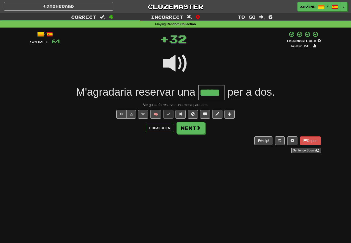
click at [197, 128] on span at bounding box center [198, 128] width 5 height 5
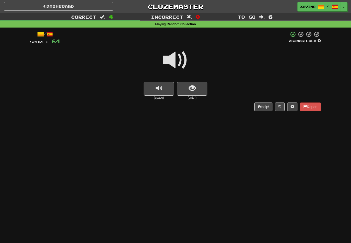
click at [178, 57] on span at bounding box center [176, 61] width 26 height 26
click at [192, 85] on span "show sentence" at bounding box center [192, 88] width 7 height 7
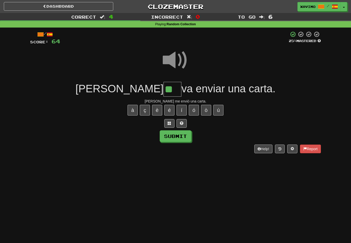
type input "**"
click at [184, 133] on button "Submit" at bounding box center [176, 137] width 32 height 12
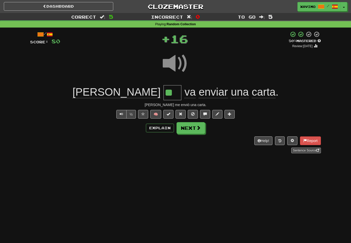
click at [200, 127] on span at bounding box center [198, 128] width 5 height 5
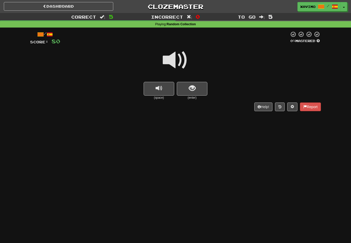
click at [179, 58] on span at bounding box center [176, 61] width 26 height 26
click at [190, 86] on span "show sentence" at bounding box center [192, 88] width 7 height 7
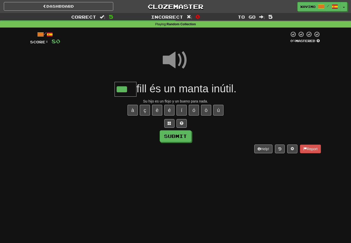
click at [184, 133] on button "Submit" at bounding box center [176, 137] width 32 height 12
type input "***"
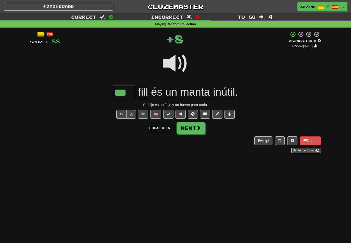
click at [197, 128] on span at bounding box center [198, 128] width 5 height 5
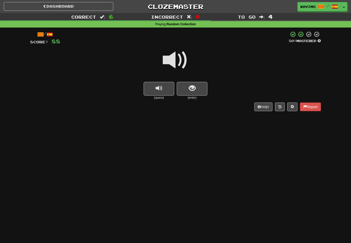
click at [191, 88] on span "show sentence" at bounding box center [192, 88] width 7 height 7
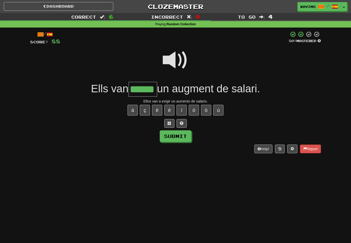
type input "******"
click at [181, 133] on button "Submit" at bounding box center [176, 137] width 32 height 12
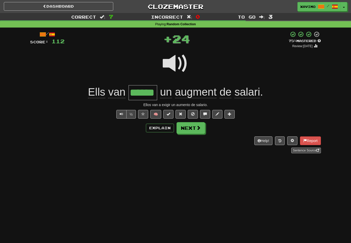
click at [198, 127] on span at bounding box center [198, 128] width 5 height 5
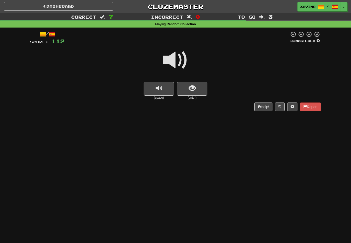
click at [179, 57] on span at bounding box center [176, 61] width 26 height 26
click at [191, 86] on span "show sentence" at bounding box center [192, 88] width 7 height 7
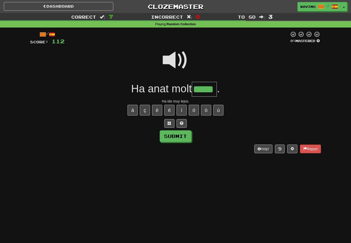
type input "*****"
click at [181, 136] on button "Submit" at bounding box center [176, 137] width 32 height 12
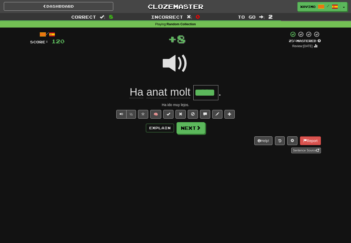
click at [199, 127] on span at bounding box center [198, 128] width 5 height 5
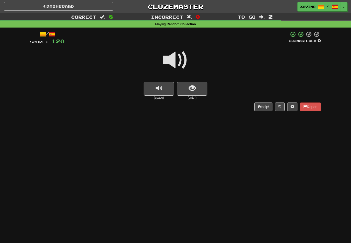
click at [181, 57] on span at bounding box center [176, 61] width 26 height 26
click at [189, 87] on span "show sentence" at bounding box center [192, 88] width 7 height 7
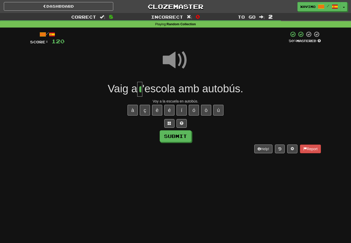
type input "*"
click at [180, 132] on button "Submit" at bounding box center [176, 137] width 32 height 12
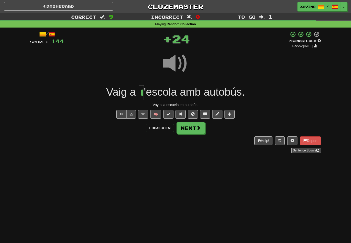
click at [197, 128] on span at bounding box center [198, 128] width 5 height 5
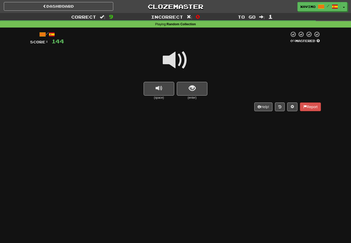
click at [181, 59] on span at bounding box center [176, 61] width 26 height 26
click at [192, 90] on span "show sentence" at bounding box center [192, 88] width 7 height 7
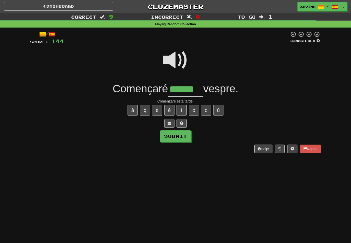
type input "******"
click at [187, 136] on button "Submit" at bounding box center [176, 137] width 32 height 12
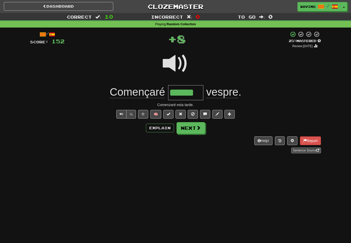
click at [197, 132] on button "Next" at bounding box center [191, 128] width 29 height 12
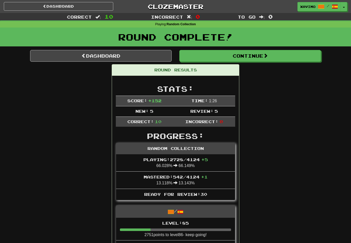
click at [265, 55] on button "Continue" at bounding box center [251, 56] width 142 height 12
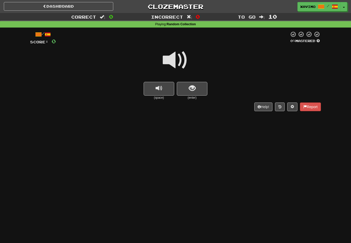
click at [181, 57] on span at bounding box center [176, 61] width 26 height 26
click at [193, 85] on span "show sentence" at bounding box center [192, 88] width 7 height 7
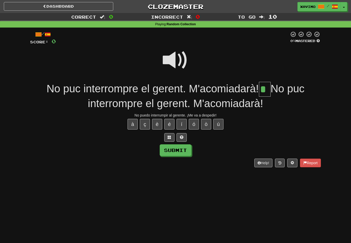
type input "*"
click at [186, 149] on button "Submit" at bounding box center [176, 151] width 32 height 12
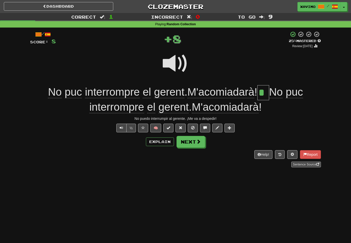
click at [198, 140] on span at bounding box center [198, 141] width 5 height 5
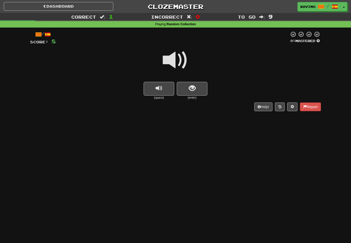
click at [197, 85] on button "show sentence" at bounding box center [192, 89] width 31 height 14
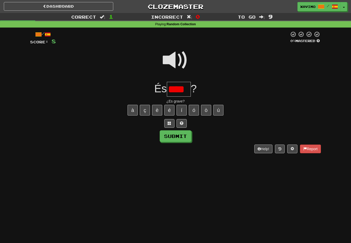
click at [183, 134] on button "Submit" at bounding box center [176, 137] width 32 height 12
click at [188, 91] on input "****" at bounding box center [179, 89] width 24 height 15
type input "****"
click at [183, 133] on button "Submit" at bounding box center [176, 137] width 32 height 12
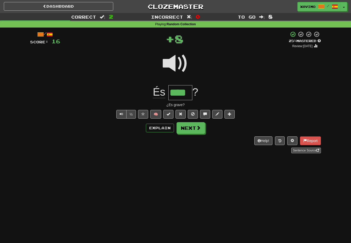
click at [198, 124] on button "Next" at bounding box center [191, 128] width 29 height 12
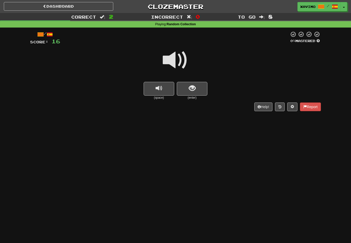
click at [181, 57] on span at bounding box center [176, 61] width 26 height 26
click at [191, 87] on span "show sentence" at bounding box center [192, 88] width 7 height 7
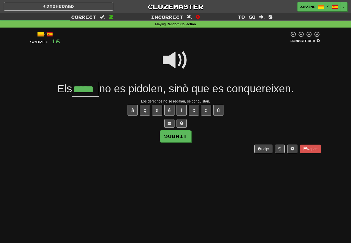
type input "*****"
click at [177, 136] on button "Submit" at bounding box center [176, 137] width 32 height 12
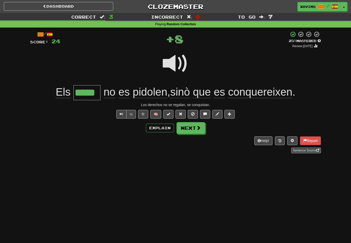
click at [195, 129] on button "Next" at bounding box center [191, 128] width 29 height 12
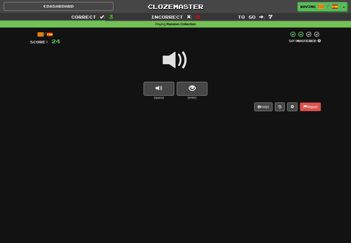
click at [181, 57] on span at bounding box center [176, 61] width 26 height 26
click at [190, 86] on span "show sentence" at bounding box center [192, 88] width 7 height 7
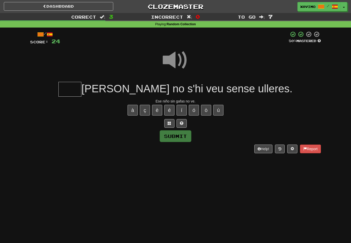
type input "*"
click at [173, 58] on span at bounding box center [176, 61] width 26 height 26
click at [81, 87] on input "text" at bounding box center [69, 89] width 23 height 15
click at [183, 147] on div "/ Score: 24 50 % Mastered **** xiquet no s'hi veu sense ulleres. Ese niño sin g…" at bounding box center [175, 92] width 291 height 122
click at [183, 137] on button "Submit" at bounding box center [176, 137] width 32 height 12
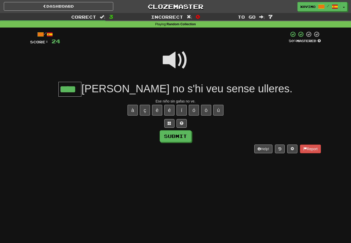
type input "****"
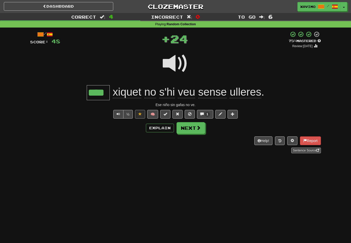
click at [199, 131] on button "Next" at bounding box center [191, 128] width 29 height 12
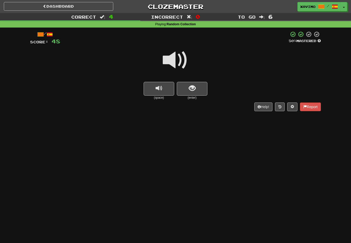
click at [179, 58] on span at bounding box center [176, 61] width 26 height 26
click at [194, 86] on span "show sentence" at bounding box center [192, 88] width 7 height 7
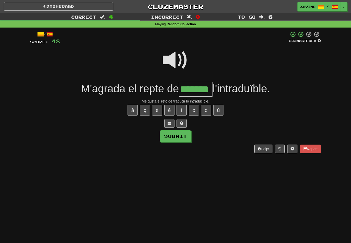
type input "*******"
click at [186, 137] on button "Submit" at bounding box center [176, 137] width 32 height 12
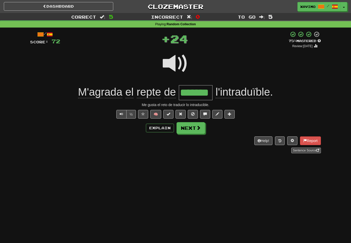
click at [198, 128] on span at bounding box center [198, 128] width 5 height 5
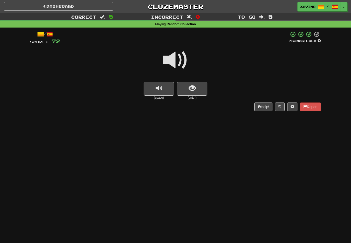
click at [196, 87] on button "show sentence" at bounding box center [192, 89] width 31 height 14
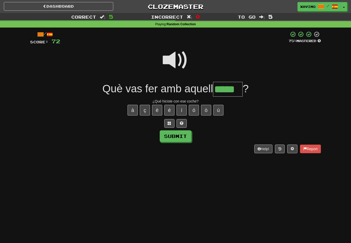
type input "*****"
click at [180, 135] on button "Submit" at bounding box center [176, 137] width 32 height 12
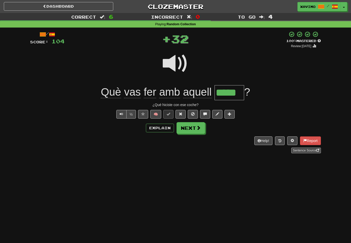
click at [198, 126] on span at bounding box center [198, 128] width 5 height 5
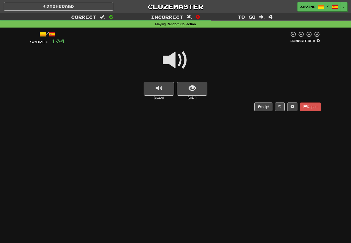
click at [180, 60] on span at bounding box center [176, 61] width 26 height 26
click at [192, 91] on span "show sentence" at bounding box center [192, 88] width 7 height 7
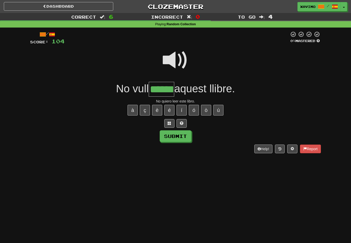
type input "******"
click at [183, 134] on button "Submit" at bounding box center [176, 137] width 32 height 12
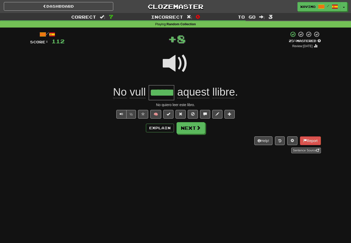
click at [197, 127] on span at bounding box center [198, 128] width 5 height 5
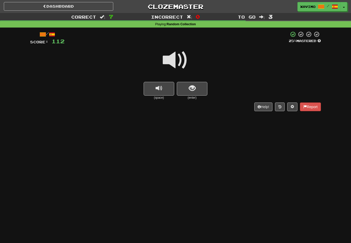
click at [180, 58] on span at bounding box center [176, 61] width 26 height 26
click at [200, 89] on button "show sentence" at bounding box center [192, 89] width 31 height 14
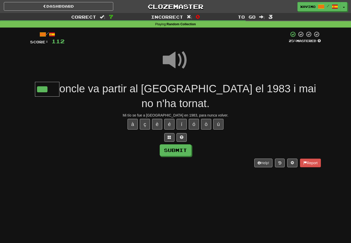
click at [182, 145] on button "Submit" at bounding box center [176, 151] width 32 height 12
type input "***"
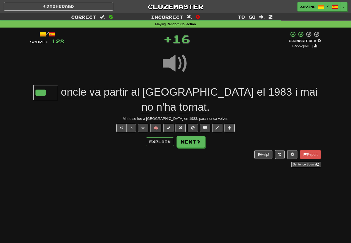
click at [194, 136] on button "Next" at bounding box center [191, 142] width 29 height 12
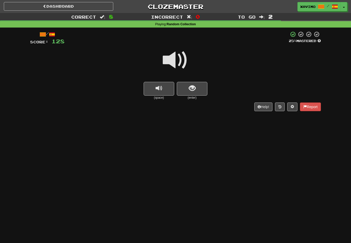
click at [178, 59] on span at bounding box center [176, 61] width 26 height 26
click at [190, 86] on span "show sentence" at bounding box center [192, 88] width 7 height 7
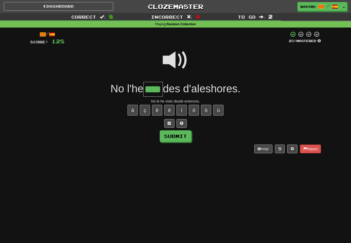
type input "****"
click at [187, 136] on button "Submit" at bounding box center [176, 137] width 32 height 12
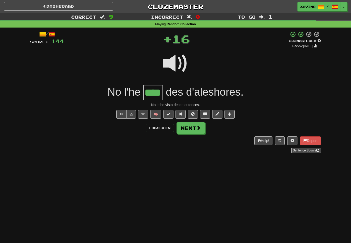
click at [197, 128] on span at bounding box center [198, 128] width 5 height 5
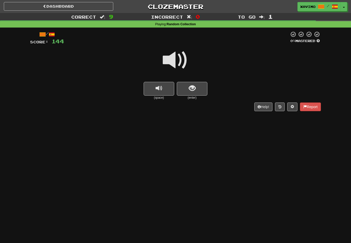
click at [180, 59] on span at bounding box center [176, 61] width 26 height 26
click at [189, 88] on span "show sentence" at bounding box center [192, 88] width 7 height 7
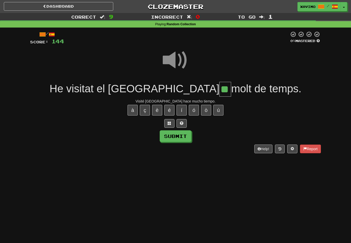
type input "**"
click at [181, 132] on button "Submit" at bounding box center [176, 137] width 32 height 12
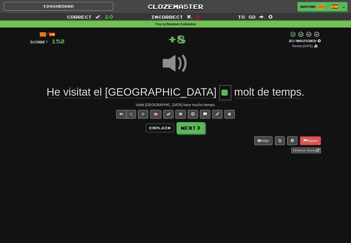
click at [201, 129] on button "Next" at bounding box center [191, 128] width 29 height 12
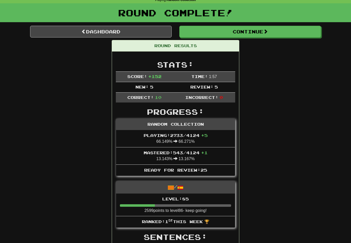
scroll to position [25, 0]
click at [266, 31] on span at bounding box center [266, 31] width 5 height 5
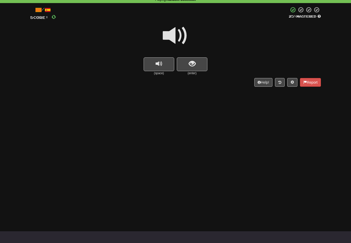
click at [179, 32] on span at bounding box center [176, 36] width 26 height 26
click at [189, 61] on span "show sentence" at bounding box center [192, 64] width 7 height 7
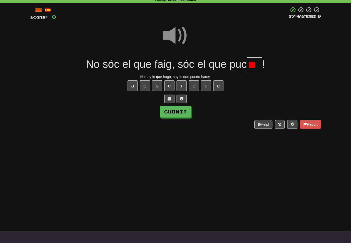
type input "*"
type input "***"
click at [188, 117] on button "Submit" at bounding box center [176, 112] width 32 height 12
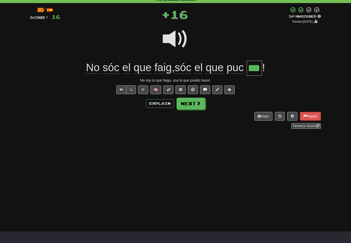
click at [196, 103] on button "Next" at bounding box center [191, 104] width 29 height 12
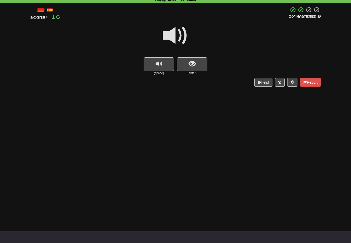
click at [193, 63] on span "show sentence" at bounding box center [192, 64] width 7 height 7
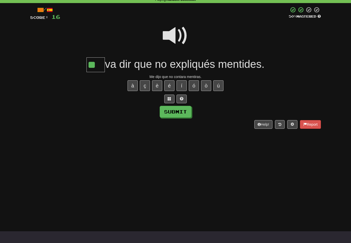
click at [186, 109] on button "Submit" at bounding box center [176, 112] width 32 height 12
type input "**"
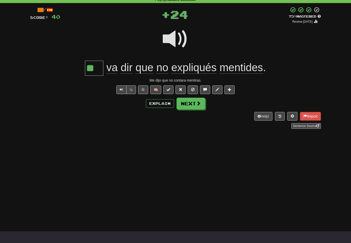
click at [201, 103] on button "Next" at bounding box center [191, 104] width 29 height 12
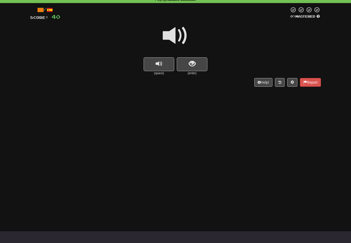
click at [196, 64] on button "show sentence" at bounding box center [192, 64] width 31 height 14
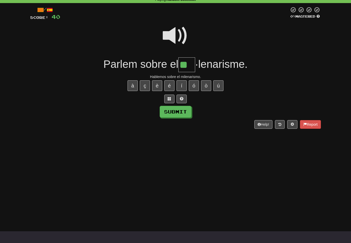
click at [184, 111] on button "Submit" at bounding box center [176, 112] width 32 height 12
click at [195, 66] on input "**" at bounding box center [187, 64] width 17 height 15
type input "***"
click at [182, 113] on button "Submit" at bounding box center [176, 112] width 32 height 12
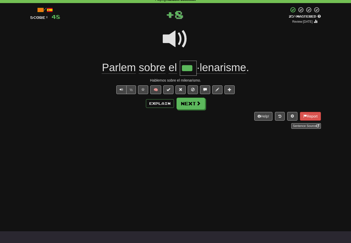
click at [193, 104] on button "Next" at bounding box center [191, 104] width 29 height 12
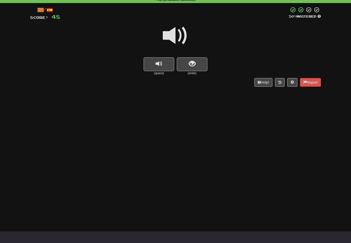
click at [196, 63] on button "show sentence" at bounding box center [192, 64] width 31 height 14
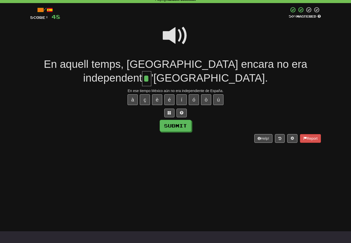
type input "*"
click at [186, 124] on button "Submit" at bounding box center [176, 126] width 32 height 12
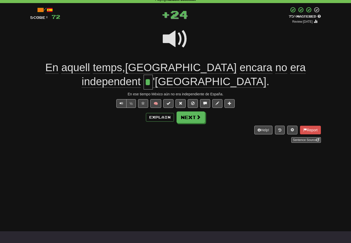
click at [196, 113] on button "Next" at bounding box center [191, 118] width 29 height 12
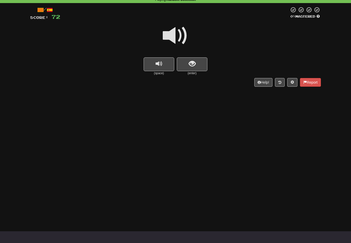
click at [194, 67] on span "show sentence" at bounding box center [192, 64] width 7 height 7
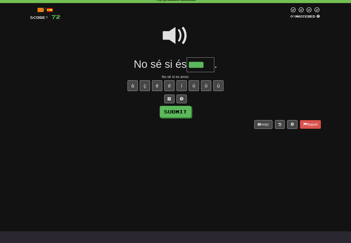
type input "****"
click at [183, 109] on button "Submit" at bounding box center [176, 112] width 32 height 12
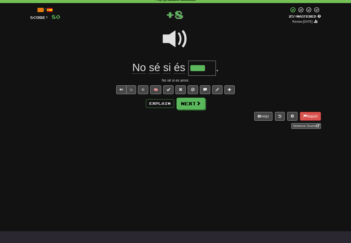
click at [199, 103] on span at bounding box center [198, 103] width 5 height 5
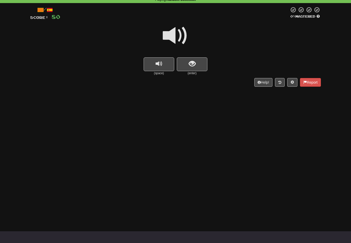
click at [180, 34] on span at bounding box center [176, 36] width 26 height 26
click at [188, 63] on button "show sentence" at bounding box center [192, 64] width 31 height 14
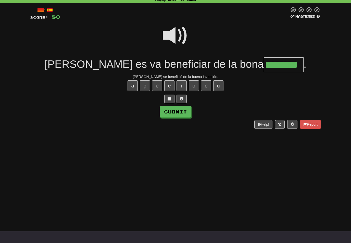
type input "********"
click at [183, 111] on button "Submit" at bounding box center [176, 112] width 32 height 12
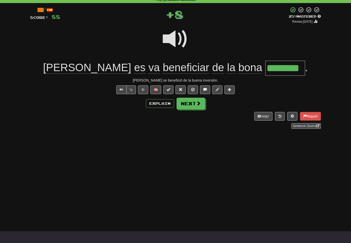
click at [197, 101] on span at bounding box center [198, 103] width 5 height 5
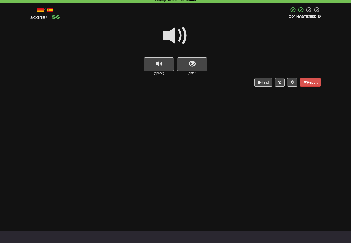
click at [188, 59] on button "show sentence" at bounding box center [192, 64] width 31 height 14
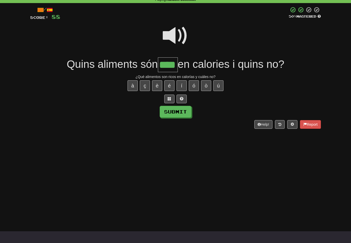
type input "****"
click at [188, 112] on button "Submit" at bounding box center [176, 112] width 32 height 12
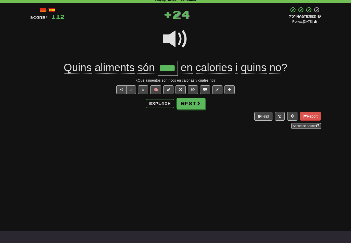
click at [196, 105] on span at bounding box center [198, 103] width 5 height 5
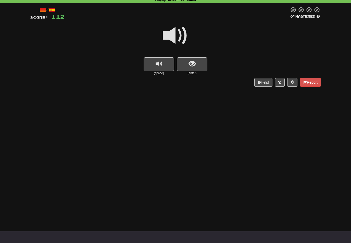
click at [182, 33] on span at bounding box center [176, 36] width 26 height 26
click at [191, 65] on span "show sentence" at bounding box center [192, 64] width 7 height 7
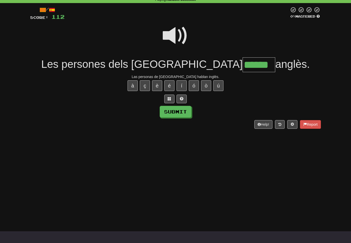
type input "******"
click at [184, 111] on button "Submit" at bounding box center [176, 112] width 32 height 12
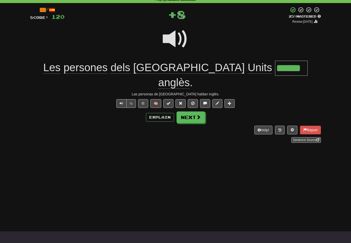
click at [202, 112] on button "Next" at bounding box center [191, 118] width 29 height 12
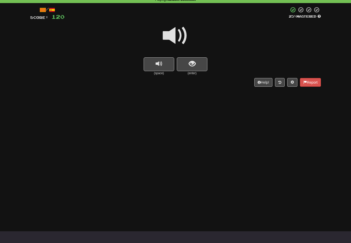
click at [196, 64] on button "show sentence" at bounding box center [192, 64] width 31 height 14
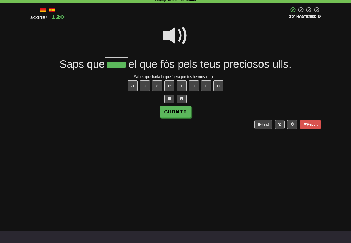
type input "*****"
click at [181, 108] on button "Submit" at bounding box center [176, 112] width 32 height 12
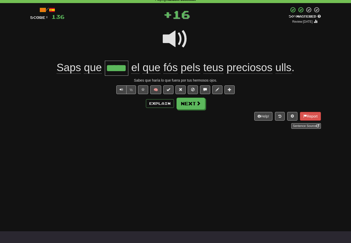
click at [199, 104] on span at bounding box center [198, 103] width 5 height 5
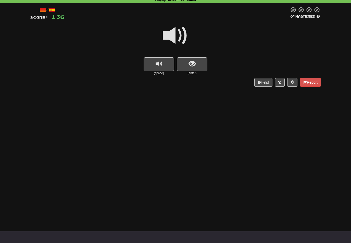
click at [180, 34] on span at bounding box center [176, 36] width 26 height 26
click at [188, 64] on button "show sentence" at bounding box center [192, 64] width 31 height 14
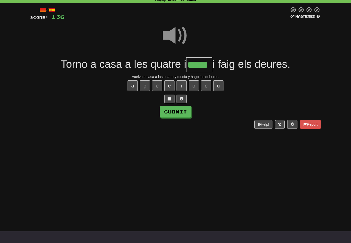
type input "*****"
click at [191, 109] on button "Submit" at bounding box center [176, 112] width 32 height 12
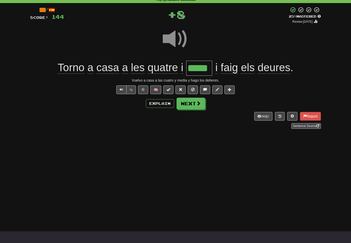
click at [196, 101] on button "Next" at bounding box center [191, 104] width 29 height 12
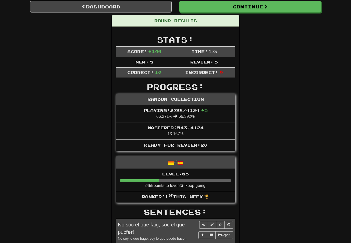
scroll to position [50, 0]
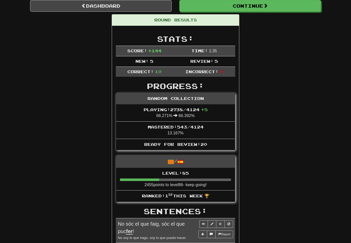
click at [135, 5] on link "Dashboard" at bounding box center [101, 6] width 142 height 12
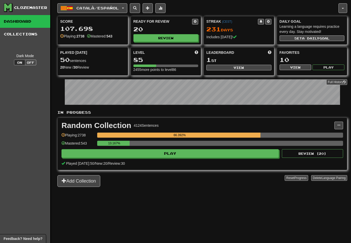
click at [250, 65] on button "View" at bounding box center [239, 68] width 65 height 6
select select "**********"
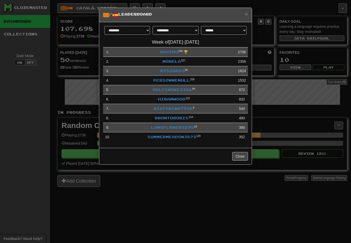
click at [185, 137] on link "SummerMeadow3873" at bounding box center [172, 137] width 49 height 4
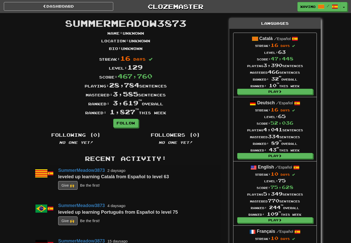
click at [90, 5] on link "Dashboard" at bounding box center [59, 6] width 110 height 9
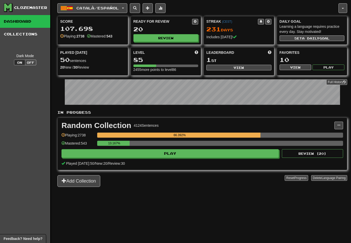
click at [245, 67] on button "View" at bounding box center [239, 68] width 65 height 6
select select "**********"
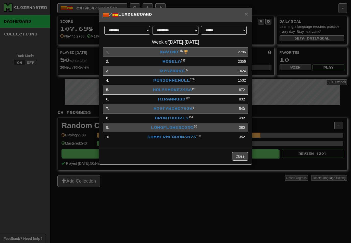
click at [172, 51] on link "Xavimo" at bounding box center [169, 52] width 18 height 4
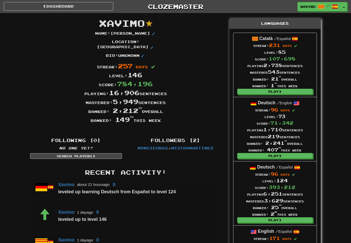
click at [100, 4] on link "Dashboard" at bounding box center [59, 6] width 110 height 9
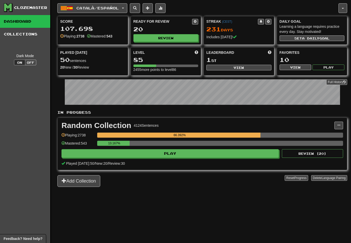
click at [166, 7] on button at bounding box center [161, 8] width 10 height 10
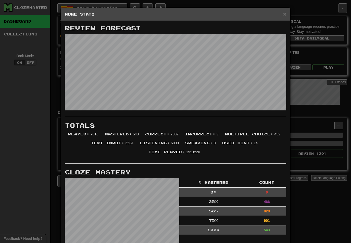
click at [284, 12] on span "×" at bounding box center [285, 14] width 3 height 6
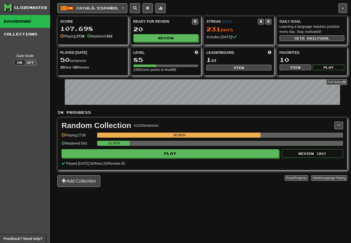
click at [127, 5] on button "Català / Español" at bounding box center [92, 8] width 70 height 10
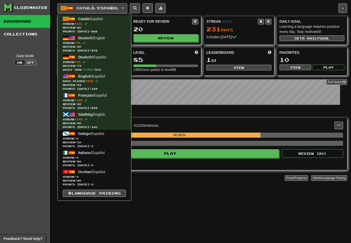
click at [87, 60] on span "Streak: 96" at bounding box center [94, 62] width 63 height 4
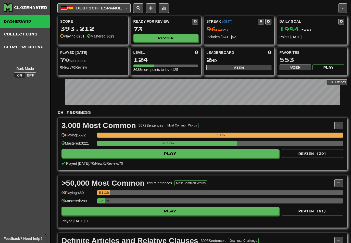
click at [171, 38] on button "Review" at bounding box center [166, 38] width 65 height 8
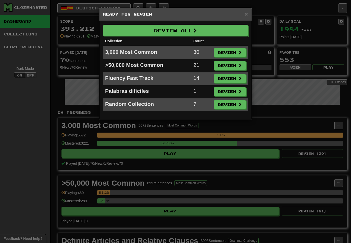
click at [235, 51] on button "Review" at bounding box center [230, 52] width 32 height 9
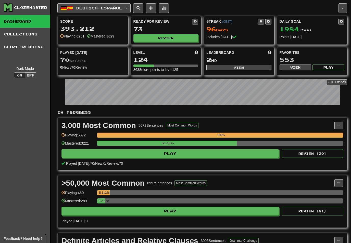
select select "**"
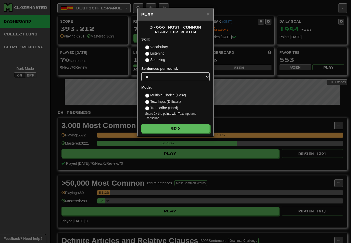
click at [196, 126] on button "Go" at bounding box center [175, 128] width 68 height 9
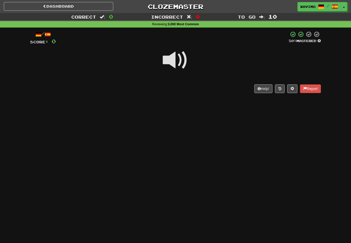
click at [180, 57] on span at bounding box center [176, 61] width 26 height 26
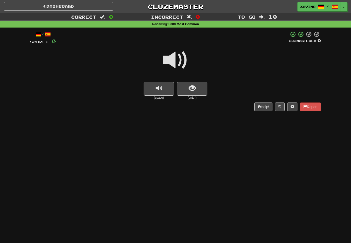
click at [180, 59] on span at bounding box center [176, 61] width 26 height 26
click at [195, 85] on span "show sentence" at bounding box center [192, 88] width 7 height 7
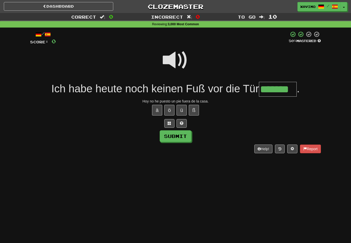
type input "*******"
click at [181, 138] on button "Submit" at bounding box center [176, 137] width 32 height 12
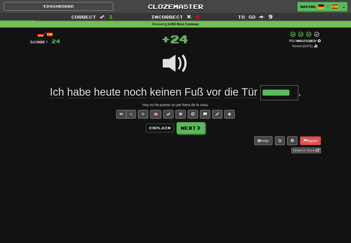
click at [198, 126] on span at bounding box center [198, 128] width 5 height 5
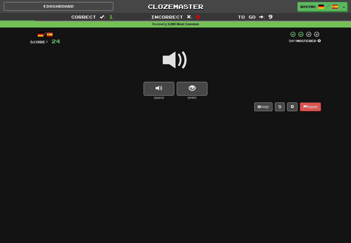
click at [189, 88] on span "show sentence" at bounding box center [192, 88] width 7 height 7
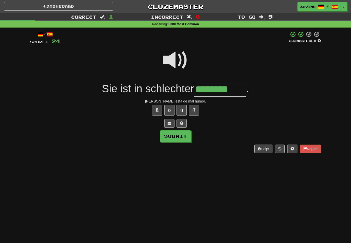
click at [183, 136] on button "Submit" at bounding box center [176, 137] width 32 height 12
type input "********"
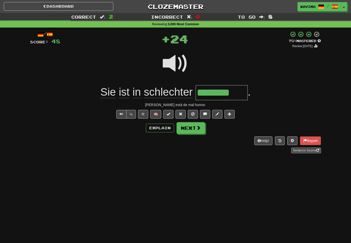
click at [195, 127] on button "Next" at bounding box center [191, 128] width 29 height 12
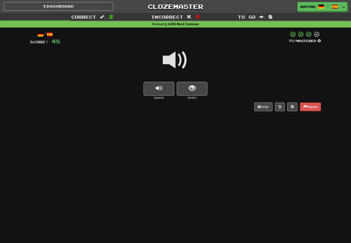
click at [179, 57] on span at bounding box center [176, 61] width 26 height 26
click at [194, 87] on span "show sentence" at bounding box center [192, 88] width 7 height 7
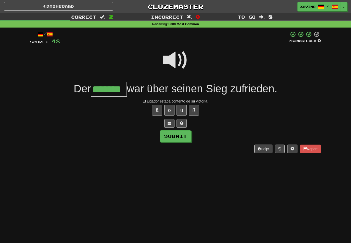
click at [180, 133] on button "Submit" at bounding box center [176, 137] width 32 height 12
type input "*******"
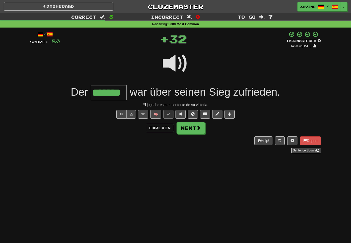
click at [199, 129] on span at bounding box center [198, 128] width 5 height 5
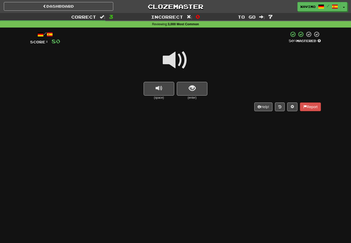
click at [178, 59] on span at bounding box center [176, 61] width 26 height 26
click at [192, 86] on span "show sentence" at bounding box center [192, 88] width 7 height 7
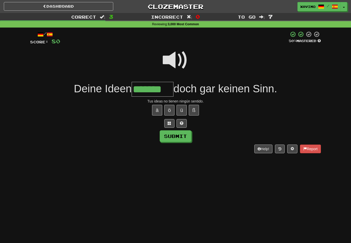
type input "*******"
click at [186, 133] on button "Submit" at bounding box center [176, 137] width 32 height 12
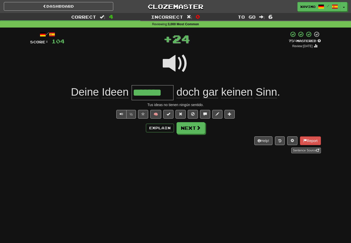
click at [199, 126] on span at bounding box center [198, 128] width 5 height 5
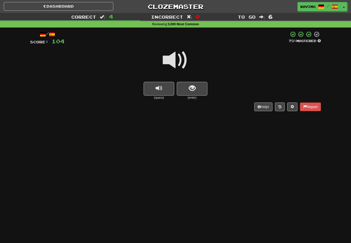
click at [178, 54] on span at bounding box center [176, 61] width 26 height 26
click at [193, 88] on span "show sentence" at bounding box center [192, 88] width 7 height 7
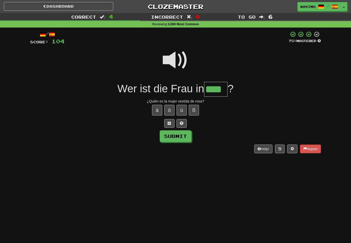
type input "****"
click at [183, 135] on button "Submit" at bounding box center [176, 137] width 32 height 12
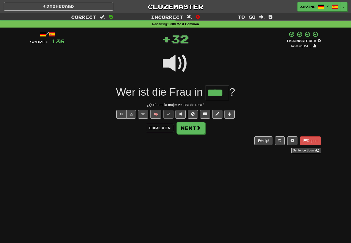
click at [201, 128] on button "Next" at bounding box center [191, 128] width 29 height 12
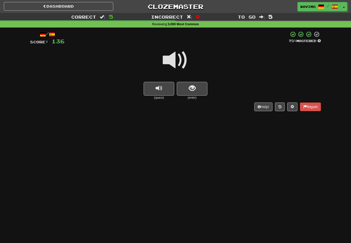
click at [181, 57] on span at bounding box center [176, 61] width 26 height 26
click at [194, 85] on span "show sentence" at bounding box center [192, 88] width 7 height 7
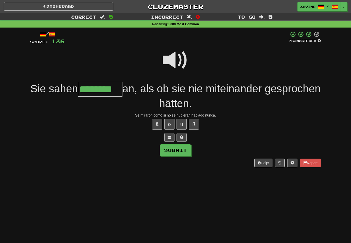
type input "********"
click at [183, 149] on button "Submit" at bounding box center [176, 151] width 32 height 12
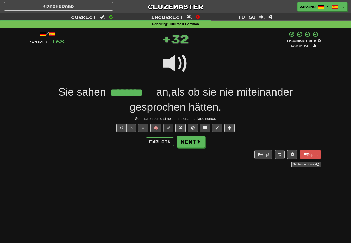
click at [202, 142] on button "Next" at bounding box center [191, 142] width 29 height 12
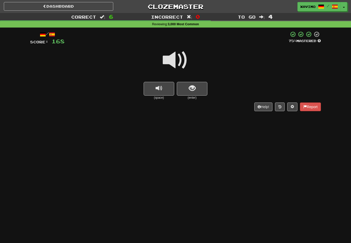
click at [179, 60] on span at bounding box center [176, 61] width 26 height 26
click at [195, 86] on span "show sentence" at bounding box center [192, 88] width 7 height 7
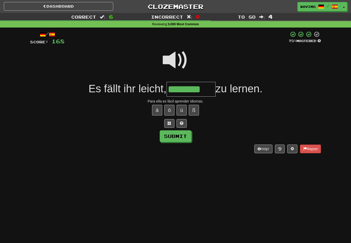
click at [188, 140] on button "Submit" at bounding box center [176, 137] width 32 height 12
type input "********"
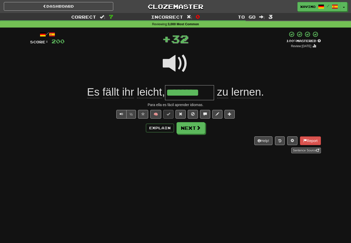
click at [199, 127] on span at bounding box center [198, 128] width 5 height 5
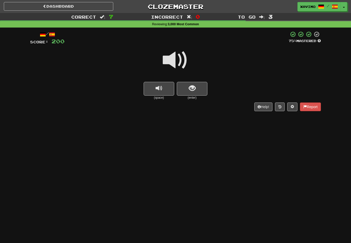
click at [178, 58] on span at bounding box center [176, 61] width 26 height 26
click at [188, 87] on button "show sentence" at bounding box center [192, 89] width 31 height 14
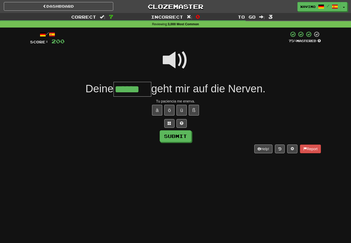
click at [186, 134] on button "Submit" at bounding box center [176, 137] width 32 height 12
type input "******"
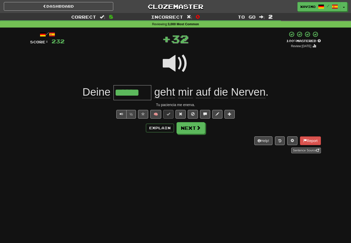
click at [202, 131] on button "Next" at bounding box center [191, 128] width 29 height 12
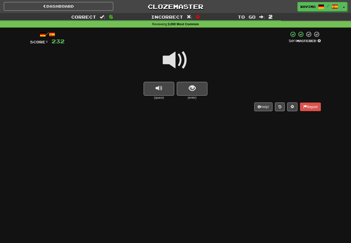
click at [178, 57] on span at bounding box center [176, 61] width 26 height 26
click at [193, 86] on span "show sentence" at bounding box center [192, 88] width 7 height 7
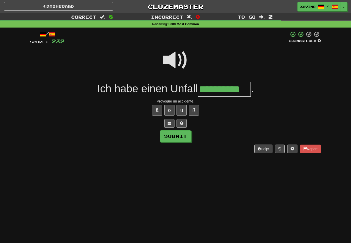
type input "**********"
click at [186, 137] on button "Submit" at bounding box center [176, 137] width 32 height 12
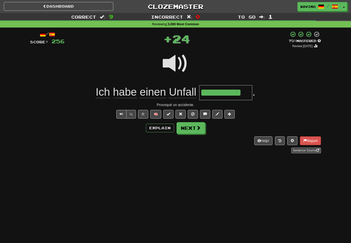
click at [196, 126] on button "Next" at bounding box center [191, 128] width 29 height 12
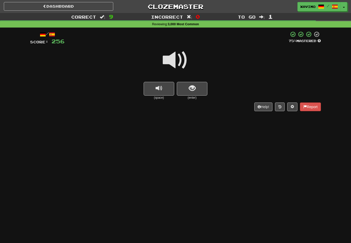
click at [178, 61] on span at bounding box center [176, 61] width 26 height 26
click at [190, 86] on span "show sentence" at bounding box center [192, 88] width 7 height 7
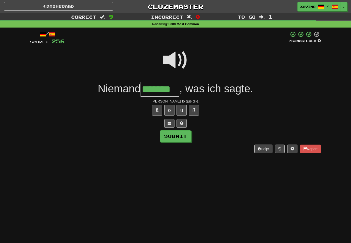
type input "*******"
click at [187, 135] on button "Submit" at bounding box center [176, 137] width 32 height 12
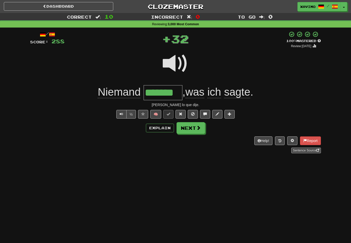
click at [199, 128] on span at bounding box center [198, 128] width 5 height 5
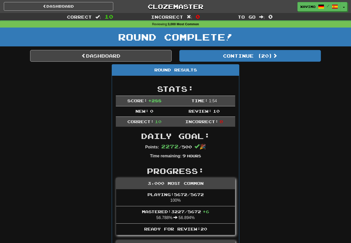
click at [278, 54] on span at bounding box center [275, 55] width 5 height 5
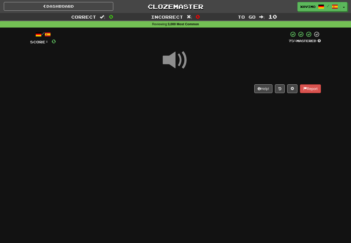
click at [178, 58] on span at bounding box center [176, 61] width 26 height 26
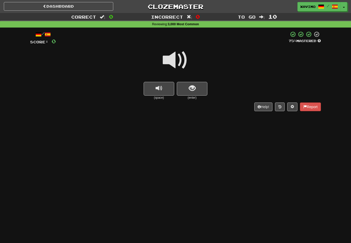
click at [178, 60] on span at bounding box center [176, 61] width 26 height 26
click at [196, 86] on span "show sentence" at bounding box center [192, 88] width 7 height 7
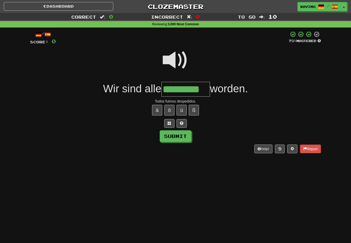
type input "*********"
click at [188, 134] on button "Submit" at bounding box center [176, 137] width 32 height 12
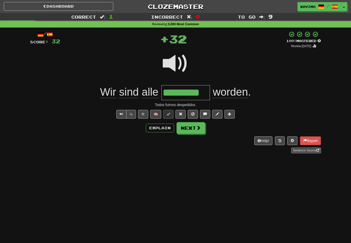
click at [202, 129] on button "Next" at bounding box center [191, 128] width 29 height 12
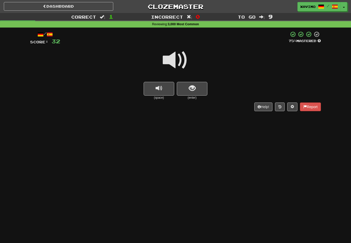
click at [180, 62] on span at bounding box center [176, 61] width 26 height 26
click at [192, 88] on span "show sentence" at bounding box center [192, 88] width 7 height 7
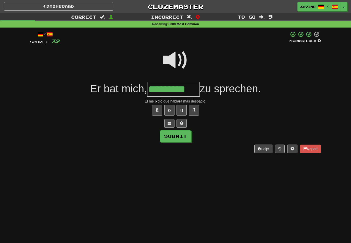
type input "*********"
click at [190, 134] on button "Submit" at bounding box center [176, 137] width 32 height 12
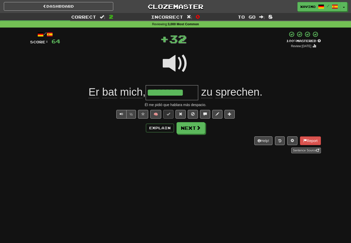
click at [200, 128] on span at bounding box center [198, 128] width 5 height 5
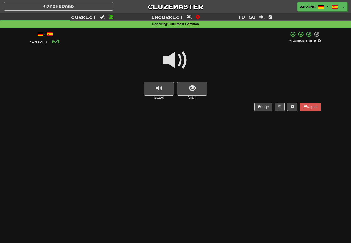
click at [180, 58] on span at bounding box center [176, 61] width 26 height 26
click at [195, 87] on span "show sentence" at bounding box center [192, 88] width 7 height 7
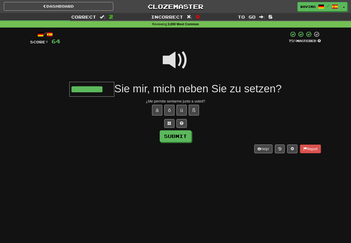
click at [181, 135] on button "Submit" at bounding box center [176, 137] width 32 height 12
type input "********"
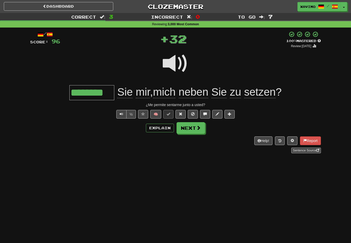
click at [203, 129] on button "Next" at bounding box center [191, 128] width 29 height 12
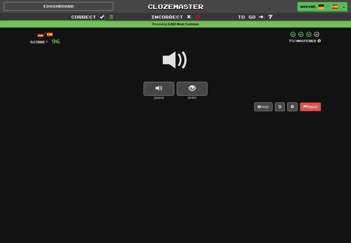
click at [181, 59] on span at bounding box center [176, 61] width 26 height 26
click at [190, 87] on span "show sentence" at bounding box center [192, 88] width 7 height 7
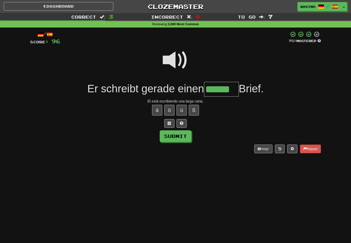
type input "******"
click at [186, 136] on button "Submit" at bounding box center [176, 137] width 32 height 12
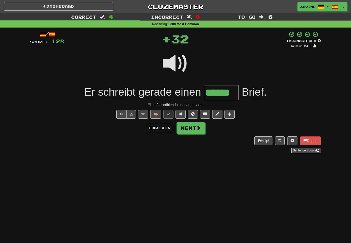
click at [200, 126] on span at bounding box center [198, 128] width 5 height 5
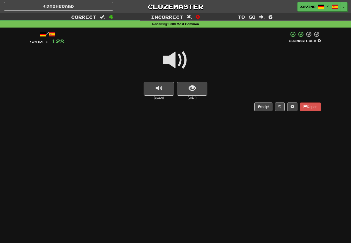
click at [185, 61] on span at bounding box center [176, 61] width 26 height 26
click at [193, 87] on span "show sentence" at bounding box center [192, 88] width 7 height 7
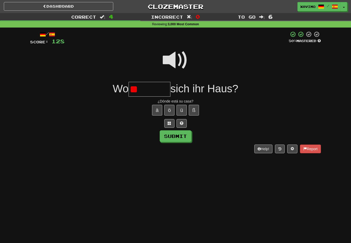
type input "*"
type input "********"
click at [188, 138] on button "Submit" at bounding box center [176, 137] width 32 height 12
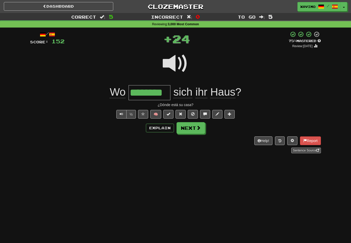
click at [201, 128] on button "Next" at bounding box center [191, 128] width 29 height 12
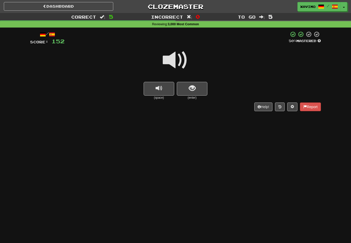
click at [182, 61] on span at bounding box center [176, 61] width 26 height 26
click at [190, 85] on span "show sentence" at bounding box center [192, 88] width 7 height 7
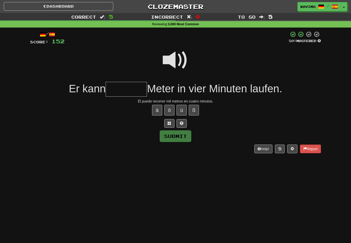
click at [180, 62] on span at bounding box center [176, 61] width 26 height 26
click at [123, 88] on input "text" at bounding box center [126, 89] width 41 height 15
type input "*******"
click at [185, 131] on button "Submit" at bounding box center [176, 137] width 32 height 12
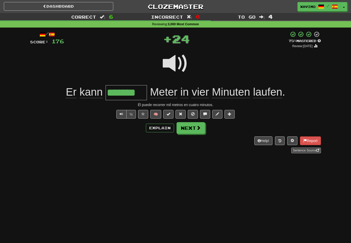
click at [200, 127] on span at bounding box center [198, 128] width 5 height 5
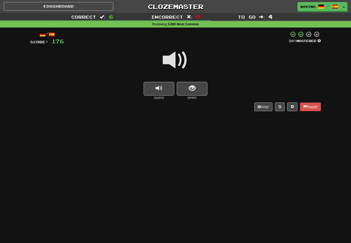
click at [181, 61] on span at bounding box center [176, 61] width 26 height 26
click at [193, 82] on button "show sentence" at bounding box center [192, 89] width 31 height 14
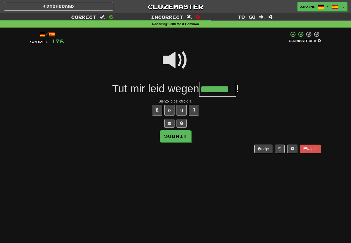
type input "*******"
click at [186, 137] on button "Submit" at bounding box center [176, 137] width 32 height 12
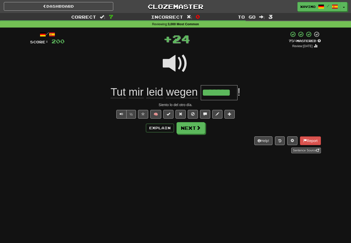
click at [197, 128] on span at bounding box center [198, 128] width 5 height 5
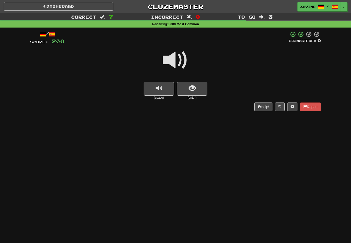
click at [185, 56] on span at bounding box center [176, 61] width 26 height 26
click at [195, 91] on span "show sentence" at bounding box center [192, 88] width 7 height 7
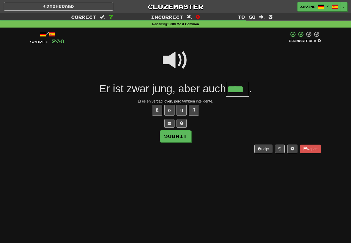
type input "****"
click at [182, 136] on button "Submit" at bounding box center [176, 137] width 32 height 12
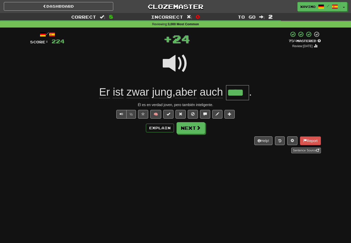
click at [195, 129] on button "Next" at bounding box center [191, 128] width 29 height 12
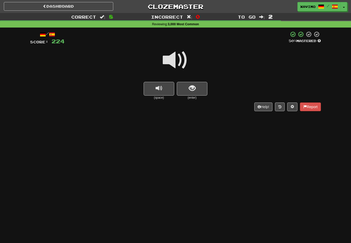
click at [181, 60] on span at bounding box center [176, 61] width 26 height 26
click at [191, 87] on span "show sentence" at bounding box center [192, 88] width 7 height 7
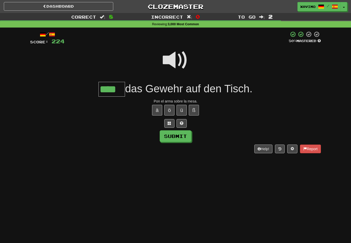
click at [182, 134] on button "Submit" at bounding box center [176, 137] width 32 height 12
type input "****"
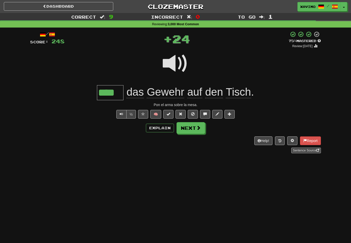
click at [195, 124] on button "Next" at bounding box center [191, 128] width 29 height 12
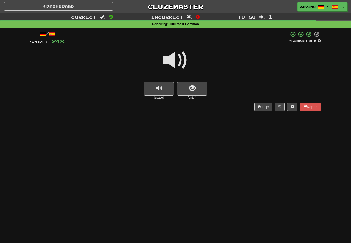
click at [182, 60] on span at bounding box center [176, 61] width 26 height 26
click at [188, 89] on button "show sentence" at bounding box center [192, 89] width 31 height 14
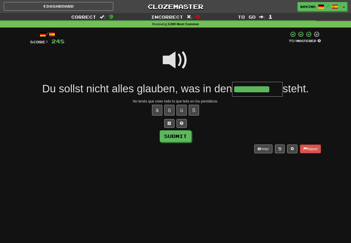
click at [180, 135] on button "Submit" at bounding box center [176, 137] width 32 height 12
type input "*********"
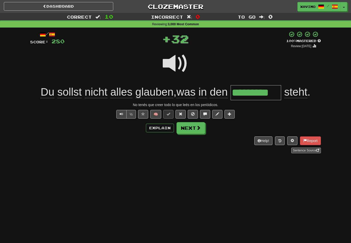
click at [193, 128] on button "Next" at bounding box center [191, 128] width 29 height 12
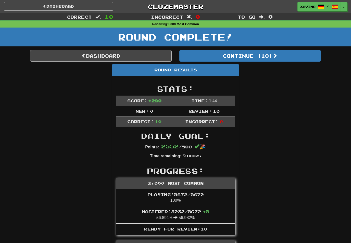
click at [135, 57] on link "Dashboard" at bounding box center [101, 56] width 142 height 12
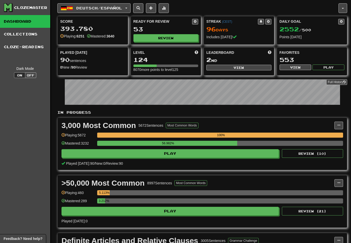
click at [240, 67] on button "View" at bounding box center [239, 68] width 65 height 6
select select "**********"
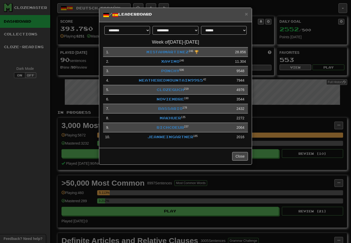
click at [174, 70] on link "Ponchy" at bounding box center [170, 71] width 18 height 4
click at [171, 70] on link "Ponchy" at bounding box center [170, 71] width 18 height 4
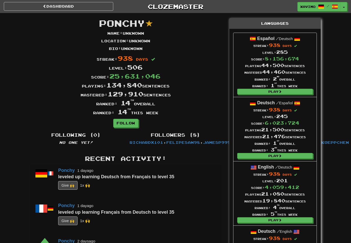
click at [80, 7] on link "Dashboard" at bounding box center [59, 6] width 110 height 9
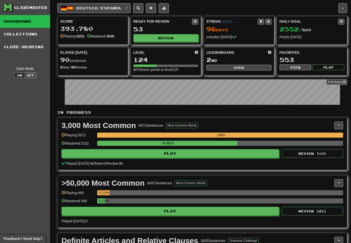
click at [128, 8] on button "Deutsch / Español" at bounding box center [93, 8] width 73 height 10
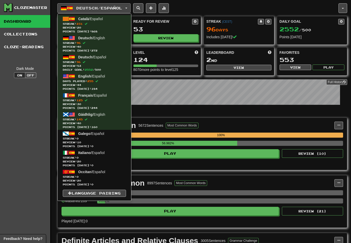
click at [206, 4] on div at bounding box center [175, 121] width 351 height 243
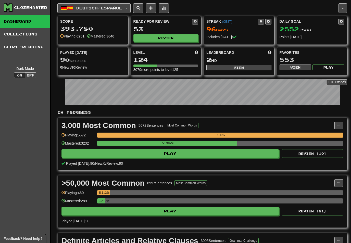
click at [131, 7] on button "Deutsch / Español" at bounding box center [93, 8] width 73 height 10
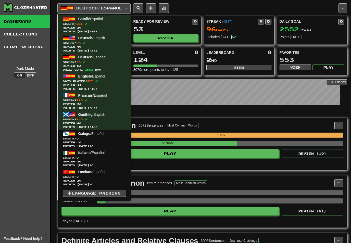
click at [205, 5] on div at bounding box center [175, 121] width 351 height 243
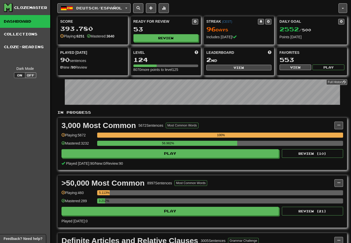
click at [239, 68] on button "View" at bounding box center [239, 68] width 65 height 6
select select "**********"
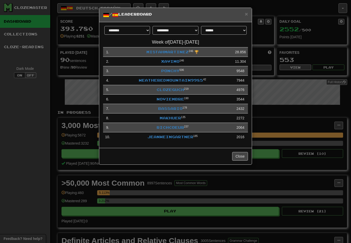
click at [173, 60] on link "Xavimo" at bounding box center [170, 61] width 18 height 4
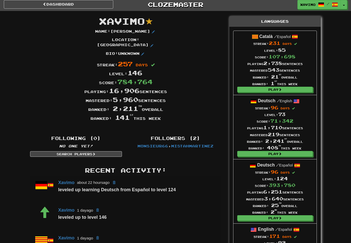
scroll to position [2, 0]
click at [90, 6] on link "Dashboard" at bounding box center [59, 4] width 110 height 9
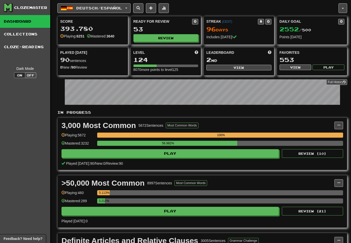
click at [172, 37] on button "Review" at bounding box center [166, 38] width 65 height 8
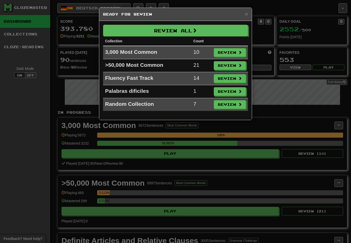
click at [234, 53] on button "Review" at bounding box center [230, 52] width 32 height 9
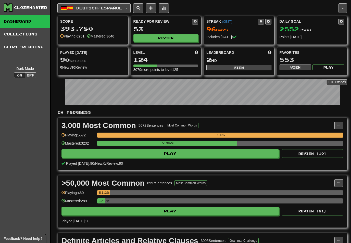
select select "**"
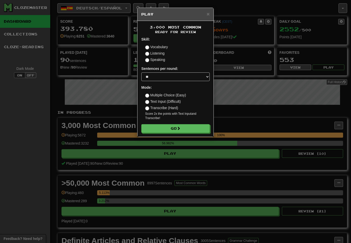
click at [196, 128] on button "Go" at bounding box center [175, 128] width 68 height 9
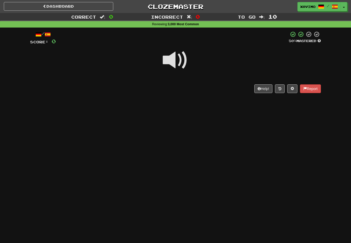
click at [178, 60] on span at bounding box center [176, 61] width 26 height 26
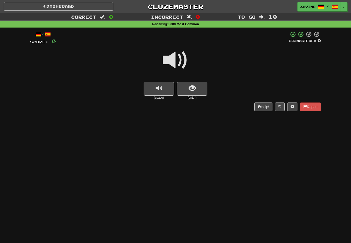
click at [181, 58] on span at bounding box center [176, 61] width 26 height 26
click at [190, 86] on span "show sentence" at bounding box center [192, 88] width 7 height 7
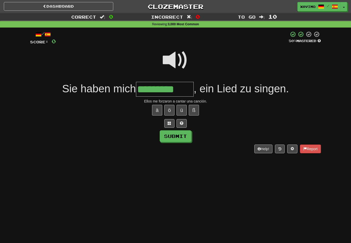
type input "*********"
click at [188, 137] on button "Submit" at bounding box center [176, 137] width 32 height 12
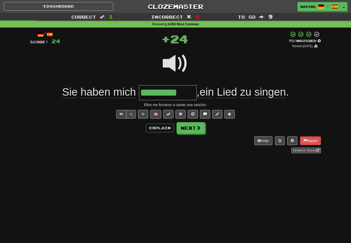
click at [200, 128] on span at bounding box center [198, 128] width 5 height 5
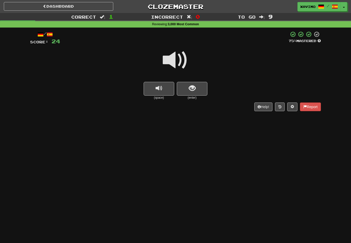
click at [180, 61] on span at bounding box center [176, 61] width 26 height 26
click at [190, 90] on span "show sentence" at bounding box center [192, 88] width 7 height 7
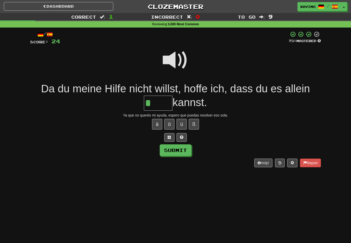
click at [172, 123] on button "ö" at bounding box center [169, 124] width 10 height 11
type input "*****"
click at [184, 150] on button "Submit" at bounding box center [176, 151] width 32 height 12
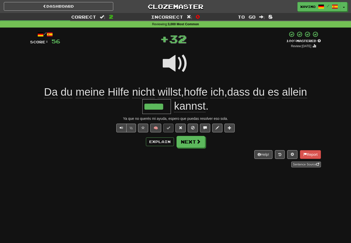
click at [198, 141] on span at bounding box center [198, 141] width 5 height 5
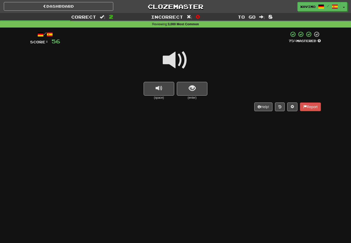
click at [179, 63] on span at bounding box center [176, 61] width 26 height 26
click at [192, 85] on span "show sentence" at bounding box center [192, 88] width 7 height 7
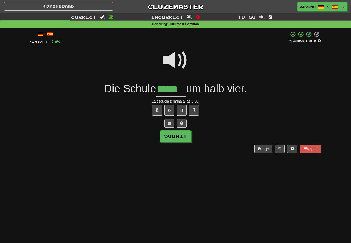
type input "*****"
click at [186, 135] on button "Submit" at bounding box center [176, 137] width 32 height 12
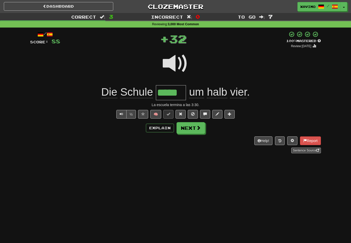
click at [200, 128] on span at bounding box center [198, 128] width 5 height 5
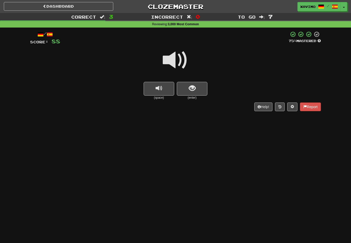
click at [179, 58] on span at bounding box center [176, 61] width 26 height 26
click at [190, 87] on span "show sentence" at bounding box center [192, 88] width 7 height 7
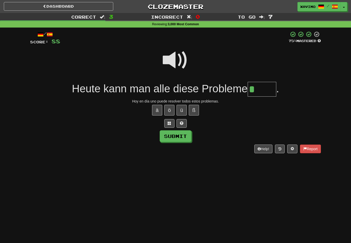
click at [169, 111] on button "ö" at bounding box center [169, 110] width 10 height 11
type input "*****"
click at [184, 136] on button "Submit" at bounding box center [176, 137] width 32 height 12
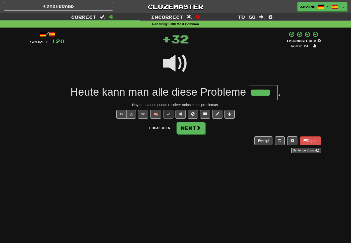
click at [200, 127] on span at bounding box center [198, 128] width 5 height 5
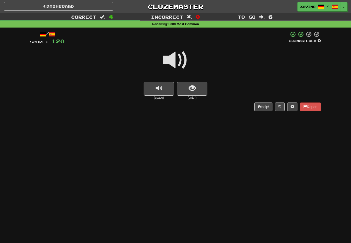
click at [183, 60] on span at bounding box center [176, 61] width 26 height 26
click at [191, 88] on span "show sentence" at bounding box center [192, 88] width 7 height 7
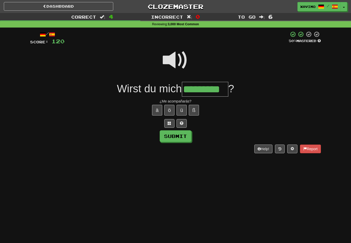
type input "*********"
click at [188, 136] on button "Submit" at bounding box center [176, 137] width 32 height 12
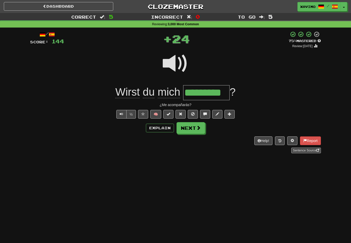
click at [201, 128] on button "Next" at bounding box center [191, 128] width 29 height 12
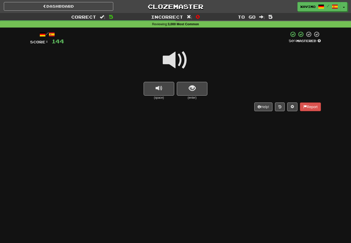
click at [180, 62] on span at bounding box center [176, 61] width 26 height 26
click at [191, 86] on span "show sentence" at bounding box center [192, 88] width 7 height 7
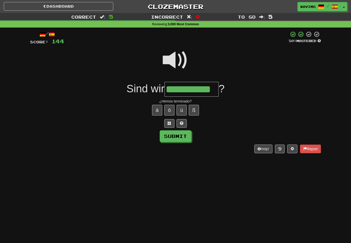
type input "**********"
click at [184, 133] on button "Submit" at bounding box center [176, 137] width 32 height 12
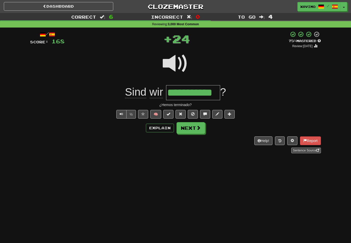
click at [196, 128] on button "Next" at bounding box center [191, 128] width 29 height 12
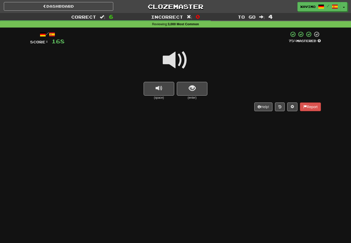
click at [178, 60] on span at bounding box center [176, 61] width 26 height 26
click at [190, 88] on span "show sentence" at bounding box center [192, 88] width 7 height 7
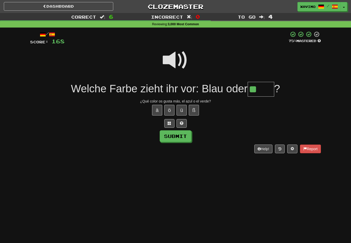
click at [183, 108] on button "ü" at bounding box center [182, 110] width 10 height 11
click at [186, 134] on button "Submit" at bounding box center [176, 137] width 32 height 12
type input "****"
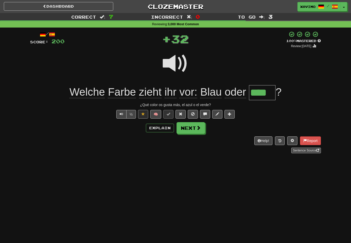
click at [200, 126] on span at bounding box center [198, 128] width 5 height 5
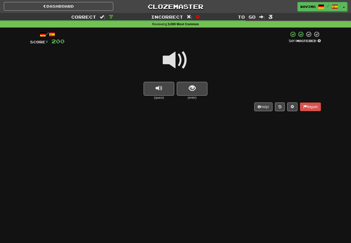
click at [177, 59] on span at bounding box center [176, 61] width 26 height 26
click at [192, 86] on span "show sentence" at bounding box center [192, 88] width 7 height 7
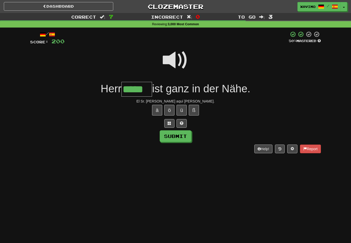
click at [185, 135] on button "Submit" at bounding box center [176, 137] width 32 height 12
type input "*****"
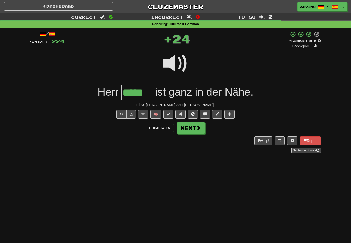
click at [199, 126] on span at bounding box center [198, 128] width 5 height 5
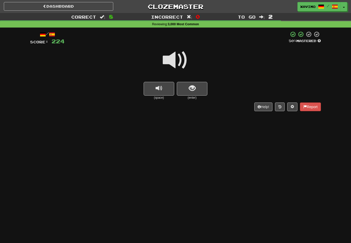
click at [178, 60] on span at bounding box center [176, 61] width 26 height 26
click at [188, 83] on button "show sentence" at bounding box center [192, 89] width 31 height 14
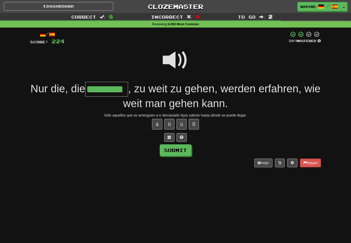
type input "*********"
click at [187, 145] on button "Submit" at bounding box center [176, 151] width 32 height 12
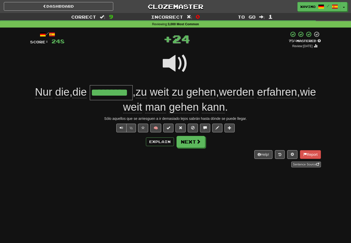
click at [204, 139] on button "Next" at bounding box center [191, 142] width 29 height 12
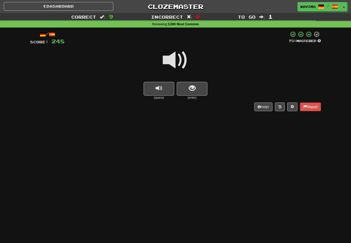
click at [180, 63] on span at bounding box center [176, 61] width 26 height 26
click at [189, 86] on span "show sentence" at bounding box center [192, 88] width 7 height 7
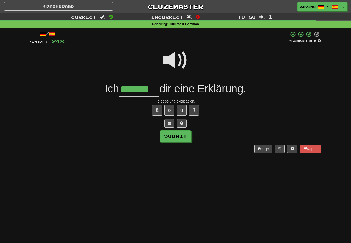
type input "*******"
click at [183, 134] on button "Submit" at bounding box center [176, 137] width 32 height 12
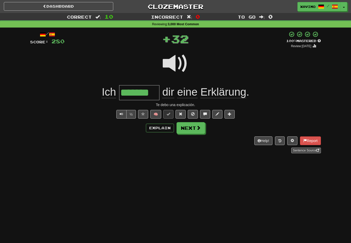
click at [201, 128] on button "Next" at bounding box center [191, 128] width 29 height 12
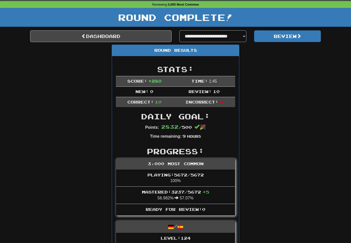
scroll to position [20, 0]
click at [137, 34] on link "Dashboard" at bounding box center [101, 36] width 142 height 12
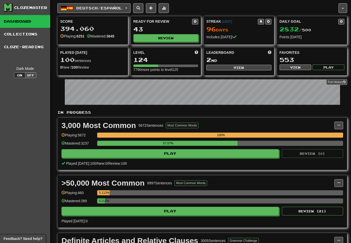
click at [246, 67] on button "View" at bounding box center [239, 68] width 65 height 6
select select "**********"
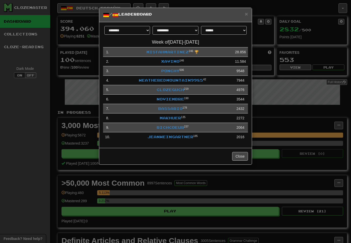
click at [277, 110] on div "**********" at bounding box center [175, 121] width 351 height 243
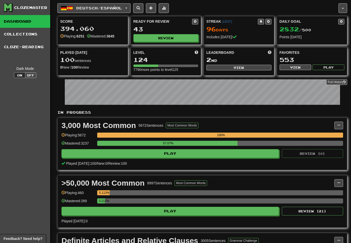
click at [241, 68] on button "View" at bounding box center [239, 68] width 65 height 6
select select "**********"
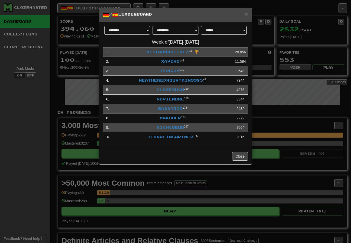
click at [174, 63] on link "Xavimo" at bounding box center [170, 61] width 18 height 4
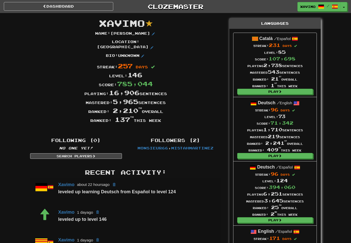
click at [90, 6] on link "Dashboard" at bounding box center [59, 6] width 110 height 9
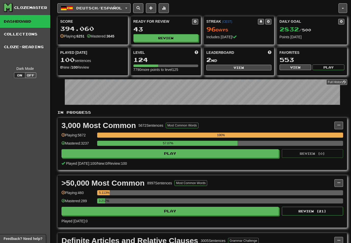
click at [129, 6] on button "Deutsch / Español" at bounding box center [93, 8] width 73 height 10
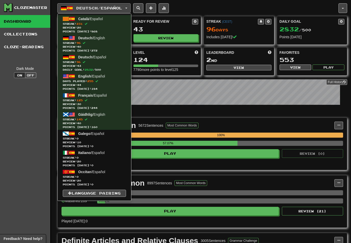
click at [91, 22] on span "Streak: 231" at bounding box center [94, 24] width 63 height 4
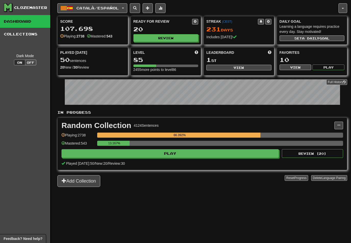
click at [172, 36] on button "Review" at bounding box center [166, 38] width 65 height 8
select select "**"
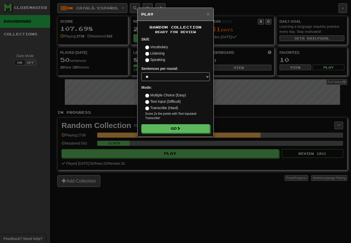
click at [188, 124] on button "Go" at bounding box center [175, 128] width 68 height 9
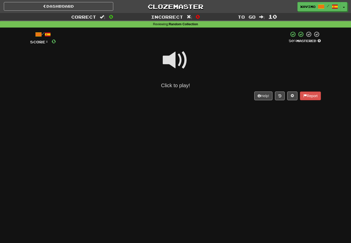
click at [179, 57] on span at bounding box center [176, 61] width 26 height 26
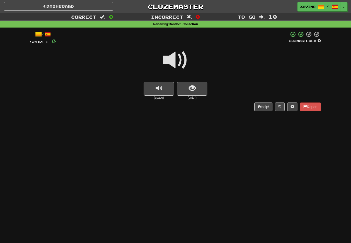
click at [191, 85] on span "show sentence" at bounding box center [192, 88] width 7 height 7
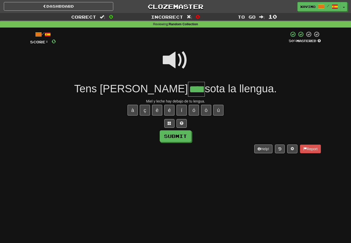
type input "****"
click at [184, 133] on button "Submit" at bounding box center [176, 137] width 32 height 12
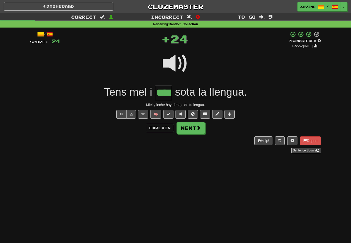
click at [199, 126] on span at bounding box center [198, 128] width 5 height 5
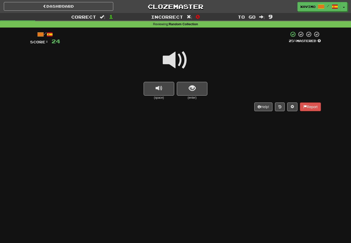
click at [183, 58] on span at bounding box center [176, 61] width 26 height 26
click at [190, 87] on span "show sentence" at bounding box center [192, 88] width 7 height 7
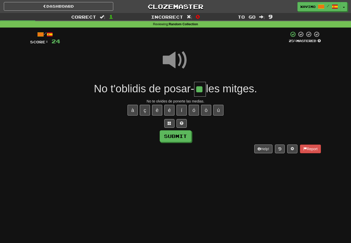
type input "**"
click at [186, 136] on button "Submit" at bounding box center [176, 137] width 32 height 12
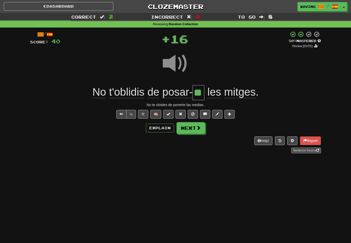
click at [199, 128] on span at bounding box center [198, 128] width 5 height 5
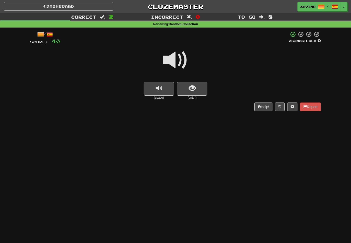
click at [197, 87] on button "show sentence" at bounding box center [192, 89] width 31 height 14
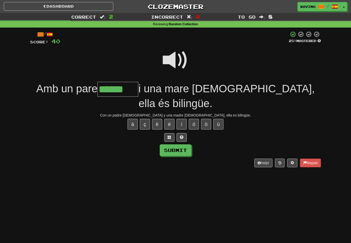
click at [135, 119] on button "à" at bounding box center [133, 124] width 10 height 11
type input "*******"
click at [184, 145] on button "Submit" at bounding box center [176, 151] width 32 height 12
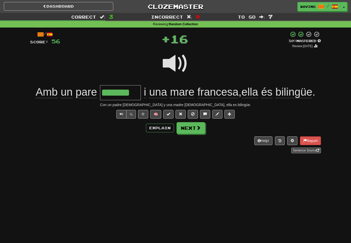
click at [201, 128] on button "Next" at bounding box center [191, 128] width 29 height 12
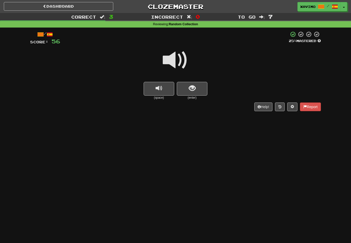
click at [182, 55] on span at bounding box center [176, 61] width 26 height 26
click at [189, 85] on span "show sentence" at bounding box center [192, 88] width 7 height 7
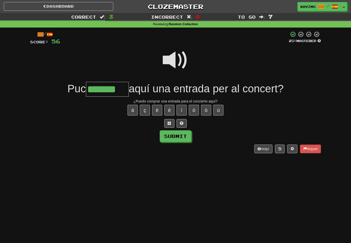
type input "*******"
click at [180, 134] on button "Submit" at bounding box center [176, 137] width 32 height 12
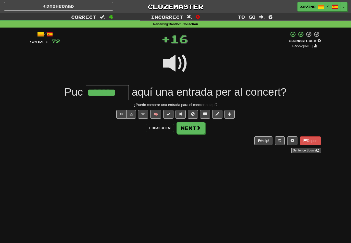
click at [196, 127] on span at bounding box center [198, 128] width 5 height 5
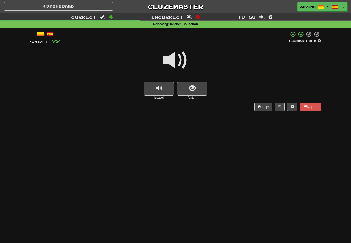
click at [180, 58] on span at bounding box center [176, 61] width 26 height 26
click at [191, 88] on span "show sentence" at bounding box center [192, 88] width 7 height 7
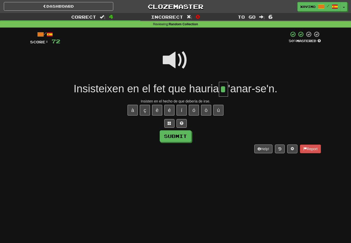
type input "*"
click at [186, 139] on button "Submit" at bounding box center [176, 137] width 32 height 12
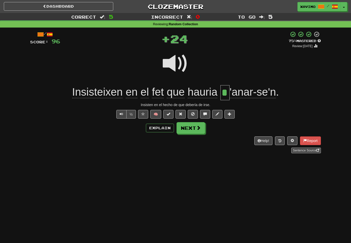
click at [200, 130] on button "Next" at bounding box center [191, 128] width 29 height 12
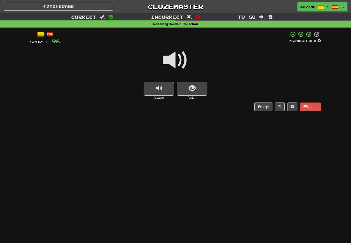
click at [196, 87] on button "show sentence" at bounding box center [192, 89] width 31 height 14
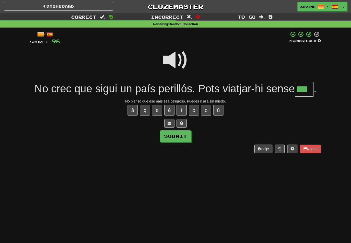
type input "***"
click at [184, 135] on button "Submit" at bounding box center [176, 137] width 32 height 12
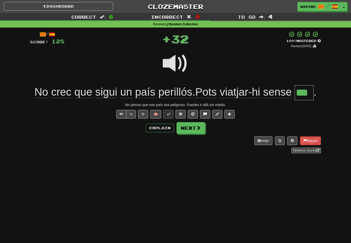
click at [200, 126] on span at bounding box center [198, 128] width 5 height 5
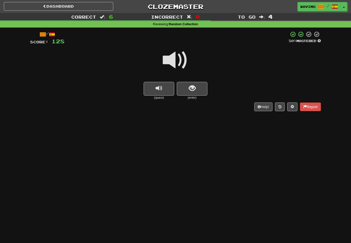
click at [195, 87] on span "show sentence" at bounding box center [192, 88] width 7 height 7
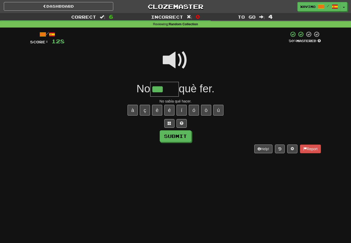
click at [183, 110] on button "í" at bounding box center [182, 110] width 10 height 11
type input "*****"
click at [183, 133] on button "Submit" at bounding box center [176, 137] width 32 height 12
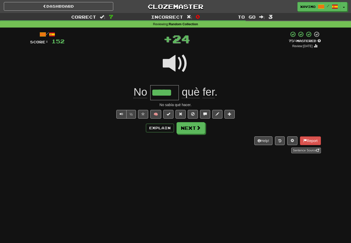
click at [199, 128] on span at bounding box center [198, 128] width 5 height 5
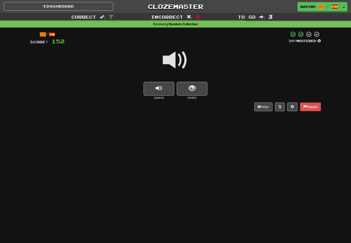
click at [180, 57] on span at bounding box center [176, 61] width 26 height 26
click at [191, 88] on span "show sentence" at bounding box center [192, 88] width 7 height 7
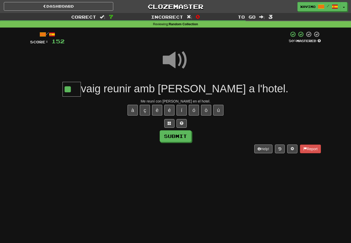
click at [185, 133] on button "Submit" at bounding box center [176, 137] width 32 height 12
type input "**"
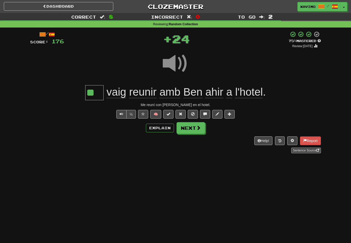
click at [197, 128] on span at bounding box center [198, 128] width 5 height 5
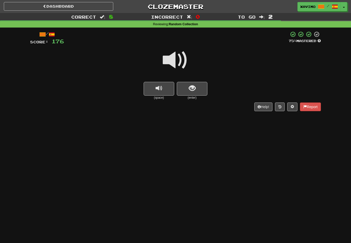
click at [180, 59] on span at bounding box center [176, 61] width 26 height 26
click at [190, 87] on span "show sentence" at bounding box center [192, 88] width 7 height 7
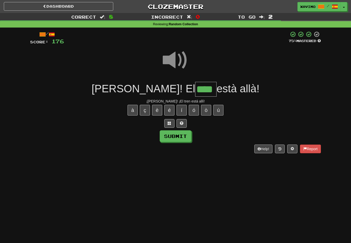
type input "****"
click at [186, 134] on button "Submit" at bounding box center [176, 137] width 32 height 12
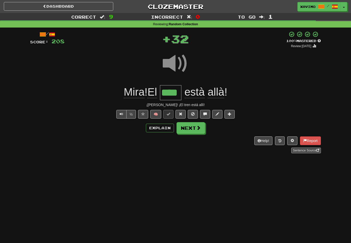
click at [200, 127] on span at bounding box center [198, 128] width 5 height 5
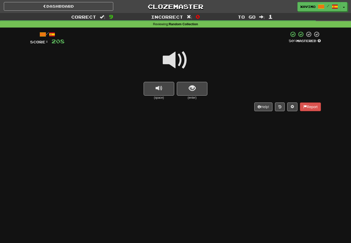
click at [179, 56] on span at bounding box center [176, 61] width 26 height 26
click at [190, 89] on span "show sentence" at bounding box center [192, 88] width 7 height 7
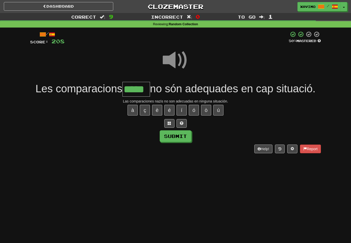
type input "*****"
click at [182, 131] on button "Submit" at bounding box center [176, 137] width 32 height 12
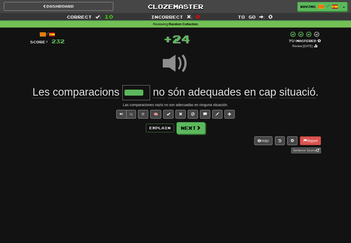
click at [198, 126] on span at bounding box center [198, 128] width 5 height 5
